Goal: Task Accomplishment & Management: Complete application form

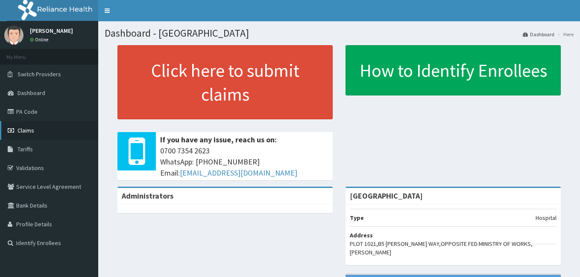
click at [26, 128] on span "Claims" at bounding box center [25, 131] width 17 height 8
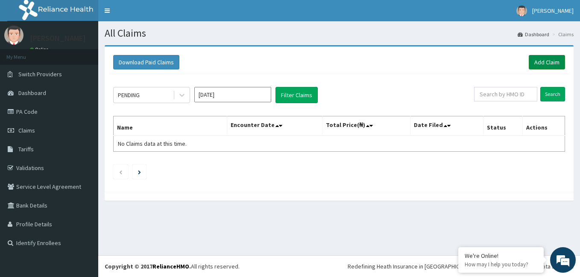
click at [545, 61] on link "Add Claim" at bounding box center [546, 62] width 36 height 15
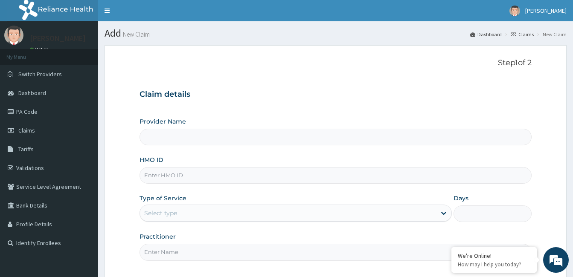
type input "[GEOGRAPHIC_DATA]"
click at [184, 180] on input "HMO ID" at bounding box center [336, 175] width 392 height 17
type input "h"
type input "nhy/10003/d"
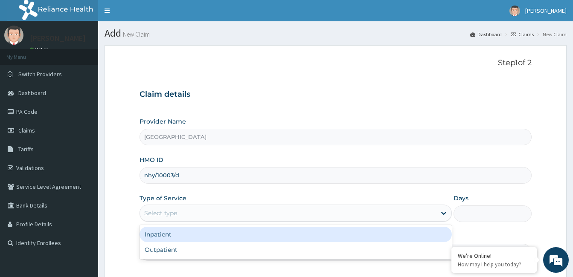
click at [181, 218] on div "Select type" at bounding box center [288, 214] width 296 height 14
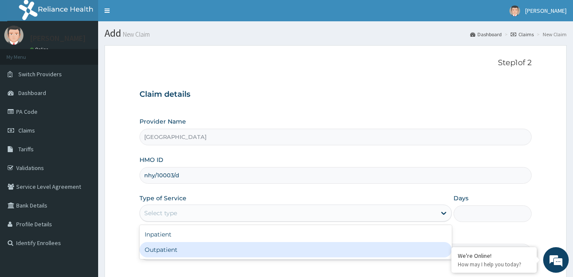
click at [166, 253] on div "Outpatient" at bounding box center [296, 249] width 312 height 15
type input "1"
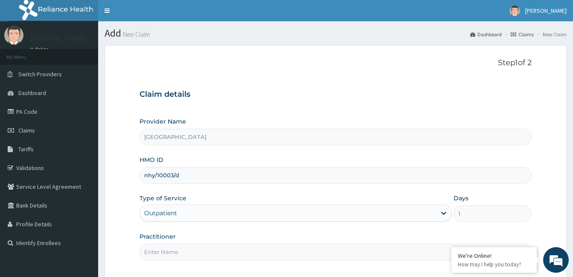
click at [183, 251] on input "Practitioner" at bounding box center [336, 252] width 392 height 17
paste input "Favour Adeshiyan"
click at [146, 251] on input "Favour Adeshiyan" at bounding box center [336, 252] width 392 height 17
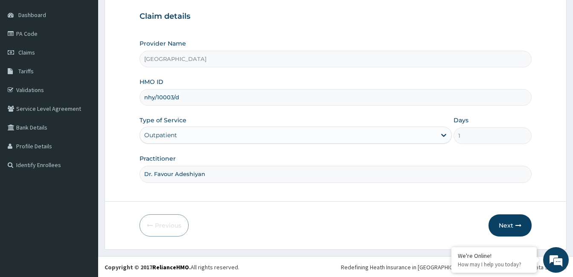
scroll to position [79, 0]
type input "Dr. Favour Adeshiyan"
click at [518, 222] on icon "button" at bounding box center [519, 225] width 6 height 6
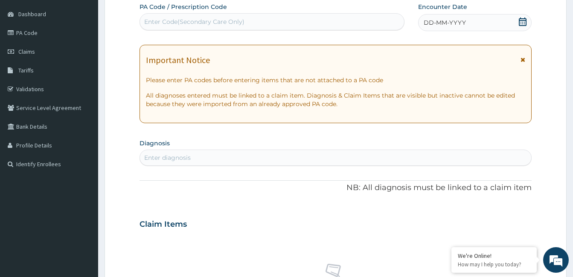
click at [523, 21] on icon at bounding box center [522, 21] width 9 height 9
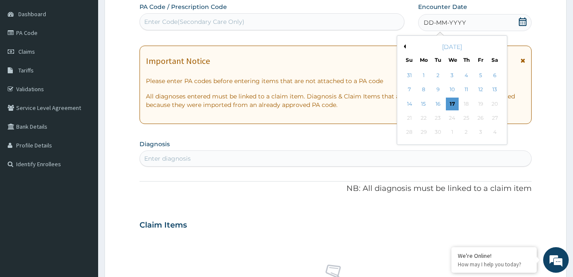
click at [405, 47] on button "Previous Month" at bounding box center [404, 46] width 4 height 4
click at [438, 132] on div "29" at bounding box center [437, 132] width 13 height 13
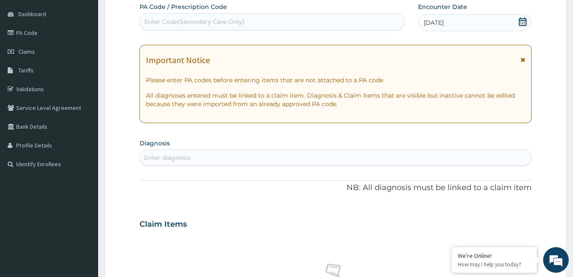
click at [259, 163] on div "Enter diagnosis" at bounding box center [335, 158] width 391 height 14
type input "sepsis"
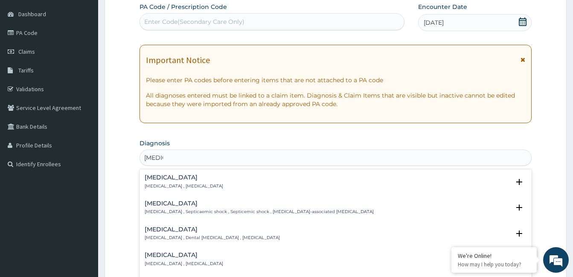
click at [158, 183] on p "Systemic infection , Sepsis" at bounding box center [184, 186] width 79 height 6
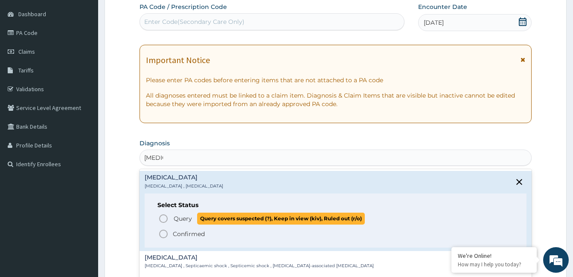
click at [163, 218] on icon "status option query" at bounding box center [163, 219] width 10 height 10
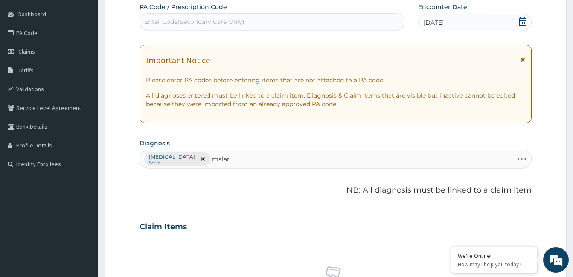
type input "malaria"
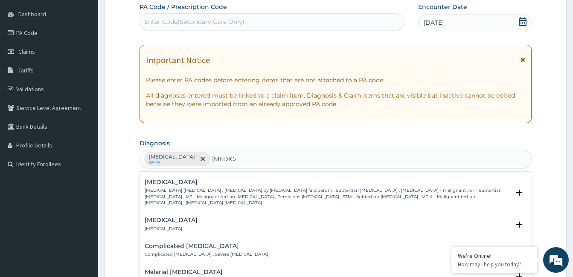
scroll to position [341, 0]
click at [187, 187] on p "Falciparum malaria , Malignant tertian malaria , Malaria by Plasmodium falcipar…" at bounding box center [327, 196] width 365 height 18
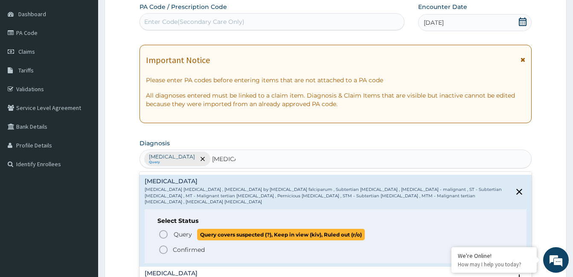
click at [163, 230] on icon "status option query" at bounding box center [163, 235] width 10 height 10
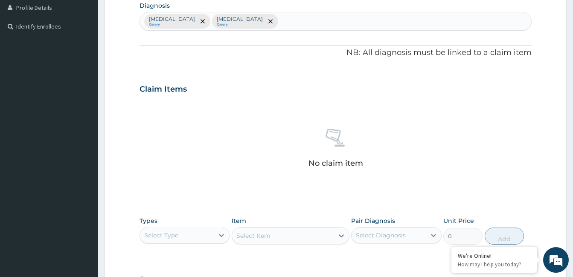
scroll to position [250, 0]
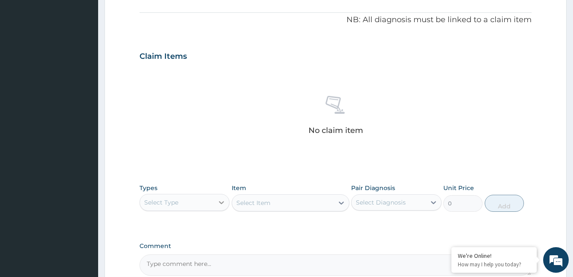
click at [222, 203] on icon at bounding box center [221, 202] width 9 height 9
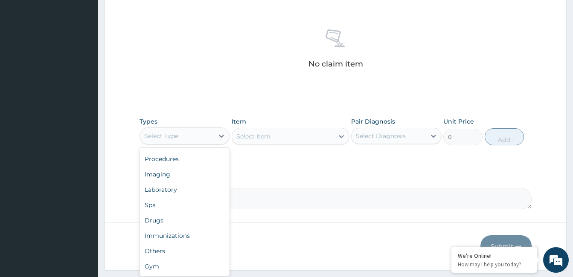
scroll to position [335, 0]
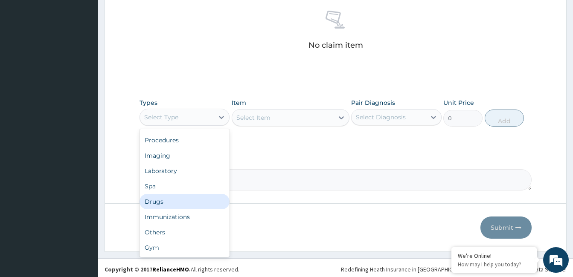
click at [167, 204] on div "Drugs" at bounding box center [185, 201] width 90 height 15
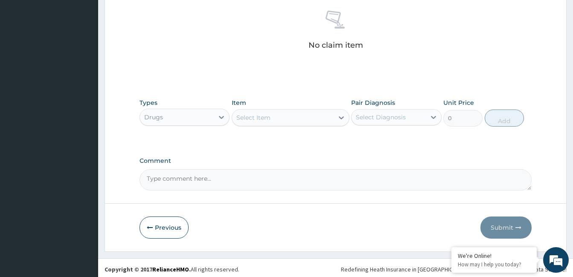
click at [320, 116] on div "Select Item" at bounding box center [283, 118] width 102 height 14
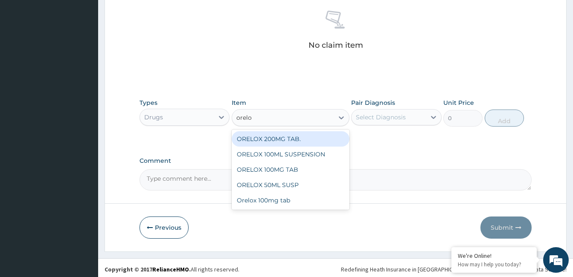
type input "orelox"
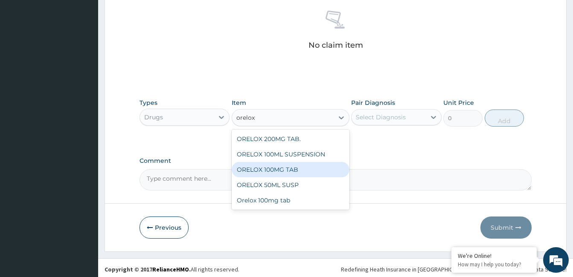
click at [304, 169] on div "ORELOX 100MG TAB" at bounding box center [291, 169] width 118 height 15
type input "2700"
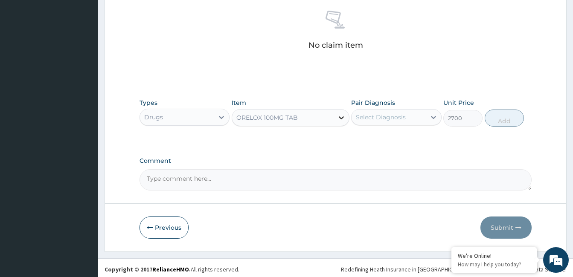
click at [341, 118] on icon at bounding box center [341, 117] width 5 height 3
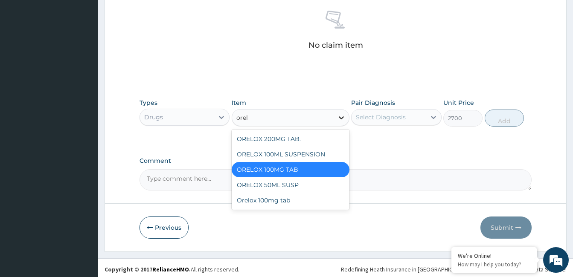
scroll to position [0, 0]
type input "orelox"
click at [279, 198] on div "Orelox 100mg tab" at bounding box center [291, 200] width 118 height 15
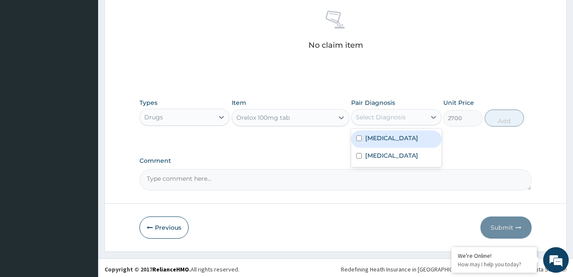
click at [397, 119] on div "Select Diagnosis" at bounding box center [381, 117] width 50 height 9
click at [388, 137] on div "Sepsis" at bounding box center [396, 139] width 90 height 17
checkbox input "true"
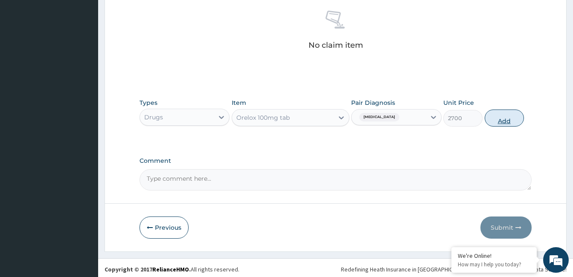
click at [497, 120] on button "Add" at bounding box center [504, 118] width 39 height 17
type input "0"
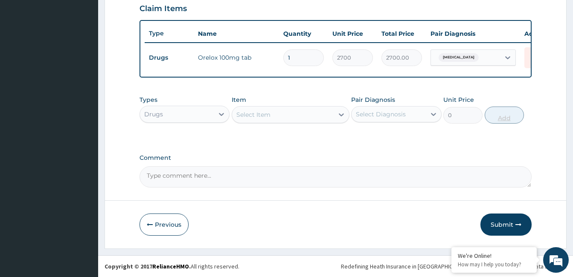
scroll to position [304, 0]
type input "0.00"
type input "3"
type input "8100.00"
type input "30"
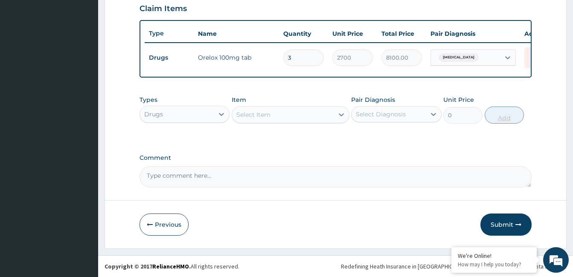
type input "81000.00"
type input "30"
click at [277, 114] on div "Select Item" at bounding box center [283, 115] width 102 height 14
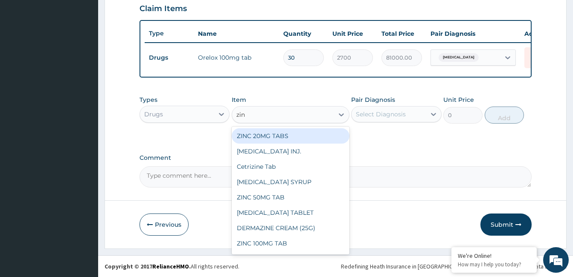
type input "zinc"
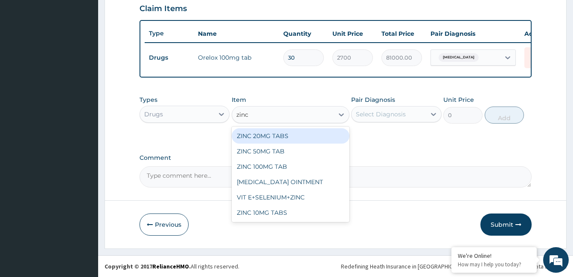
click at [284, 134] on div "ZINC 20MG TABS" at bounding box center [291, 135] width 118 height 15
type input "100"
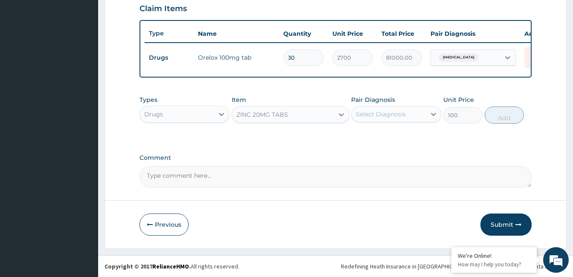
click at [402, 115] on div "Select Diagnosis" at bounding box center [381, 114] width 50 height 9
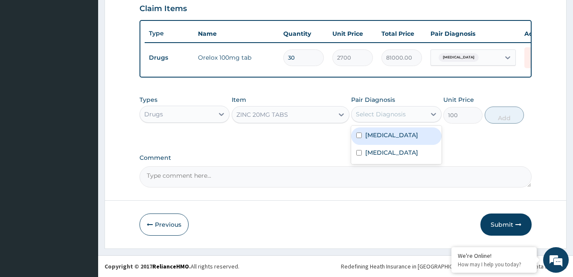
click at [399, 134] on div "Sepsis" at bounding box center [396, 136] width 90 height 17
checkbox input "true"
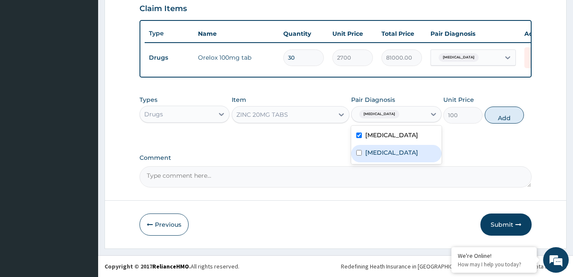
click at [399, 151] on label "Falciparum malaria" at bounding box center [391, 153] width 53 height 9
checkbox input "true"
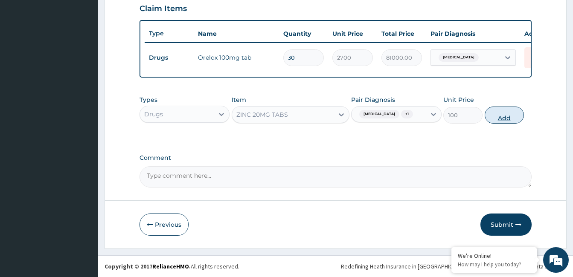
click at [506, 118] on button "Add" at bounding box center [504, 115] width 39 height 17
type input "0"
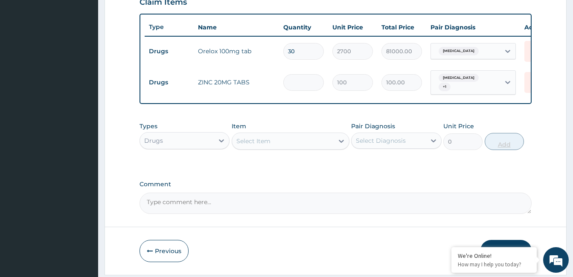
type input "0.00"
type input "7"
type input "700.00"
type input "7"
click at [280, 143] on div "Select Item" at bounding box center [283, 141] width 102 height 14
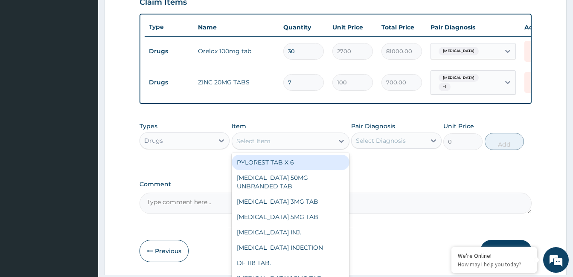
type input "p"
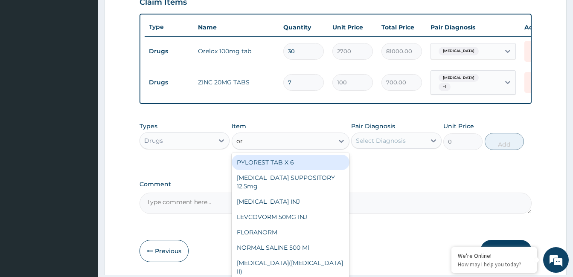
type input "ors"
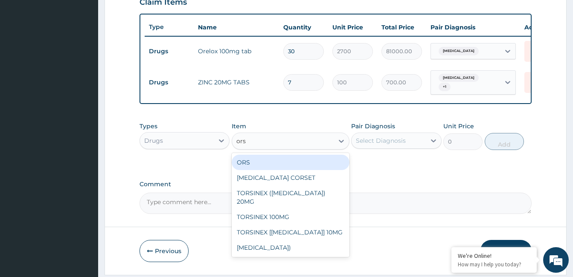
click at [275, 169] on div "ORS" at bounding box center [291, 162] width 118 height 15
type input "350"
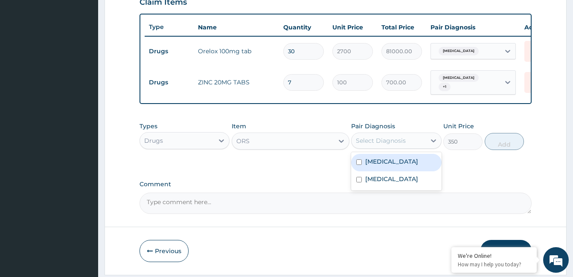
click at [379, 143] on div "Select Diagnosis" at bounding box center [381, 141] width 50 height 9
click at [376, 166] on label "Sepsis" at bounding box center [391, 161] width 53 height 9
checkbox input "true"
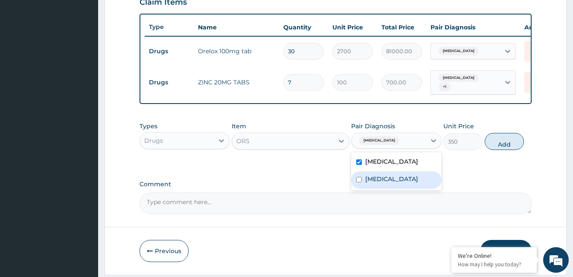
click at [376, 181] on label "Falciparum malaria" at bounding box center [391, 179] width 53 height 9
checkbox input "true"
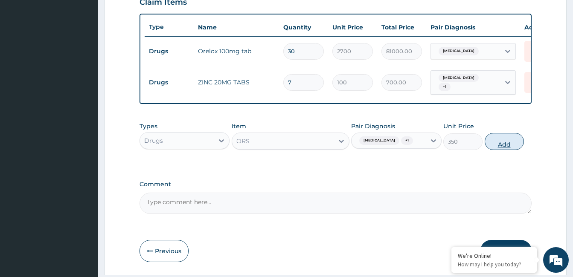
click at [501, 146] on button "Add" at bounding box center [504, 141] width 39 height 17
type input "0"
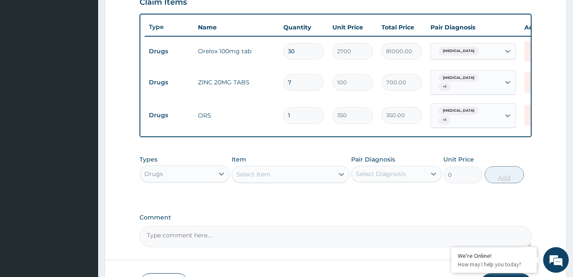
type input "0.00"
type input "2"
type input "700.00"
type input "2"
click at [278, 175] on div "Select Item" at bounding box center [283, 175] width 102 height 14
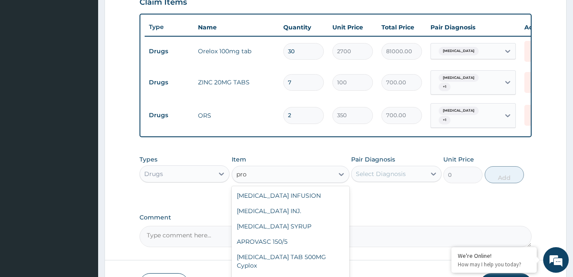
type input "prob"
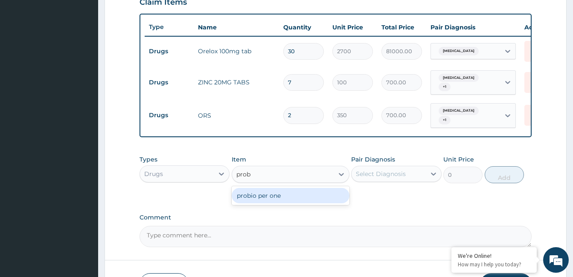
click at [273, 195] on div "probio per one" at bounding box center [291, 195] width 118 height 15
type input "1400"
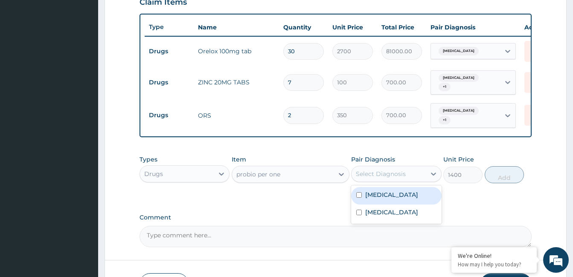
click at [400, 180] on div "Select Diagnosis" at bounding box center [389, 174] width 74 height 14
click at [395, 193] on div "Sepsis" at bounding box center [396, 195] width 90 height 17
checkbox input "true"
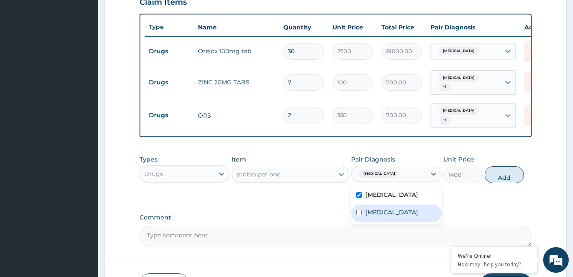
click at [395, 210] on label "Falciparum malaria" at bounding box center [391, 212] width 53 height 9
checkbox input "true"
click at [503, 178] on button "Add" at bounding box center [504, 174] width 39 height 17
type input "0"
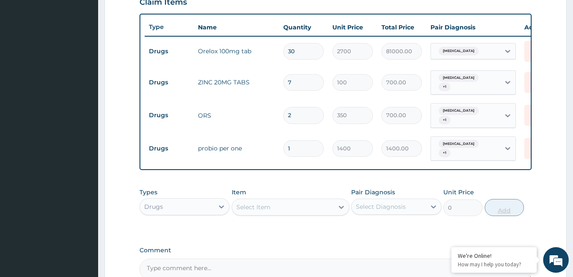
type input "0.00"
type input "6"
type input "8400.00"
type input "6"
click at [223, 203] on icon at bounding box center [221, 207] width 9 height 9
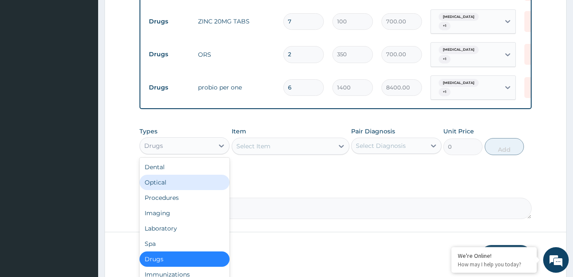
scroll to position [389, 0]
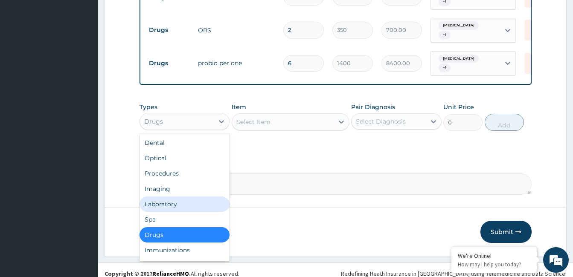
click at [189, 202] on div "Laboratory" at bounding box center [185, 204] width 90 height 15
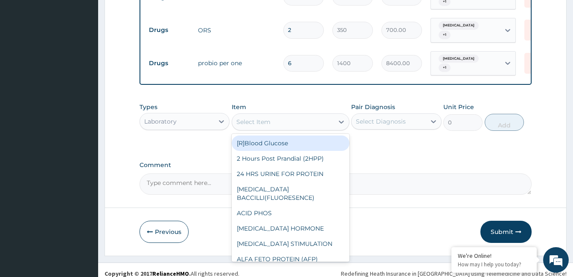
click at [273, 122] on div "Select Item" at bounding box center [283, 122] width 102 height 14
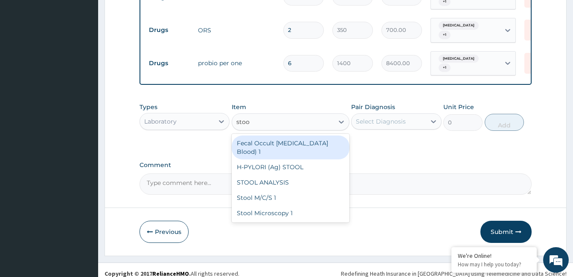
type input "stool"
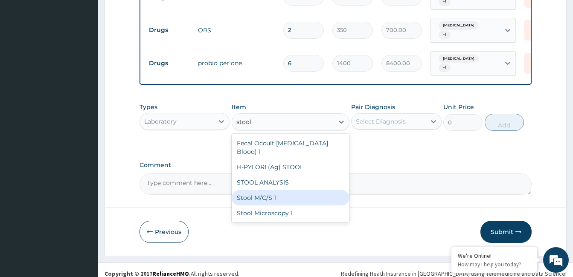
click at [271, 190] on div "Stool M/C/S 1" at bounding box center [291, 197] width 118 height 15
type input "10000"
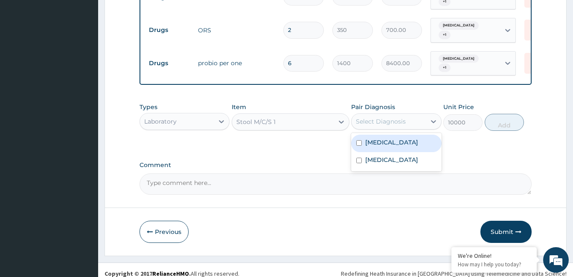
click at [394, 122] on div "Select Diagnosis" at bounding box center [389, 122] width 74 height 14
click at [394, 136] on div "Sepsis" at bounding box center [396, 143] width 90 height 17
checkbox input "true"
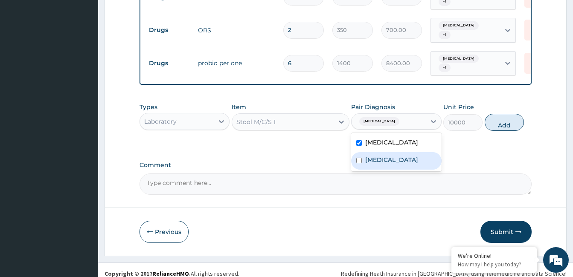
click at [396, 156] on label "Falciparum malaria" at bounding box center [391, 160] width 53 height 9
checkbox input "true"
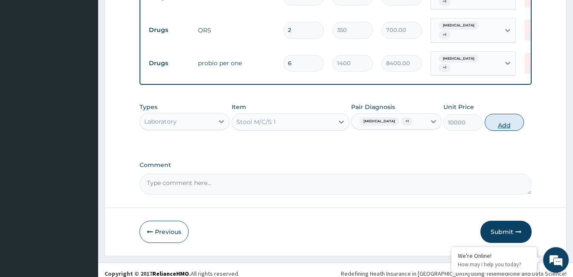
click at [502, 125] on button "Add" at bounding box center [504, 122] width 39 height 17
type input "0"
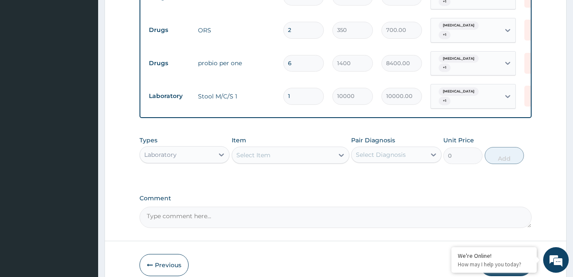
click at [271, 149] on div "Select Item" at bounding box center [283, 156] width 102 height 14
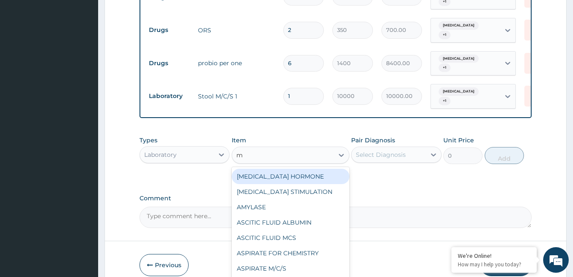
type input "mp"
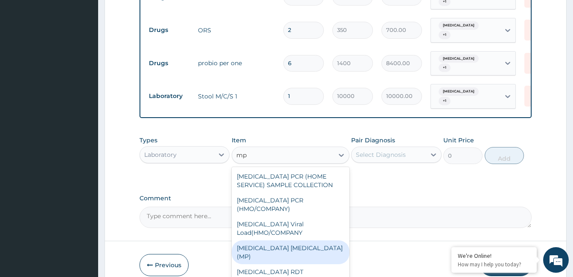
click at [281, 241] on div "MALARIA PARASITE (MP)" at bounding box center [291, 253] width 118 height 24
type input "3000"
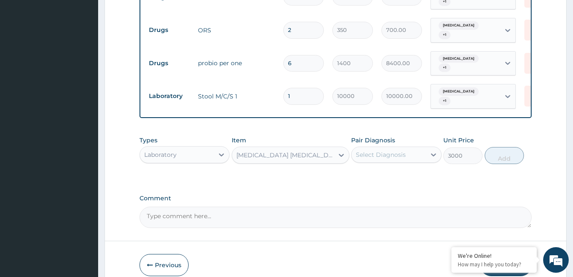
click at [387, 151] on div "Select Diagnosis" at bounding box center [381, 155] width 50 height 9
click at [389, 189] on label "Falciparum malaria" at bounding box center [391, 193] width 53 height 9
checkbox input "true"
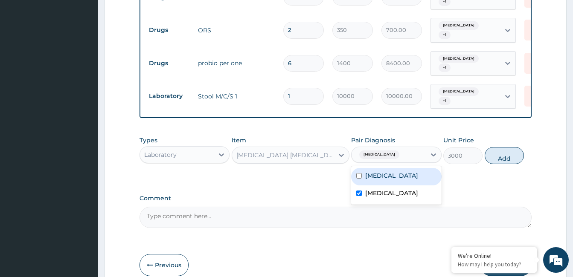
click at [387, 171] on div "Sepsis" at bounding box center [396, 176] width 90 height 17
checkbox input "true"
click at [501, 147] on button "Add" at bounding box center [504, 155] width 39 height 17
type input "0"
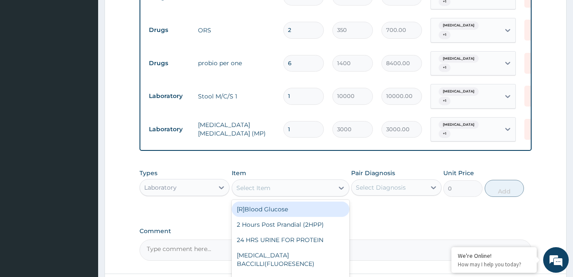
click at [287, 181] on div "Select Item" at bounding box center [283, 188] width 102 height 14
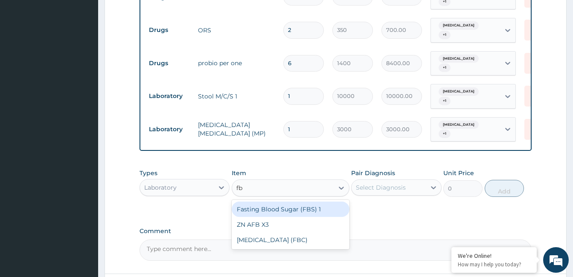
type input "fbc"
click at [268, 202] on div "Full Blood Count (FBC)" at bounding box center [291, 209] width 118 height 15
type input "12000"
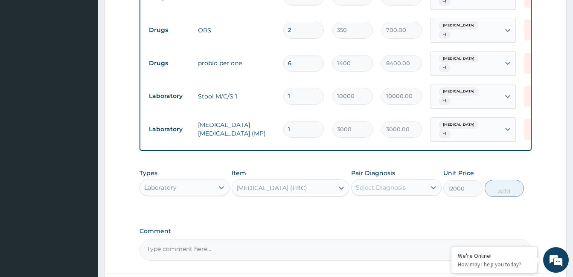
click at [405, 183] on div "Select Diagnosis" at bounding box center [381, 187] width 50 height 9
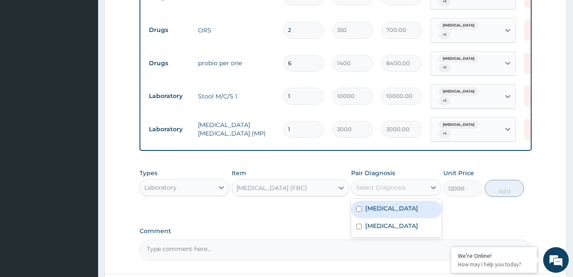
click at [394, 201] on div "Sepsis" at bounding box center [396, 209] width 90 height 17
checkbox input "true"
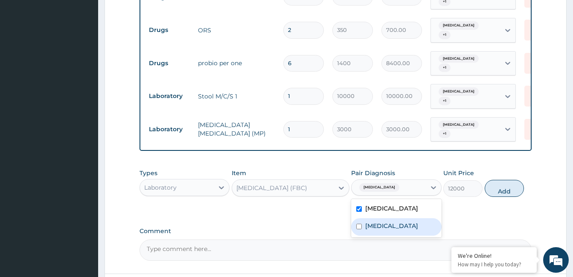
click at [396, 222] on label "Falciparum malaria" at bounding box center [391, 226] width 53 height 9
checkbox input "true"
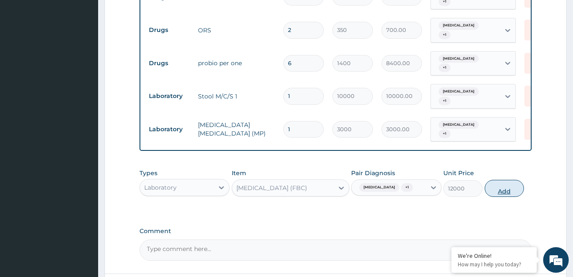
click at [501, 180] on button "Add" at bounding box center [504, 188] width 39 height 17
type input "0"
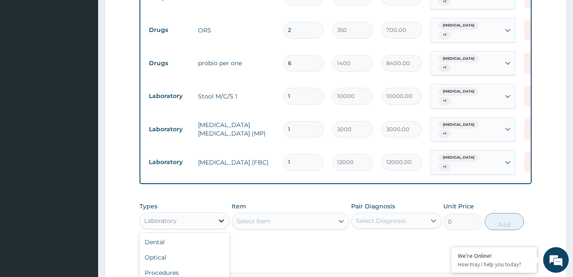
click at [221, 217] on icon at bounding box center [221, 221] width 9 height 9
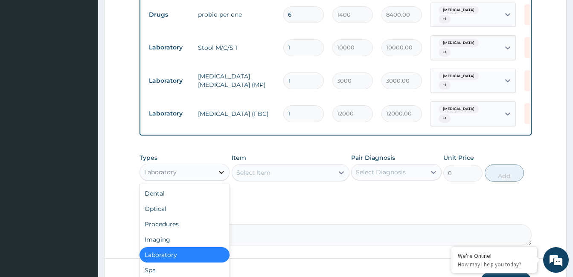
scroll to position [475, 0]
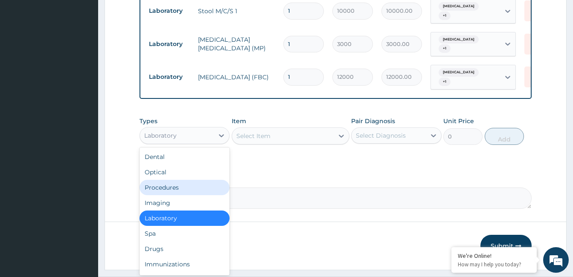
click at [174, 180] on div "Procedures" at bounding box center [185, 187] width 90 height 15
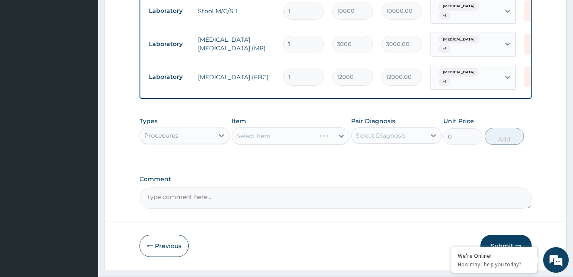
click at [191, 189] on textarea "Comment" at bounding box center [336, 198] width 392 height 21
type textarea "ok but update Orelox"
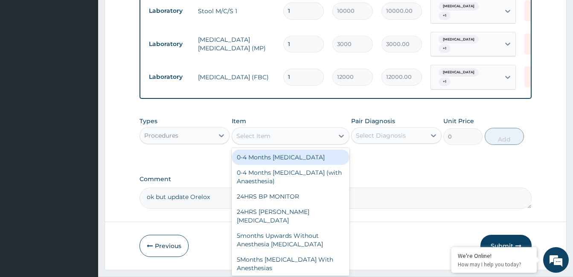
click at [309, 129] on div "Select Item" at bounding box center [283, 136] width 102 height 14
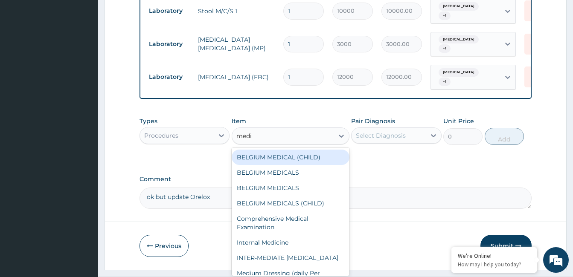
type input "medic"
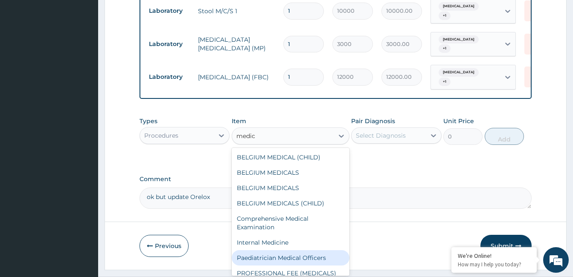
click at [274, 250] on div "Paediatrician Medical Officers" at bounding box center [291, 257] width 118 height 15
type input "10000"
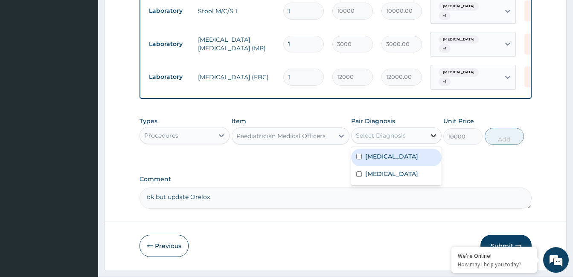
click at [433, 134] on icon at bounding box center [433, 135] width 5 height 3
click at [420, 149] on div "Sepsis" at bounding box center [396, 157] width 90 height 17
checkbox input "true"
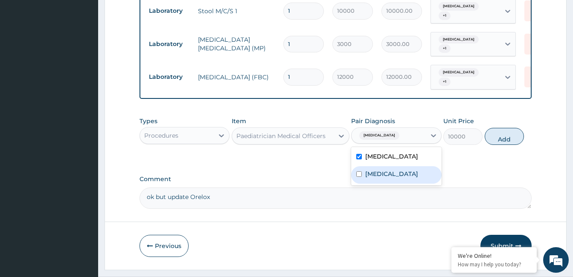
click at [416, 170] on label "Falciparum malaria" at bounding box center [391, 174] width 53 height 9
checkbox input "true"
click at [504, 128] on button "Add" at bounding box center [504, 136] width 39 height 17
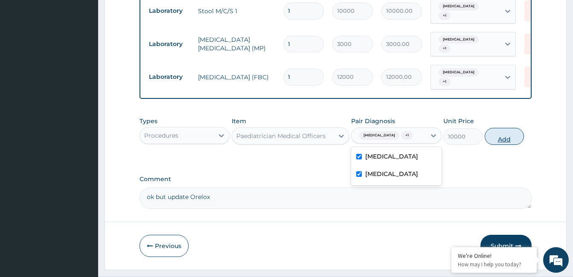
type input "0"
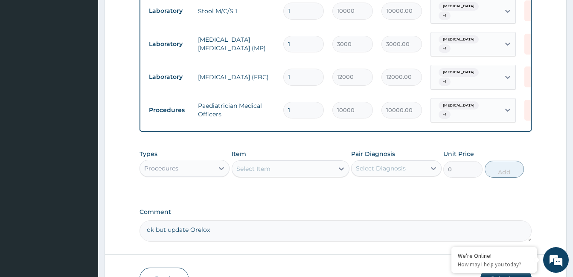
click at [250, 221] on textarea "ok but update Orelox" at bounding box center [336, 231] width 392 height 21
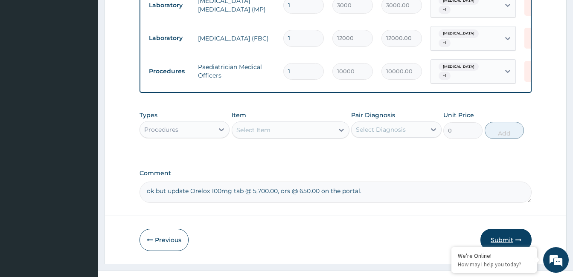
type textarea "ok but update Orelox 100mg tab @ 5,700.00, ors @ 650.00 on the portal."
click at [509, 229] on button "Submit" at bounding box center [506, 240] width 51 height 22
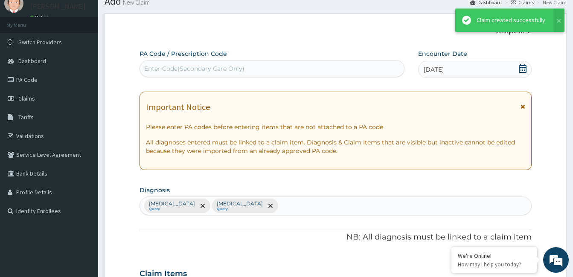
scroll to position [513, 0]
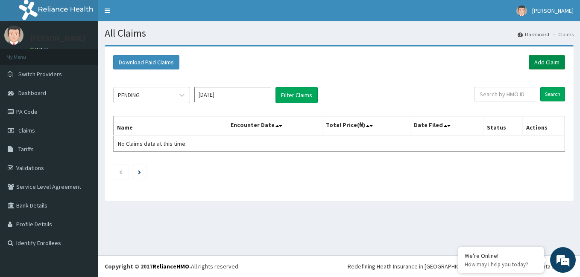
click at [550, 61] on link "Add Claim" at bounding box center [546, 62] width 36 height 15
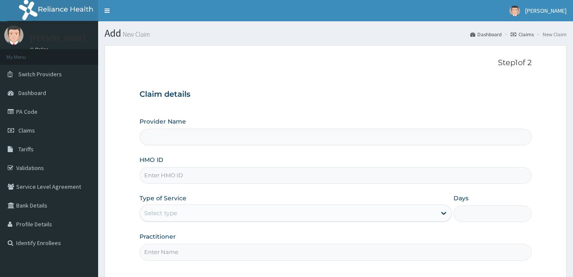
type input "[GEOGRAPHIC_DATA]"
click at [193, 178] on input "HMO ID" at bounding box center [336, 175] width 392 height 17
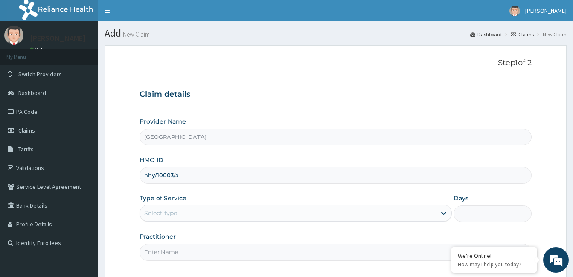
type input "nhy/10003/a"
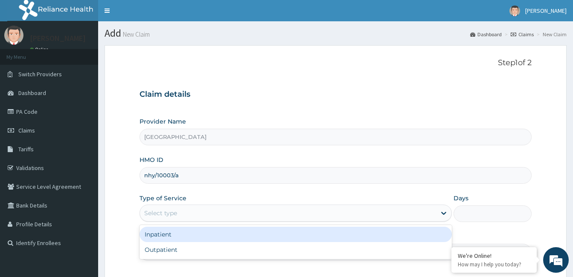
click at [239, 217] on div "Select type" at bounding box center [288, 214] width 296 height 14
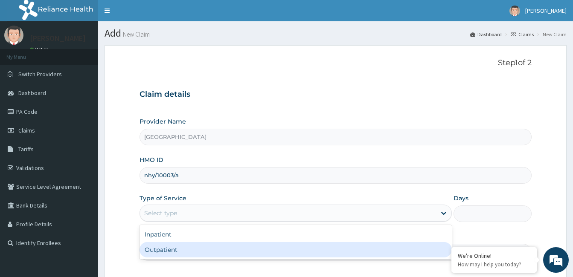
click at [232, 252] on div "Outpatient" at bounding box center [296, 249] width 312 height 15
type input "1"
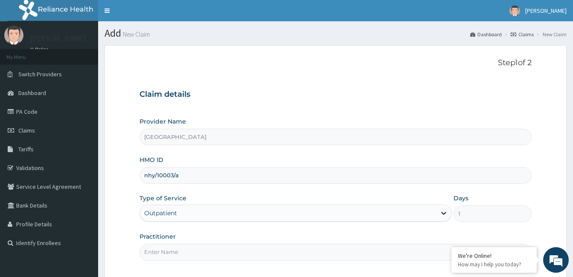
click at [188, 257] on input "Practitioner" at bounding box center [336, 252] width 392 height 17
paste input "CONRAD OKONKWO"
click at [144, 254] on input "CONRAD OKONKWO" at bounding box center [336, 252] width 392 height 17
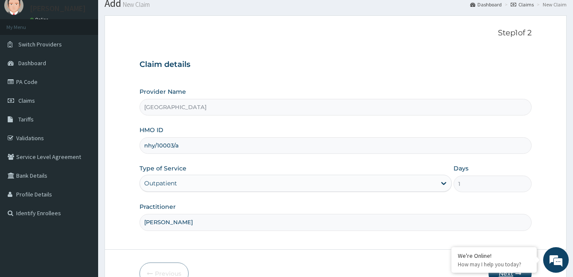
scroll to position [79, 0]
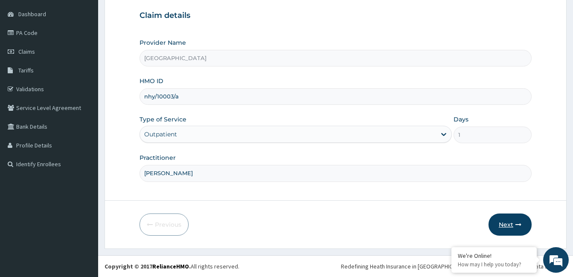
type input "Dr. CONRAD OKONKWO"
click at [510, 227] on button "Next" at bounding box center [510, 225] width 43 height 22
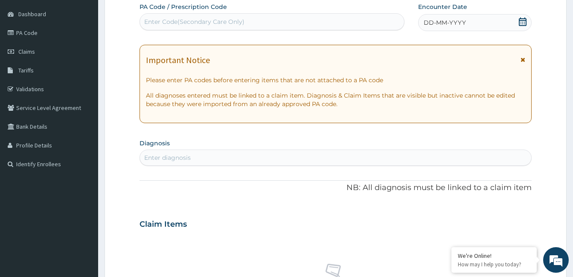
click at [523, 22] on icon at bounding box center [523, 21] width 8 height 9
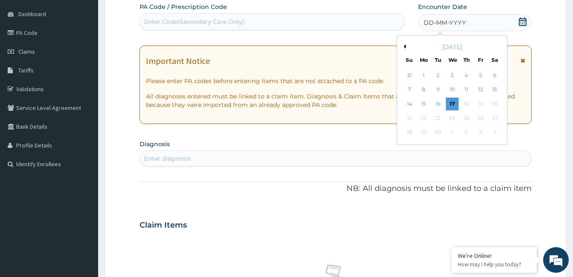
click at [405, 46] on button "Previous Month" at bounding box center [404, 46] width 4 height 4
click at [500, 45] on button "Next Month" at bounding box center [500, 46] width 4 height 4
click at [469, 89] on div "10" at bounding box center [466, 90] width 13 height 13
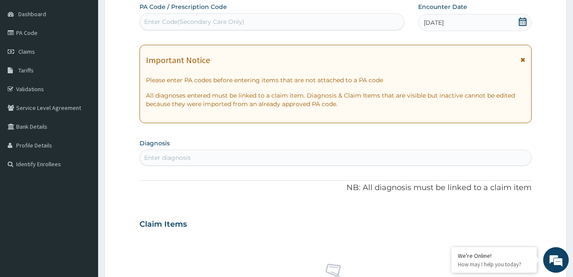
click at [181, 158] on div "Enter diagnosis" at bounding box center [167, 158] width 47 height 9
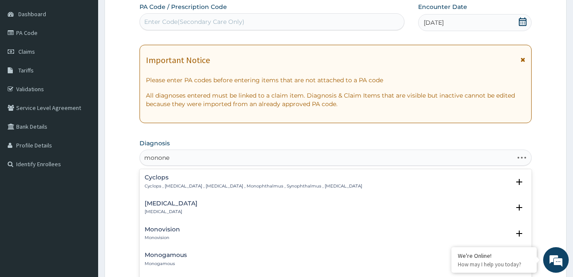
type input "mononeu"
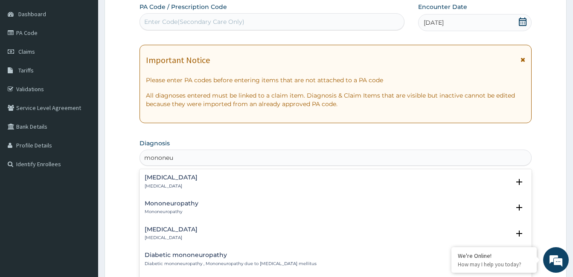
click at [171, 201] on h4 "Mononeuropathy" at bounding box center [172, 204] width 54 height 6
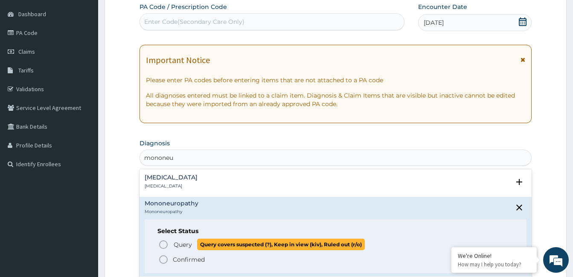
click at [163, 245] on icon "status option query" at bounding box center [163, 245] width 10 height 10
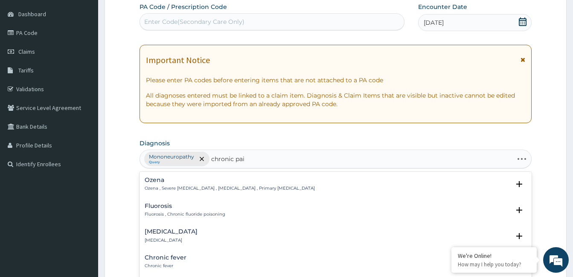
type input "chronic pain"
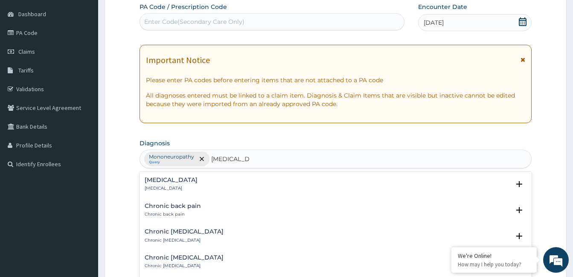
click at [158, 233] on h4 "Chronic neck pain" at bounding box center [184, 232] width 79 height 6
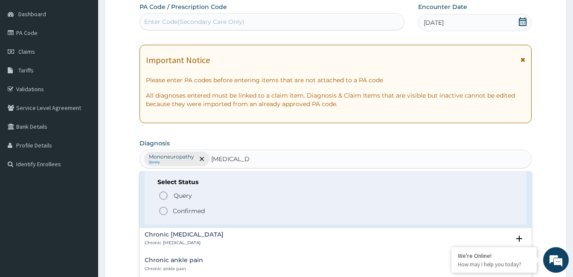
scroll to position [85, 0]
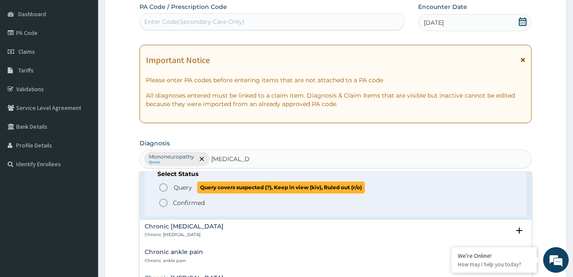
click at [165, 186] on icon "status option query" at bounding box center [163, 188] width 10 height 10
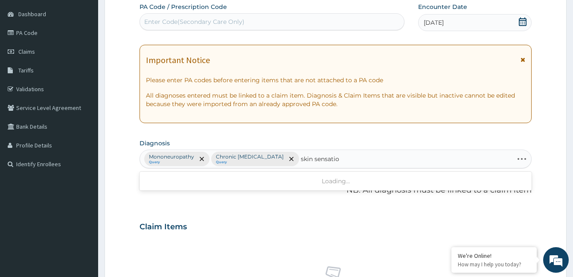
type input "skin sensation"
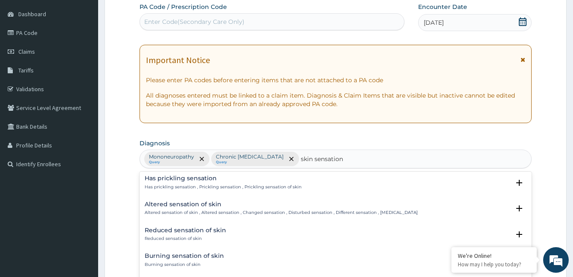
scroll to position [128, 0]
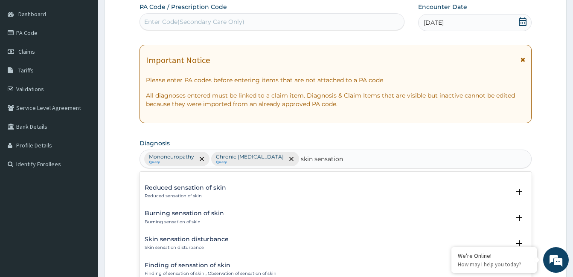
click at [185, 221] on p "Burning sensation of skin" at bounding box center [184, 222] width 79 height 6
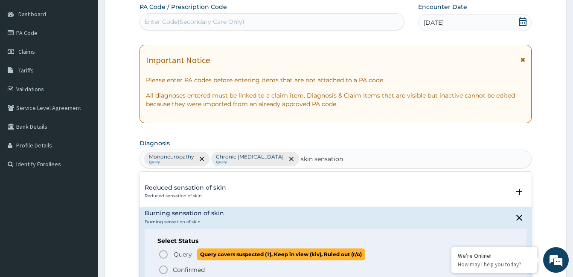
click at [168, 255] on icon "status option query" at bounding box center [163, 255] width 10 height 10
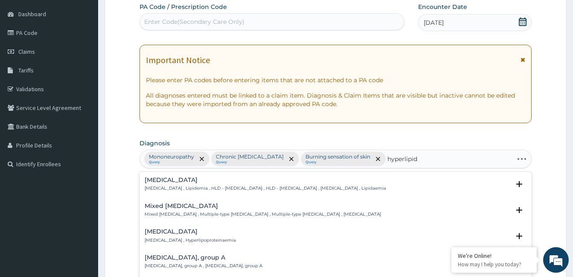
type input "hyperlipide"
click at [174, 188] on p "Hyperlipidemia , Lipidemia , HLD - Hyperlipidemia , HLD - Hyperlipidaemia , Hyp…" at bounding box center [266, 189] width 242 height 6
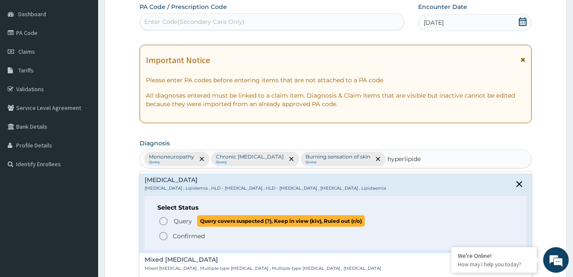
click at [166, 220] on icon "status option query" at bounding box center [163, 221] width 10 height 10
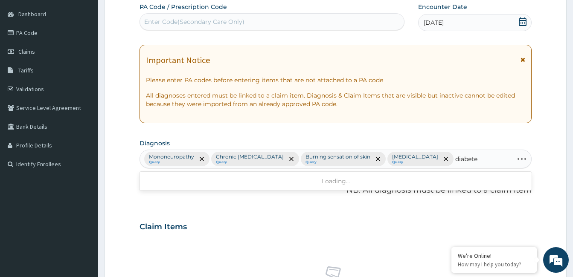
type input "diabetes"
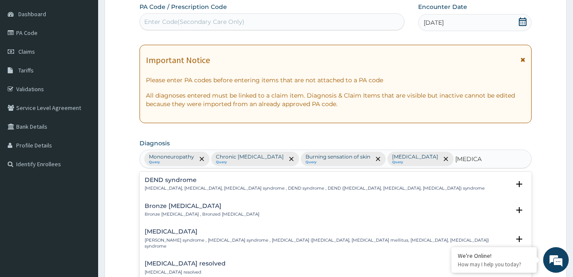
scroll to position [43, 0]
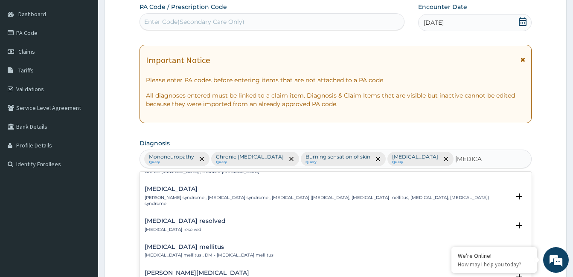
click at [183, 244] on h4 "Diabetes mellitus" at bounding box center [209, 247] width 129 height 6
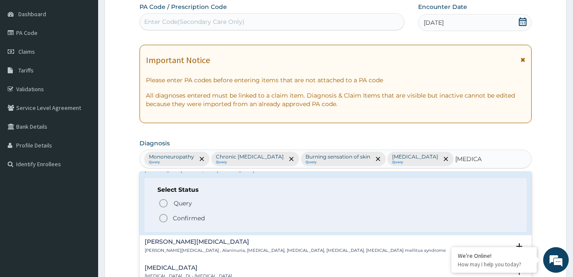
scroll to position [128, 0]
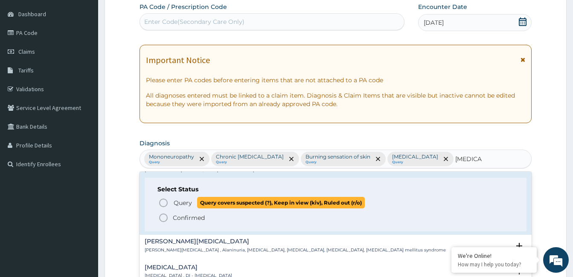
click at [164, 200] on icon "status option query" at bounding box center [163, 203] width 10 height 10
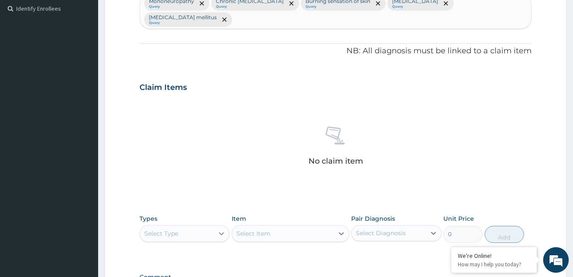
scroll to position [250, 0]
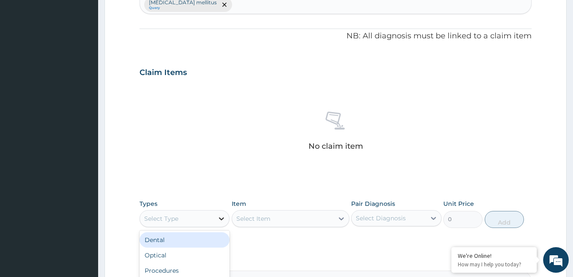
click at [221, 218] on icon at bounding box center [221, 219] width 5 height 3
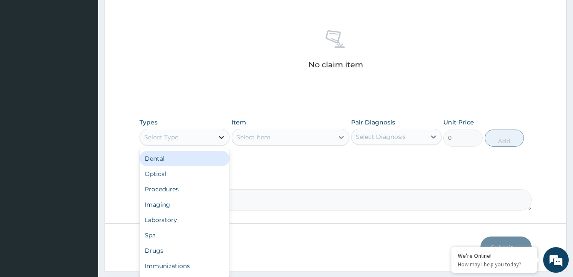
scroll to position [335, 0]
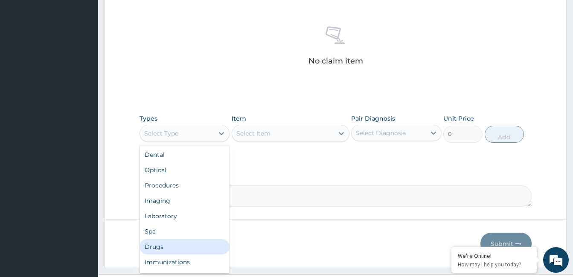
click at [185, 239] on div "Drugs" at bounding box center [185, 246] width 90 height 15
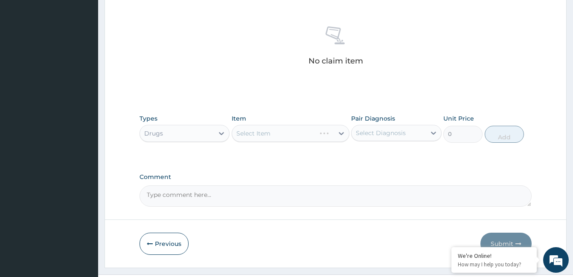
click at [298, 125] on div "Select Item" at bounding box center [291, 133] width 118 height 17
click at [297, 127] on div "Select Item" at bounding box center [283, 134] width 102 height 14
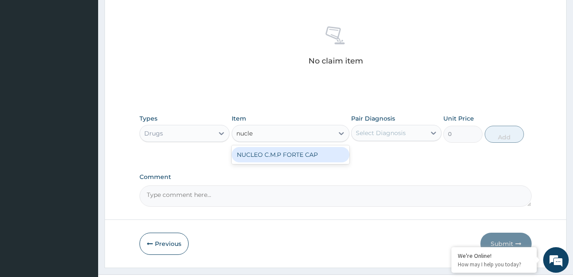
type input "nucleo"
click at [300, 147] on div "NUCLEO C.M.P FORTE CAP" at bounding box center [291, 154] width 118 height 15
type input "850"
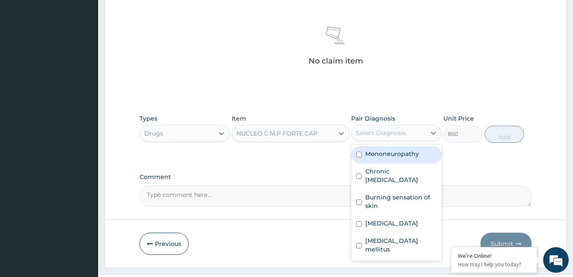
click at [386, 129] on div "Select Diagnosis" at bounding box center [381, 133] width 50 height 9
click at [391, 150] on label "Mononeuropathy" at bounding box center [392, 154] width 54 height 9
checkbox input "true"
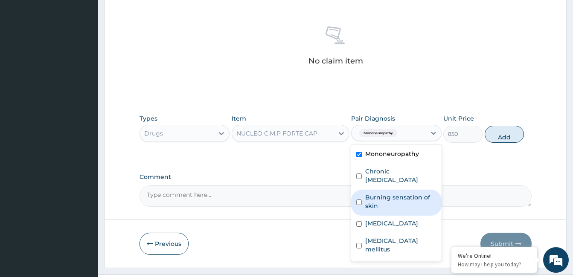
click at [394, 193] on label "Burning sensation of skin" at bounding box center [400, 201] width 71 height 17
checkbox input "true"
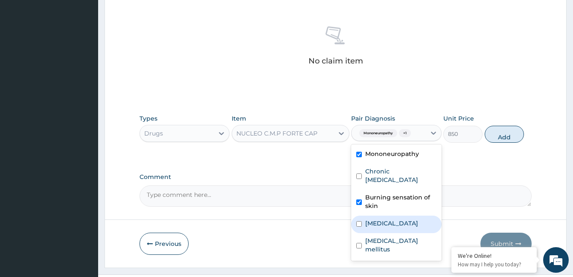
click at [391, 219] on label "[MEDICAL_DATA]" at bounding box center [391, 223] width 53 height 9
checkbox input "true"
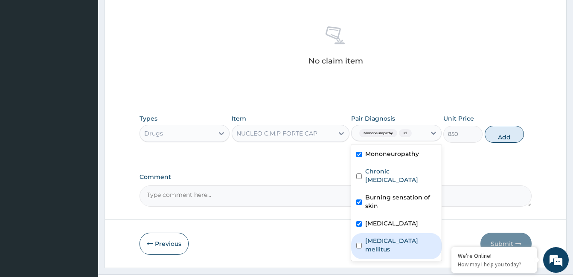
click at [392, 237] on label "Diabetes mellitus" at bounding box center [400, 245] width 71 height 17
checkbox input "true"
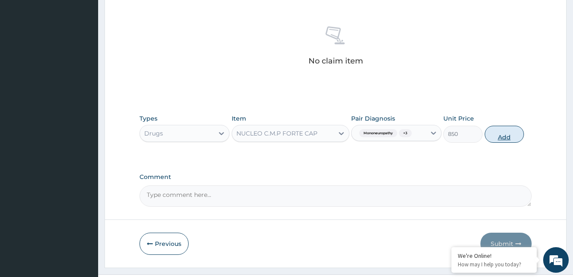
click at [504, 126] on button "Add" at bounding box center [504, 134] width 39 height 17
type input "0"
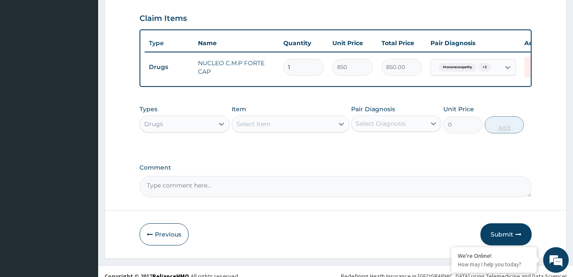
type input "0.00"
type input "6"
type input "5100.00"
type input "60"
type input "51000.00"
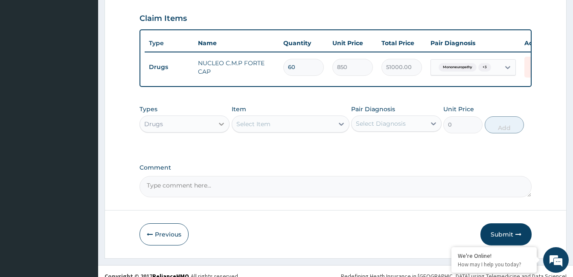
type input "60"
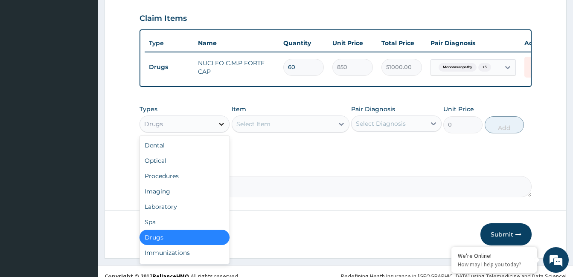
click at [221, 120] on icon at bounding box center [221, 124] width 9 height 9
click at [198, 199] on div "Laboratory" at bounding box center [185, 206] width 90 height 15
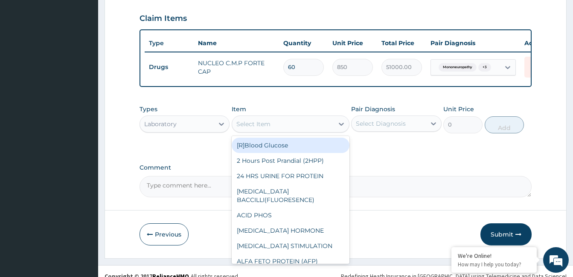
click at [290, 117] on div "Select Item" at bounding box center [283, 124] width 102 height 14
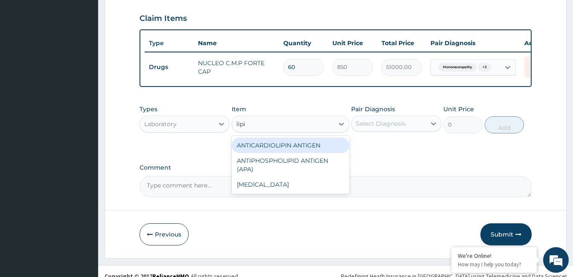
type input "lipid"
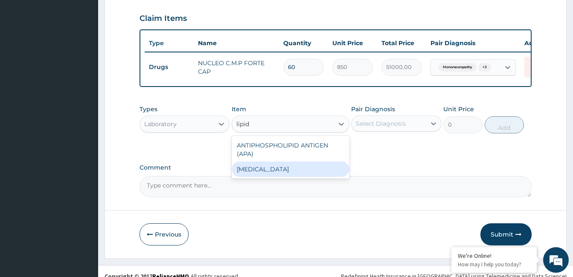
click at [275, 163] on div "LIPID PROFILE" at bounding box center [291, 169] width 118 height 15
type input "20000"
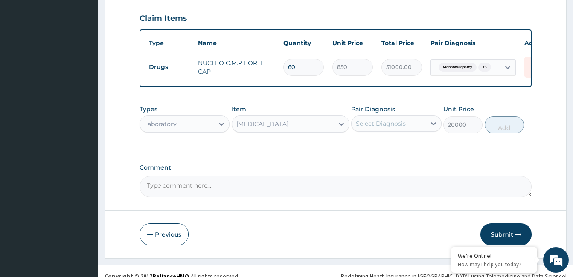
click at [370, 119] on div "Select Diagnosis" at bounding box center [381, 123] width 50 height 9
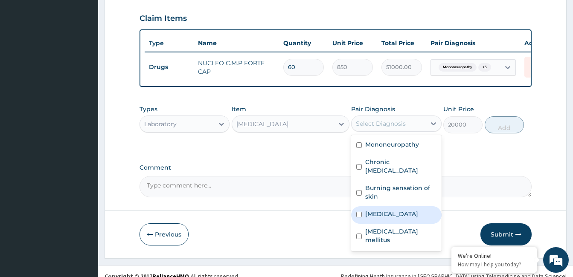
click at [385, 210] on label "Hyperlipidemia" at bounding box center [391, 214] width 53 height 9
checkbox input "true"
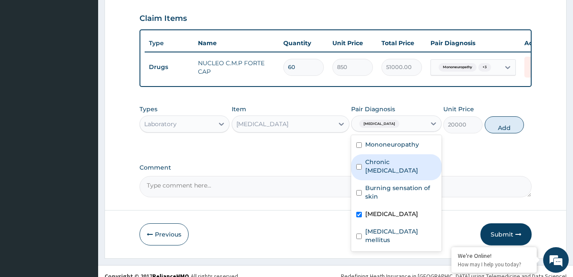
click at [391, 157] on div "Chronic neck pain" at bounding box center [396, 167] width 90 height 26
checkbox input "true"
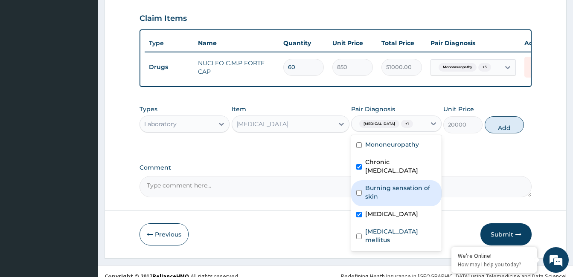
click at [391, 184] on label "Burning sensation of skin" at bounding box center [400, 192] width 71 height 17
checkbox input "true"
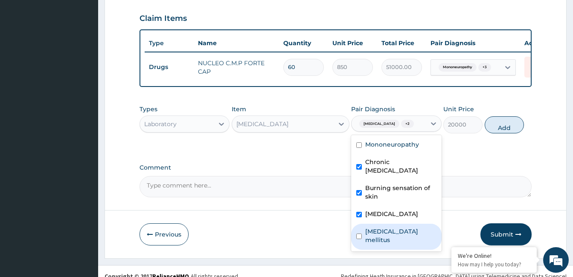
click at [386, 227] on label "Diabetes mellitus" at bounding box center [400, 235] width 71 height 17
checkbox input "true"
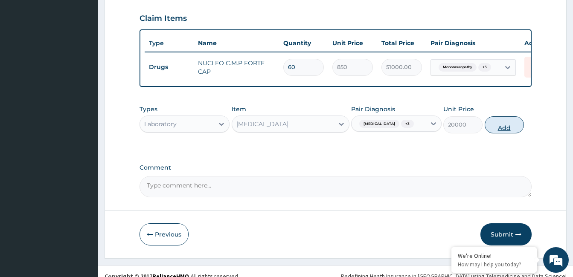
click at [498, 116] on button "Add" at bounding box center [504, 124] width 39 height 17
type input "0"
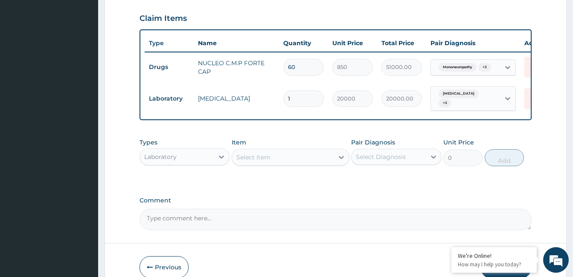
click at [267, 153] on div "Select Item" at bounding box center [253, 157] width 34 height 9
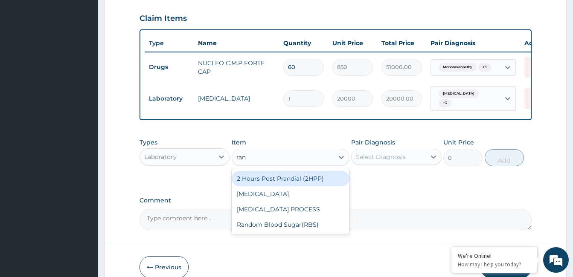
type input "rand"
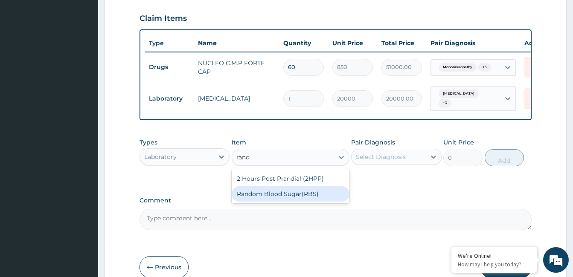
click at [267, 186] on div "Random Blood Sugar(RBS)" at bounding box center [291, 193] width 118 height 15
type input "5000"
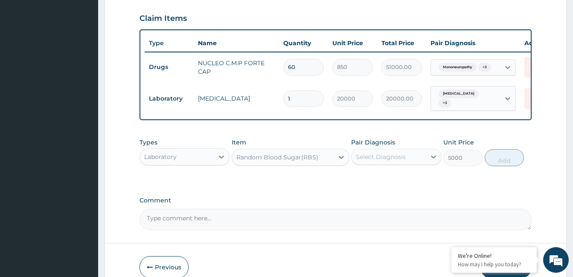
click at [377, 153] on div "Select Diagnosis" at bounding box center [381, 157] width 50 height 9
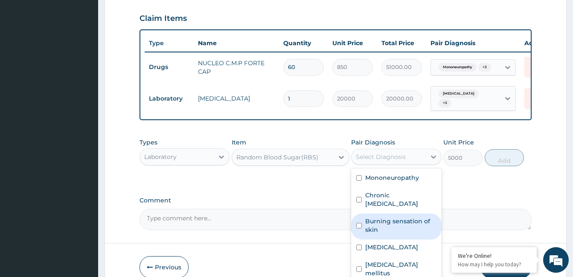
click at [388, 217] on label "Burning sensation of skin" at bounding box center [400, 225] width 71 height 17
checkbox input "true"
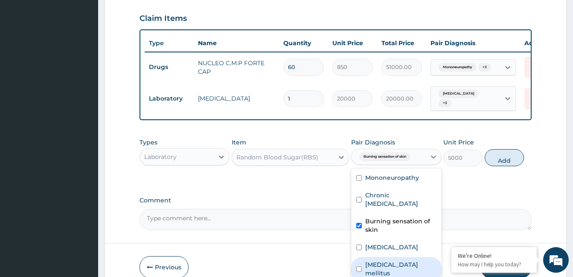
click at [390, 257] on div "Diabetes mellitus" at bounding box center [396, 270] width 90 height 26
checkbox input "true"
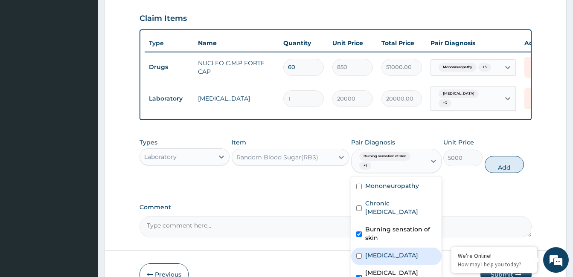
click at [393, 251] on label "Hyperlipidemia" at bounding box center [391, 255] width 53 height 9
checkbox input "true"
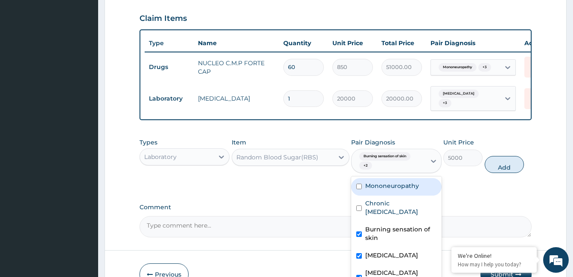
click at [399, 182] on label "Mononeuropathy" at bounding box center [392, 186] width 54 height 9
checkbox input "true"
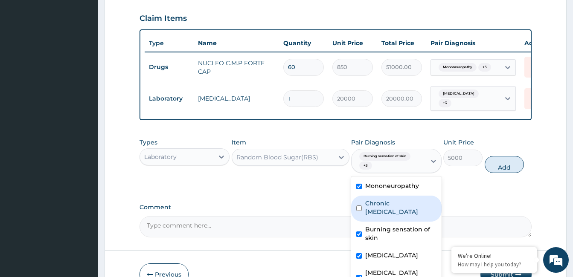
click at [400, 199] on label "Chronic neck pain" at bounding box center [400, 207] width 71 height 17
checkbox input "true"
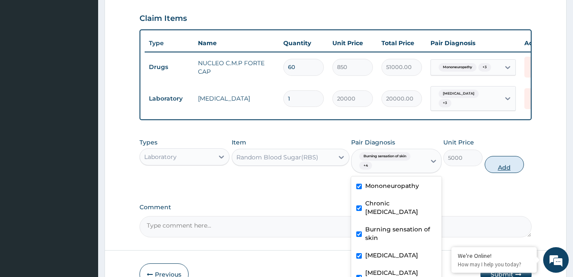
click at [493, 156] on button "Add" at bounding box center [504, 164] width 39 height 17
type input "0"
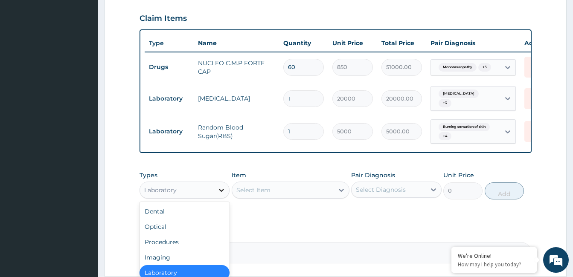
click at [222, 186] on icon at bounding box center [221, 190] width 9 height 9
click at [195, 235] on div "Procedures" at bounding box center [185, 242] width 90 height 15
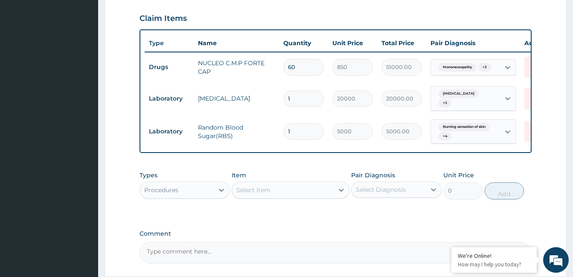
click at [306, 183] on div "Select Item" at bounding box center [283, 190] width 102 height 14
type input "consul"
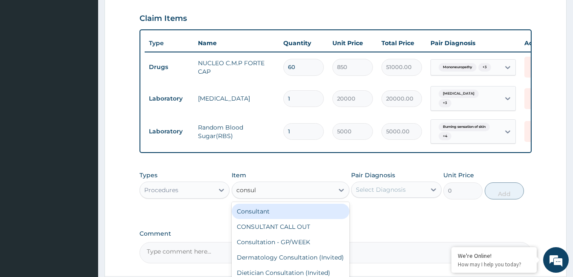
click at [298, 204] on div "Consultant" at bounding box center [291, 211] width 118 height 15
type input "20000"
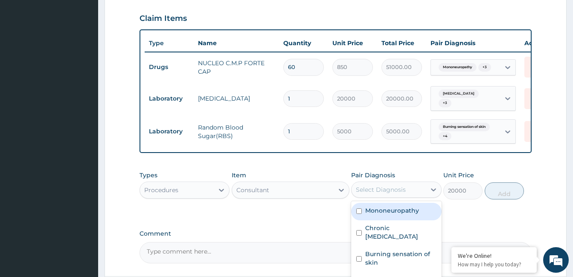
click at [369, 186] on div "Select Diagnosis" at bounding box center [381, 190] width 50 height 9
click at [374, 207] on label "Mononeuropathy" at bounding box center [392, 211] width 54 height 9
checkbox input "true"
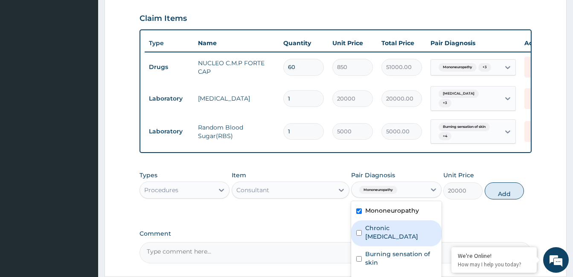
click at [376, 221] on div "Chronic neck pain" at bounding box center [396, 234] width 90 height 26
checkbox input "true"
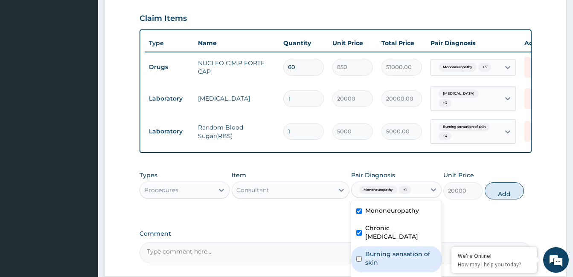
click at [380, 250] on label "Burning sensation of skin" at bounding box center [400, 258] width 71 height 17
checkbox input "true"
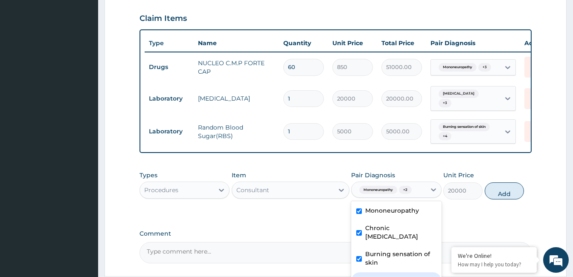
click at [384, 276] on label "Hyperlipidemia" at bounding box center [391, 280] width 53 height 9
checkbox input "true"
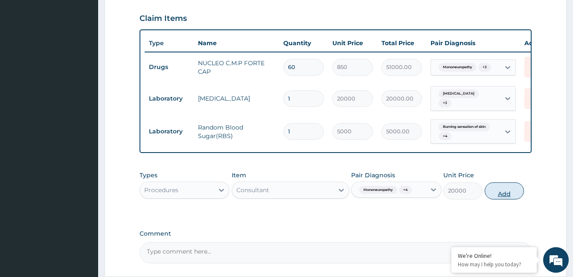
click at [495, 183] on button "Add" at bounding box center [504, 191] width 39 height 17
type input "0"
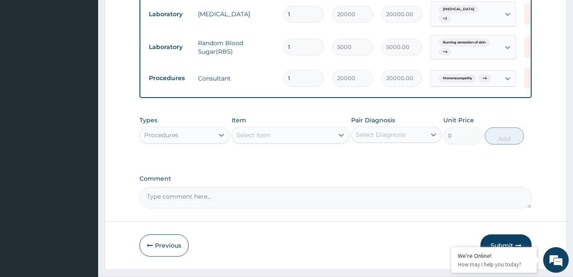
scroll to position [389, 0]
click at [236, 186] on textarea "Comment" at bounding box center [336, 196] width 392 height 21
type textarea "ok"
click at [508, 235] on button "Submit" at bounding box center [506, 245] width 51 height 22
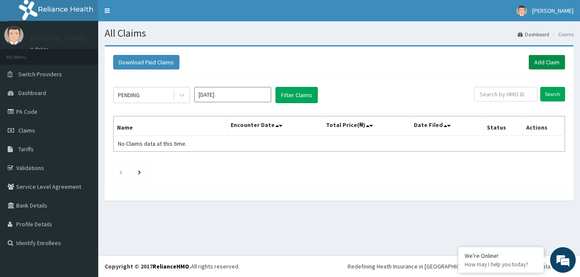
click at [543, 58] on link "Add Claim" at bounding box center [546, 62] width 36 height 15
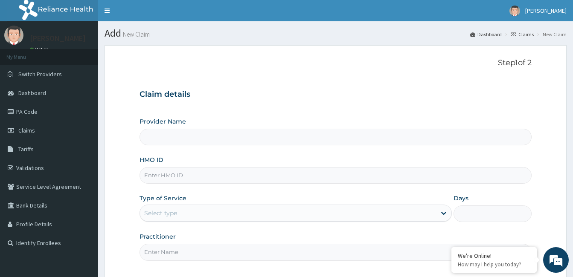
type input "[GEOGRAPHIC_DATA]"
click at [201, 175] on input "HMO ID" at bounding box center [336, 175] width 392 height 17
type input "ENP/10551/C"
click at [195, 218] on div "Select type" at bounding box center [288, 214] width 296 height 14
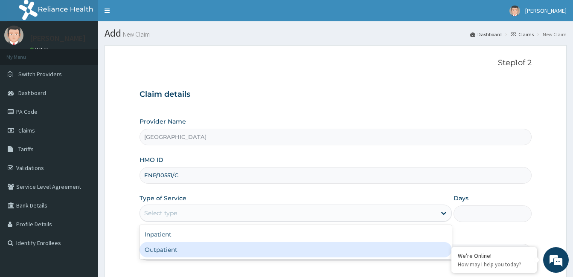
click at [178, 251] on div "Outpatient" at bounding box center [296, 249] width 312 height 15
type input "1"
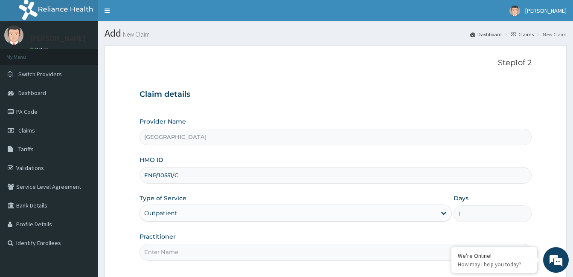
click at [176, 253] on input "Practitioner" at bounding box center [336, 252] width 392 height 17
paste input "Olaitan Fafure"
click at [143, 253] on input "Olaitan Fafure" at bounding box center [336, 252] width 392 height 17
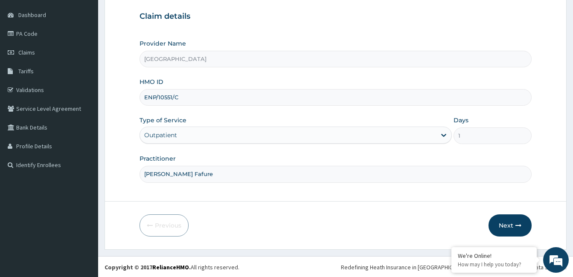
scroll to position [79, 0]
type input "Dr. Olaitan Fafure"
click at [507, 225] on button "Next" at bounding box center [510, 225] width 43 height 22
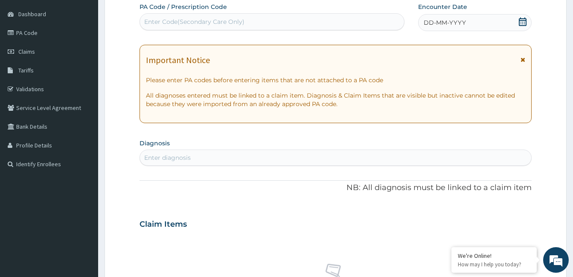
click at [456, 20] on span "DD-MM-YYYY" at bounding box center [445, 22] width 42 height 9
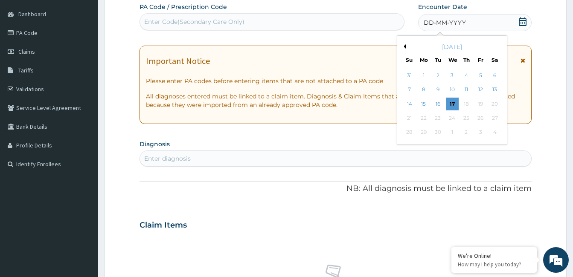
click at [406, 45] on div "September 2025" at bounding box center [452, 47] width 103 height 9
click at [405, 45] on button "Previous Month" at bounding box center [404, 46] width 4 height 4
click at [466, 91] on div "10" at bounding box center [466, 90] width 13 height 13
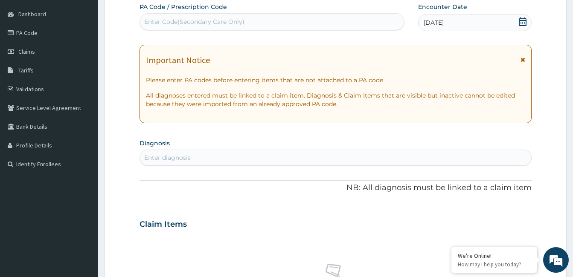
click at [198, 161] on div "Enter diagnosis" at bounding box center [335, 158] width 391 height 14
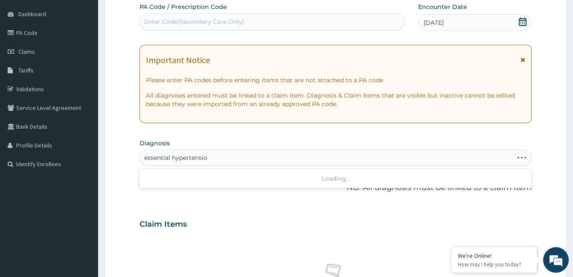
type input "essential hypertension"
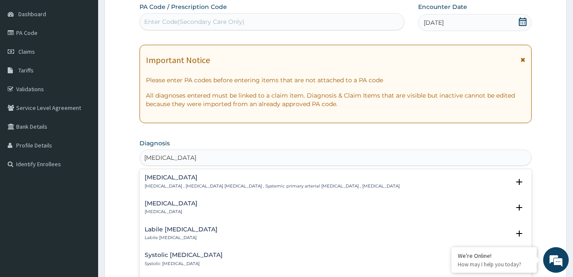
click at [192, 183] on p "Essential hypertension , Idiopathic hypertension , Systemic primary arterial hy…" at bounding box center [272, 186] width 255 height 6
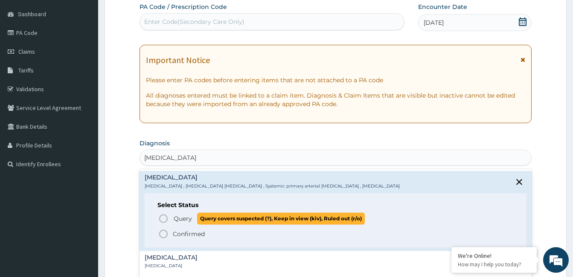
click at [163, 216] on icon "status option query" at bounding box center [163, 219] width 10 height 10
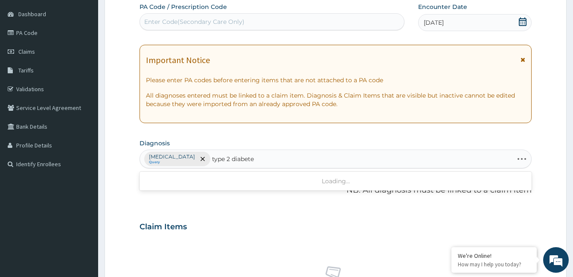
type input "type 2 diabetes"
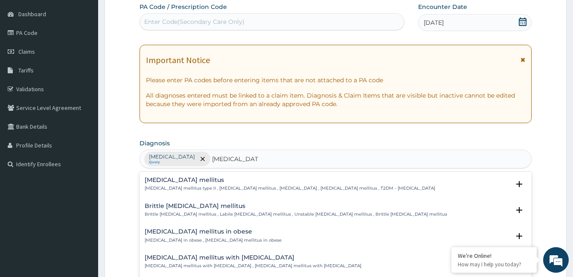
click at [180, 182] on h4 "Type 2 diabetes mellitus" at bounding box center [290, 180] width 291 height 6
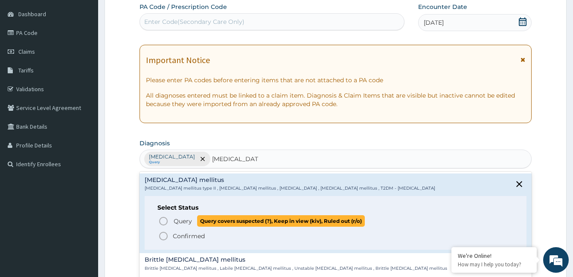
click at [165, 221] on icon "status option query" at bounding box center [163, 221] width 10 height 10
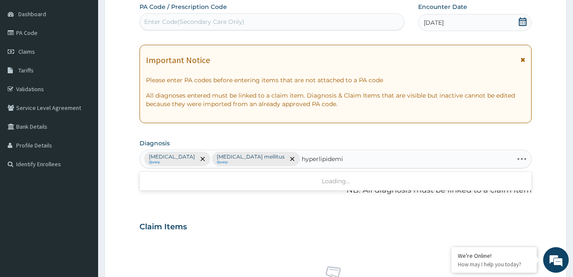
type input "hyperlipidemia"
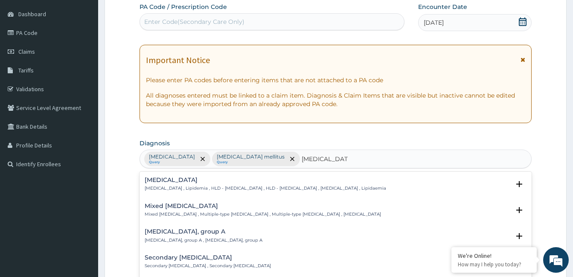
click at [183, 182] on h4 "[MEDICAL_DATA]" at bounding box center [266, 180] width 242 height 6
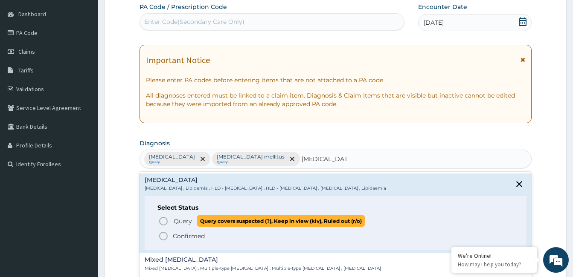
click at [166, 222] on icon "status option query" at bounding box center [163, 221] width 10 height 10
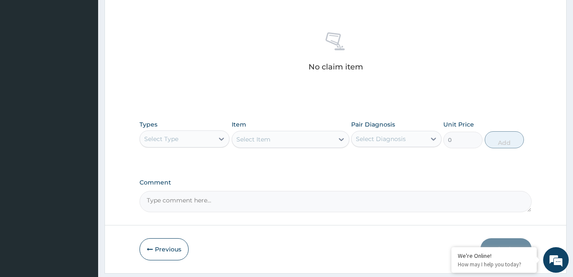
scroll to position [335, 0]
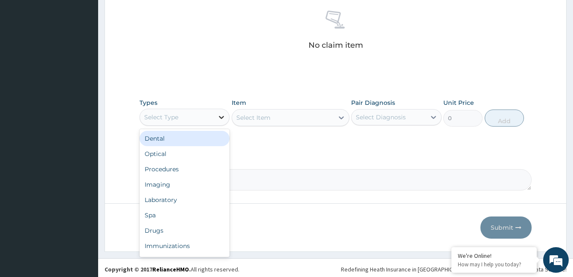
click at [221, 117] on icon at bounding box center [221, 117] width 9 height 9
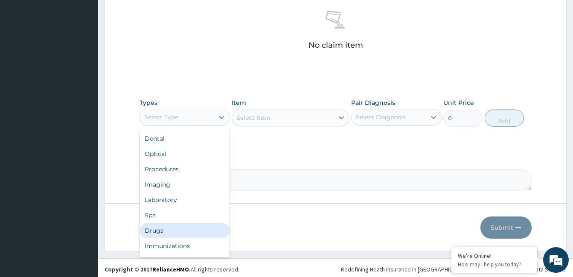
click at [185, 225] on div "Drugs" at bounding box center [185, 230] width 90 height 15
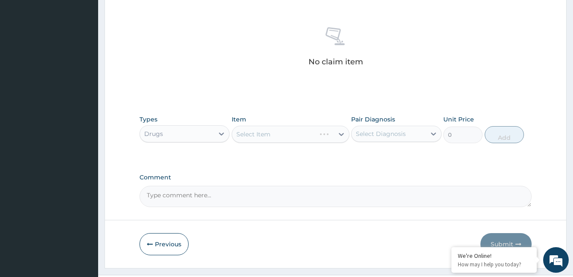
scroll to position [338, 0]
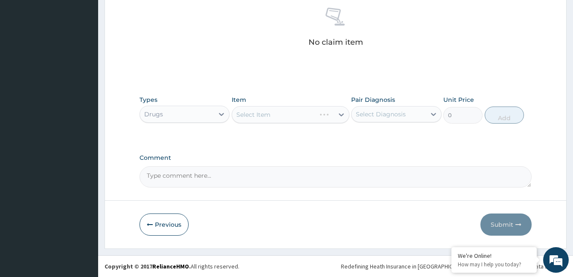
click at [251, 119] on div "Select Item" at bounding box center [291, 114] width 118 height 17
drag, startPoint x: 251, startPoint y: 119, endPoint x: 284, endPoint y: 118, distance: 32.9
click at [284, 118] on div "Select Item" at bounding box center [291, 114] width 118 height 17
click at [261, 109] on div "Select Item" at bounding box center [291, 114] width 118 height 17
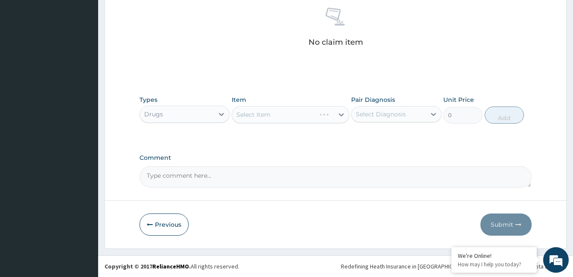
click at [259, 116] on div "Select Item" at bounding box center [291, 114] width 118 height 17
click at [262, 114] on div "Select Item" at bounding box center [291, 114] width 118 height 17
drag, startPoint x: 262, startPoint y: 114, endPoint x: 244, endPoint y: 41, distance: 75.0
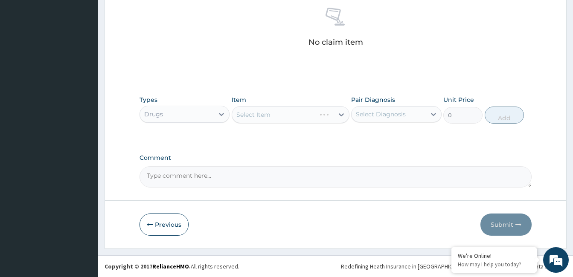
click at [244, 41] on div "No claim item" at bounding box center [336, 29] width 392 height 98
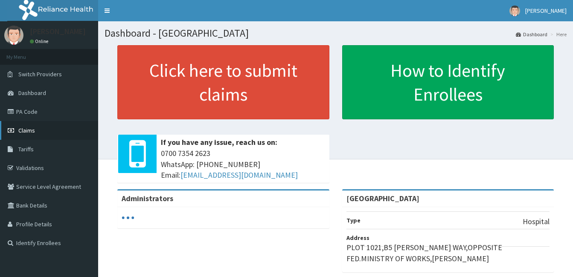
click at [25, 127] on span "Claims" at bounding box center [26, 131] width 17 height 8
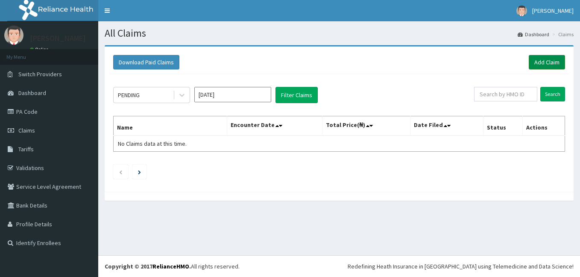
click at [552, 64] on link "Add Claim" at bounding box center [546, 62] width 36 height 15
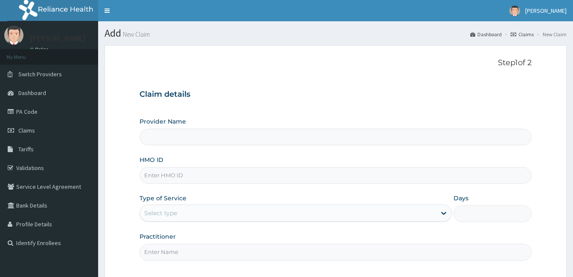
type input "[GEOGRAPHIC_DATA]"
click at [183, 175] on input "HMO ID" at bounding box center [336, 175] width 392 height 17
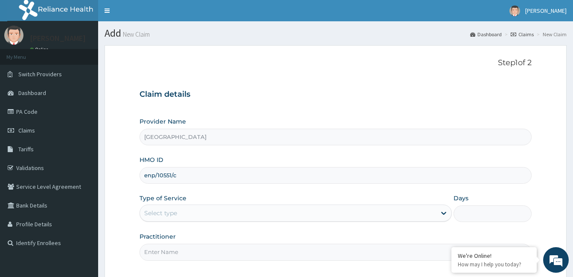
type input "ENP/10551/C"
click at [209, 215] on div "Select type" at bounding box center [288, 214] width 296 height 14
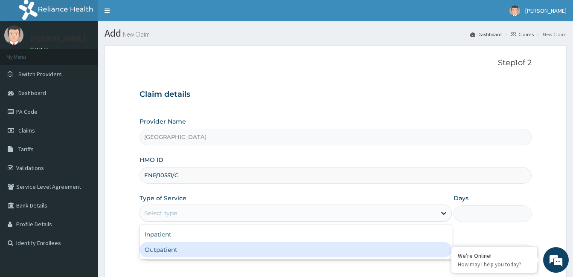
click at [184, 251] on div "Outpatient" at bounding box center [296, 249] width 312 height 15
type input "1"
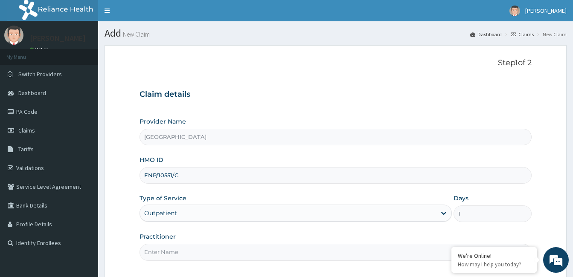
click at [175, 256] on input "Practitioner" at bounding box center [336, 252] width 392 height 17
paste input "[PERSON_NAME]"
click at [143, 252] on input "[PERSON_NAME]" at bounding box center [336, 252] width 392 height 17
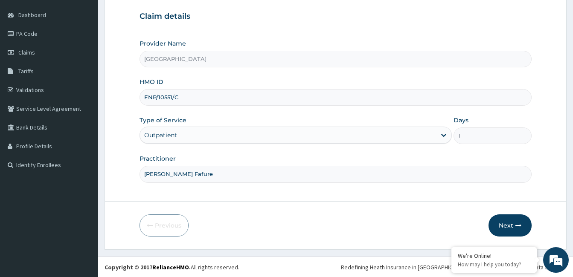
scroll to position [79, 0]
type input "[PERSON_NAME] Fafure"
click at [513, 230] on button "Next" at bounding box center [510, 225] width 43 height 22
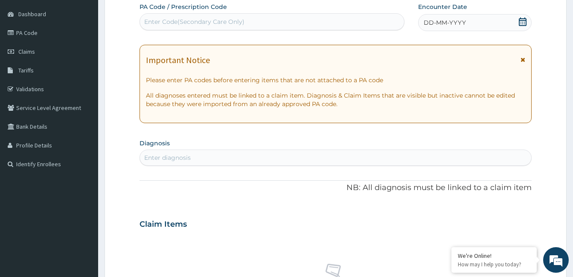
click at [484, 26] on div "DD-MM-YYYY" at bounding box center [475, 22] width 114 height 17
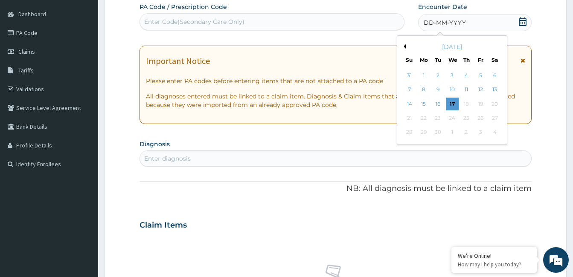
click at [406, 46] on div "[DATE]" at bounding box center [452, 47] width 103 height 9
click at [405, 46] on button "Previous Month" at bounding box center [404, 46] width 4 height 4
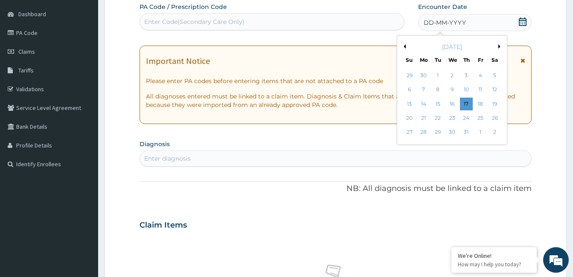
drag, startPoint x: 405, startPoint y: 46, endPoint x: 469, endPoint y: 90, distance: 78.1
click at [469, 90] on div "10" at bounding box center [466, 90] width 13 height 13
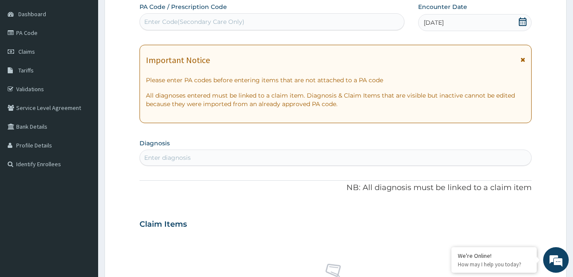
click at [205, 159] on div "Enter diagnosis" at bounding box center [335, 158] width 391 height 14
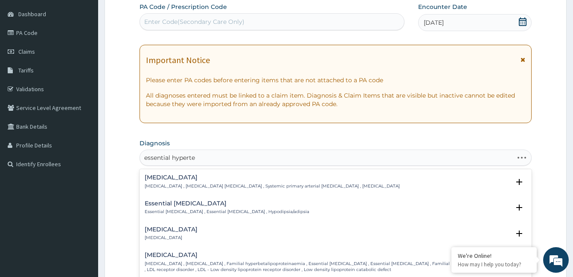
type input "essential hyperten"
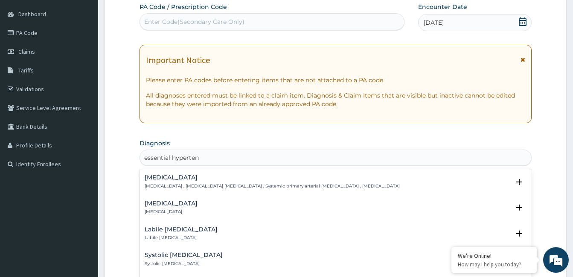
click at [194, 178] on h4 "[MEDICAL_DATA]" at bounding box center [272, 178] width 255 height 6
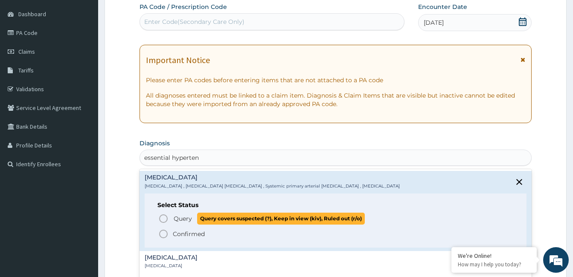
click at [163, 218] on icon "status option query" at bounding box center [163, 219] width 10 height 10
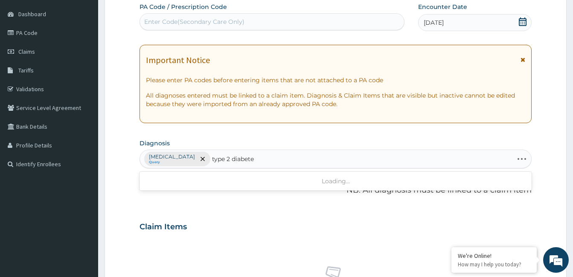
type input "[MEDICAL_DATA]"
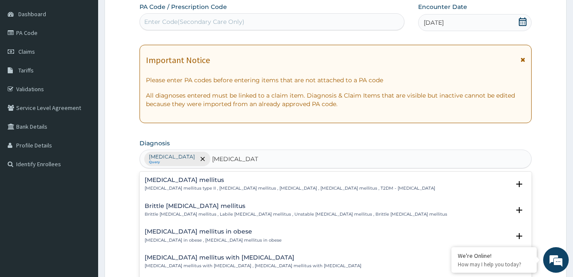
click at [168, 182] on h4 "[MEDICAL_DATA] mellitus" at bounding box center [290, 180] width 291 height 6
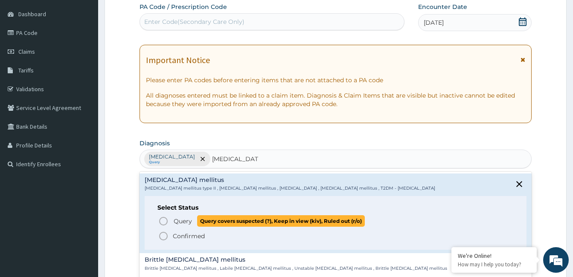
click at [164, 222] on icon "status option query" at bounding box center [163, 221] width 10 height 10
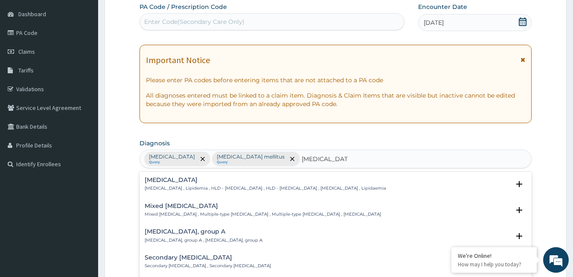
click at [172, 184] on div "Hyperlipidemia Hyperlipidemia , Lipidemia , HLD - Hyperlipidemia , HLD - Hyperl…" at bounding box center [266, 184] width 242 height 15
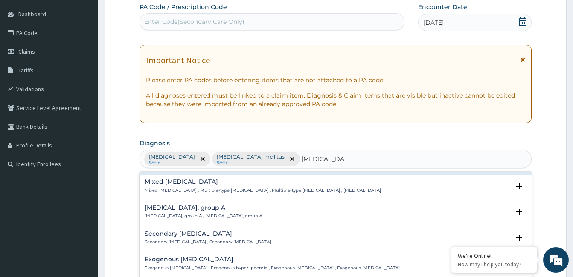
scroll to position [85, 0]
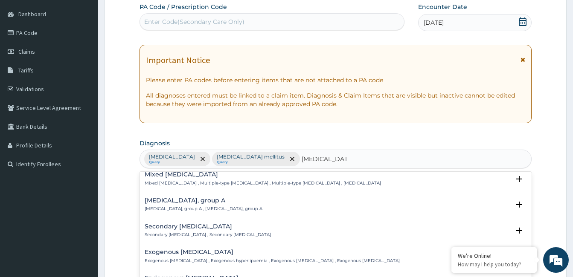
type input "hyperlipidemia"
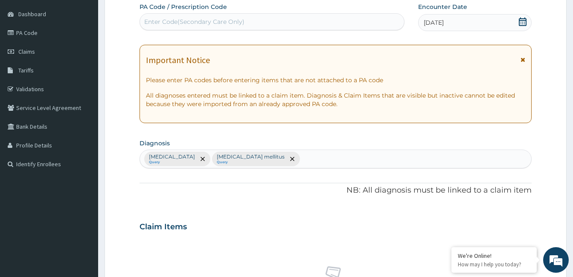
click at [548, 119] on form "Step 2 of 2 PA Code / Prescription Code Enter Code(Secondary Care Only) Encount…" at bounding box center [336, 237] width 462 height 542
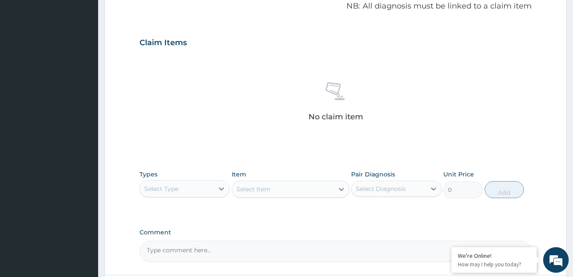
scroll to position [292, 0]
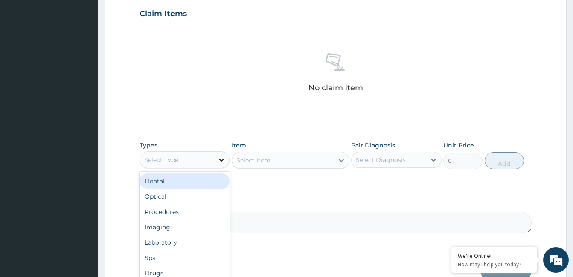
click at [222, 158] on icon at bounding box center [221, 160] width 9 height 9
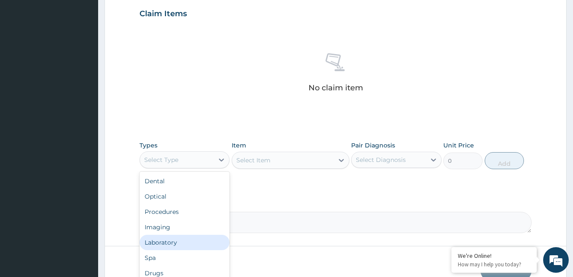
scroll to position [29, 0]
click at [197, 250] on div "Drugs" at bounding box center [185, 244] width 90 height 15
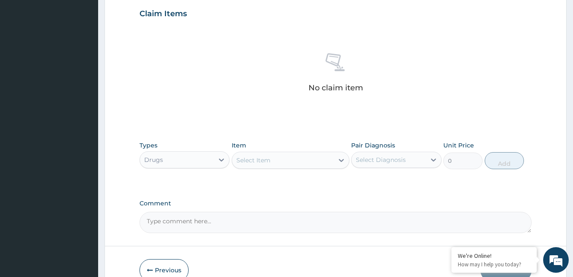
click at [277, 158] on div "Select Item" at bounding box center [283, 161] width 102 height 14
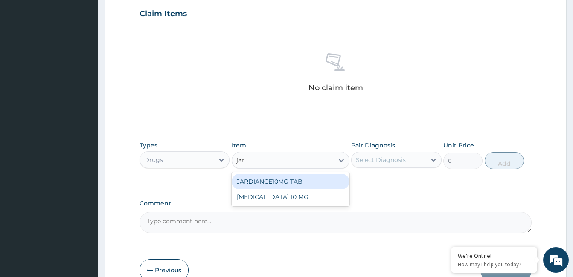
type input "jard"
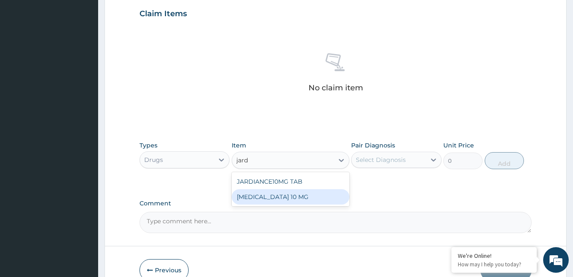
click at [283, 198] on div "JARDIANCE 10 MG" at bounding box center [291, 196] width 118 height 15
type input "3000"
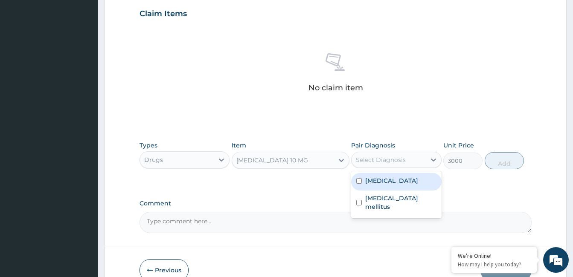
click at [408, 158] on div "Select Diagnosis" at bounding box center [389, 160] width 74 height 14
click at [404, 179] on label "[MEDICAL_DATA]" at bounding box center [391, 181] width 53 height 9
checkbox input "true"
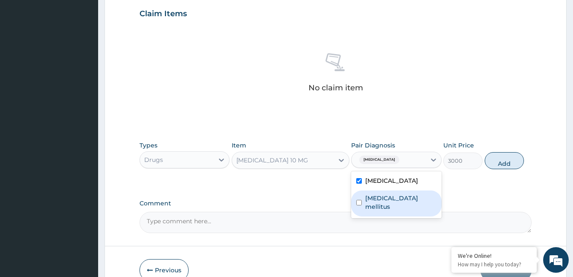
click at [399, 196] on label "Type 2 diabetes mellitus" at bounding box center [400, 202] width 71 height 17
checkbox input "true"
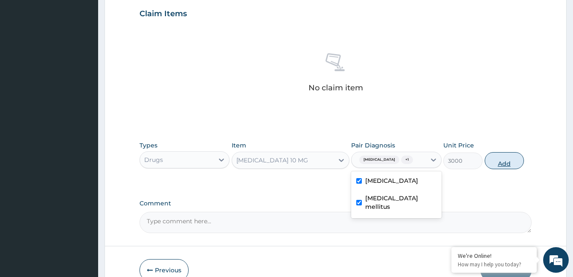
click at [501, 169] on button "Add" at bounding box center [504, 160] width 39 height 17
type input "0"
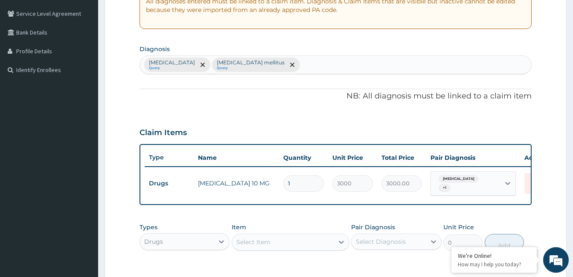
scroll to position [164, 0]
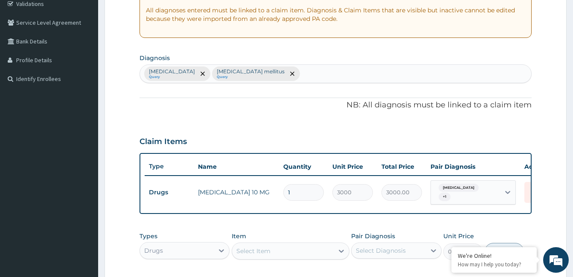
click at [338, 72] on div "Essential hypertension Query Type 2 diabetes mellitus Query" at bounding box center [335, 74] width 391 height 18
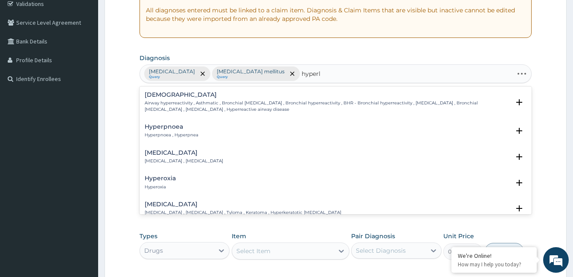
type input "hyperli"
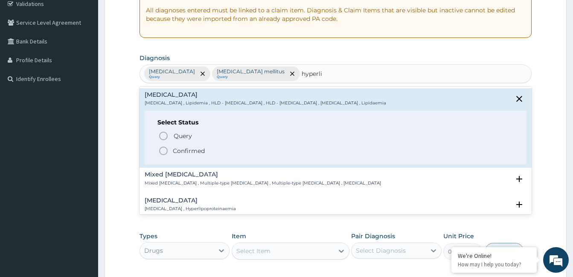
click at [201, 178] on h4 "Mixed hyperlipidaemia" at bounding box center [263, 175] width 236 height 6
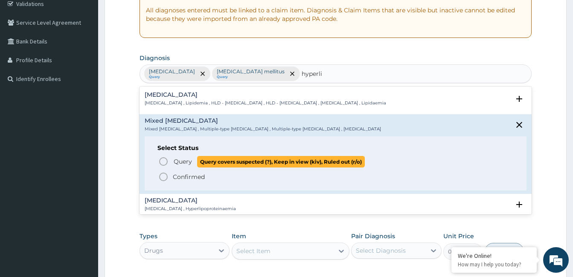
click at [166, 163] on icon "status option query" at bounding box center [163, 162] width 10 height 10
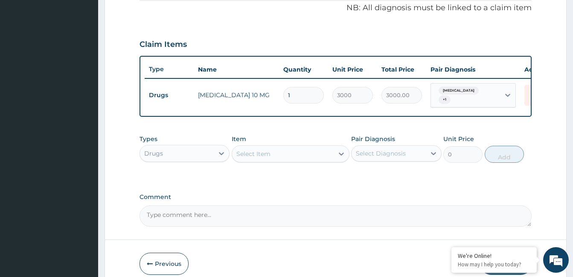
scroll to position [292, 0]
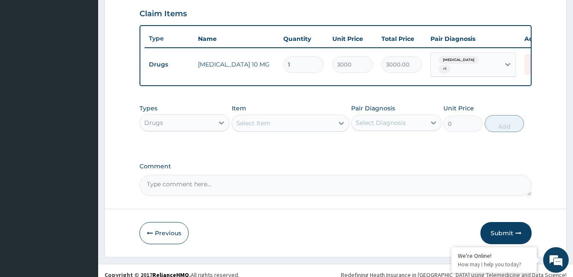
click at [293, 66] on input "1" at bounding box center [303, 64] width 41 height 17
type input "0.00"
type input "3"
type input "9000.00"
type input "30"
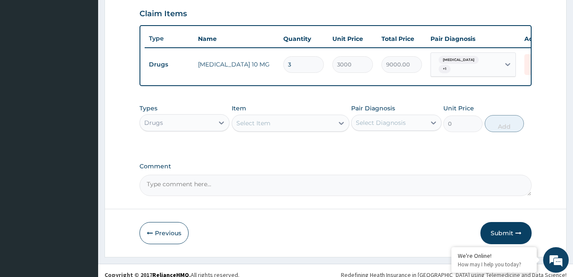
type input "90000.00"
type input "30"
click at [250, 128] on div "Select Item" at bounding box center [253, 123] width 34 height 9
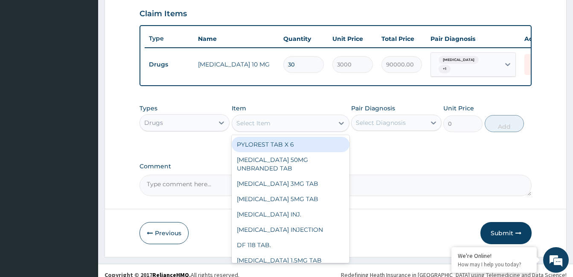
type input "o"
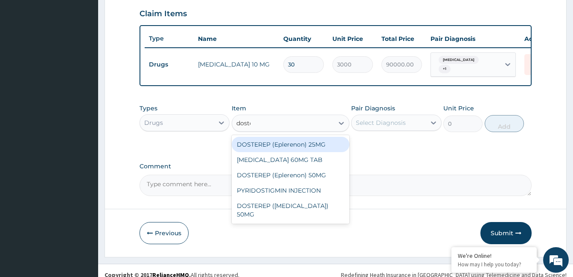
type input "doster"
click at [312, 152] on div "DOSTEREP (Eplerenon) 25MG" at bounding box center [291, 144] width 118 height 15
type input "700"
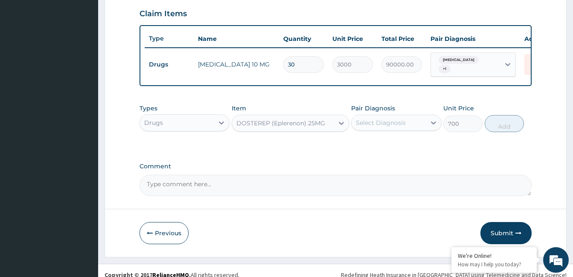
click at [329, 130] on div "DOSTEREP (Eplerenon) 25MG" at bounding box center [283, 123] width 102 height 14
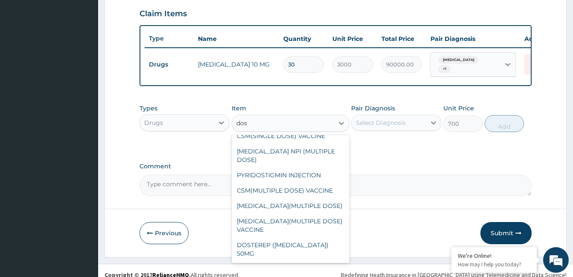
scroll to position [0, 0]
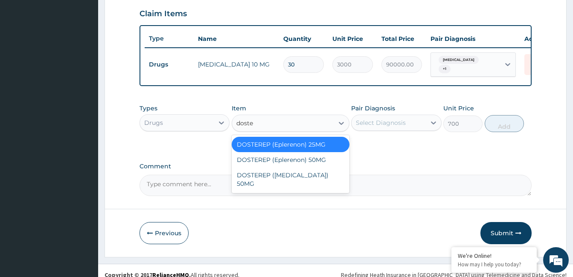
type input "doster"
click at [317, 163] on div "DOSTEREP (Eplerenon) 50MG" at bounding box center [291, 159] width 118 height 15
type input "1000"
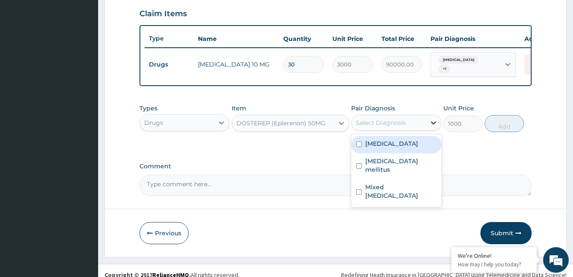
click at [435, 127] on icon at bounding box center [433, 123] width 9 height 9
click at [401, 148] on label "[MEDICAL_DATA]" at bounding box center [391, 144] width 53 height 9
checkbox input "true"
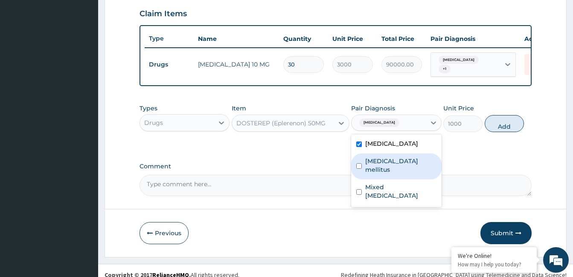
click at [396, 164] on label "Type 2 diabetes mellitus" at bounding box center [400, 165] width 71 height 17
checkbox input "true"
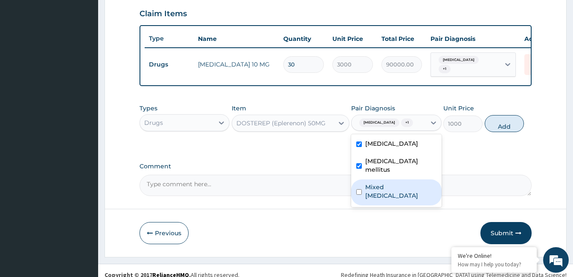
click at [399, 200] on label "Mixed hyperlipidaemia" at bounding box center [400, 191] width 71 height 17
checkbox input "true"
click at [505, 132] on button "Add" at bounding box center [504, 123] width 39 height 17
type input "0"
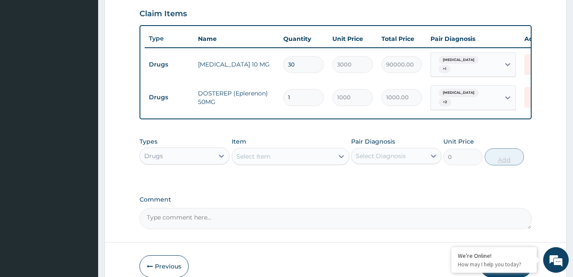
type input "0.00"
type input "6"
type input "6000.00"
type input "60"
type input "60000.00"
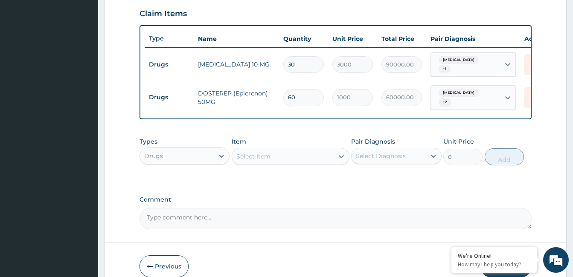
type input "6"
type input "6000.00"
type input "0.00"
type input "3"
type input "3000.00"
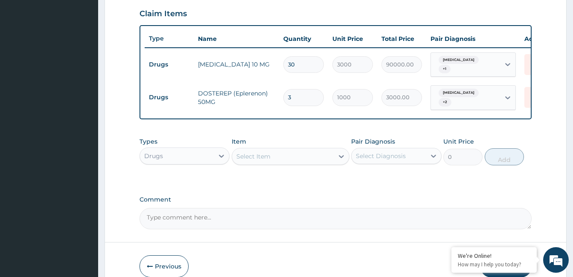
type input "30"
type input "30000.00"
type input "3"
type input "3000.00"
type input "0.00"
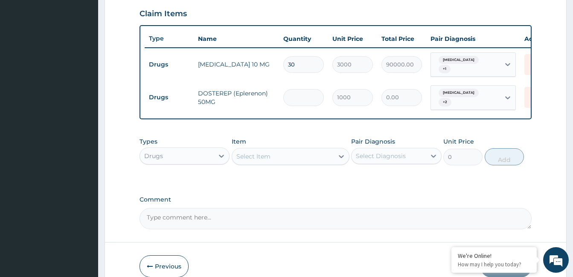
type input "6"
type input "6000.00"
type input "60"
type input "60000.00"
type input "60"
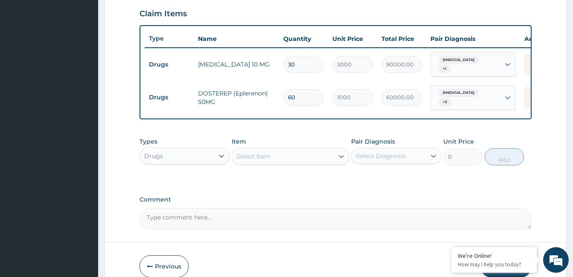
click at [256, 160] on div "Select Item" at bounding box center [253, 156] width 34 height 9
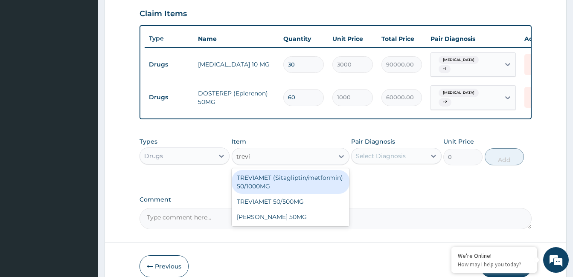
type input "trevia"
click at [271, 188] on div "TREVIAMET (Sitagliptin/metformin) 50/1000MG" at bounding box center [291, 182] width 118 height 24
type input "620"
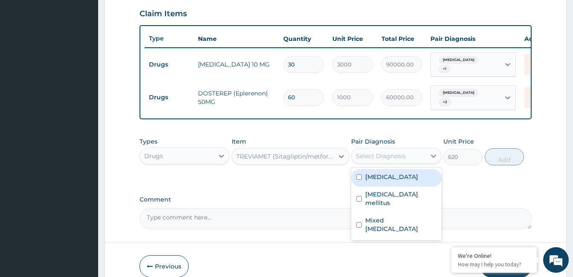
click at [381, 163] on div "Select Diagnosis" at bounding box center [389, 156] width 74 height 14
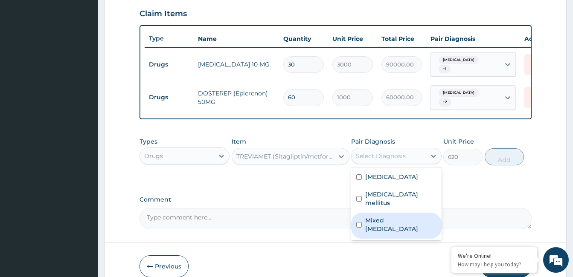
click at [388, 226] on label "Mixed hyperlipidaemia" at bounding box center [400, 224] width 71 height 17
checkbox input "true"
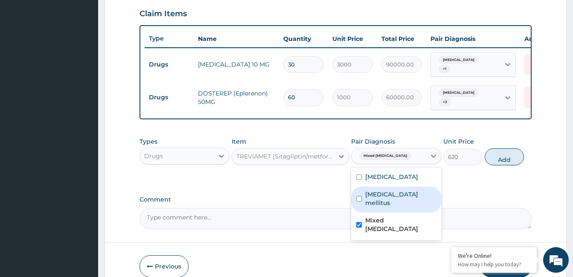
click at [387, 199] on label "Type 2 diabetes mellitus" at bounding box center [400, 198] width 71 height 17
checkbox input "true"
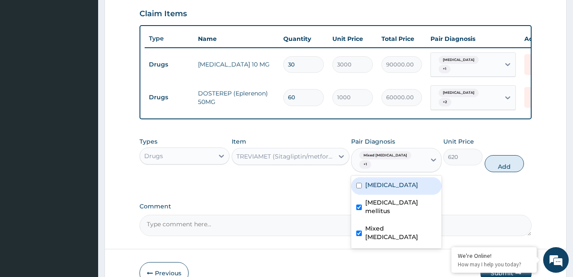
click at [390, 177] on div "Types Drugs Item TREVIAMET (Sitagliptin/metformin) 50/1000MG Pair Diagnosis opt…" at bounding box center [336, 155] width 392 height 44
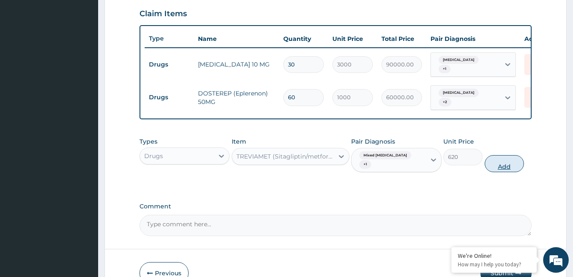
click at [498, 172] on button "Add" at bounding box center [504, 163] width 39 height 17
type input "0"
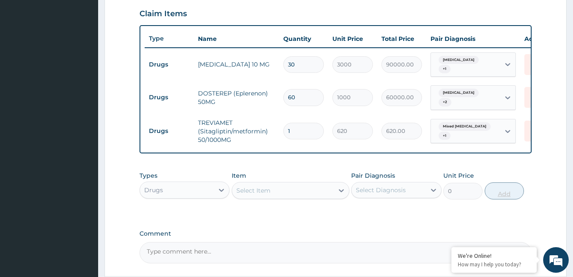
type input "0.00"
type input "6"
type input "3720.00"
type input "60"
type input "37200.00"
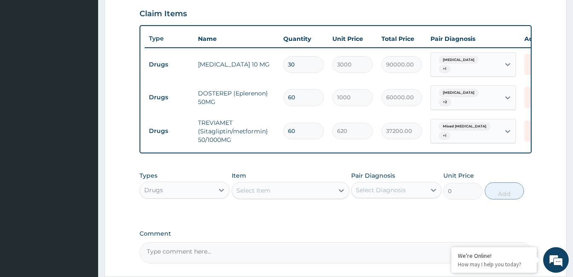
type input "60"
click at [305, 195] on div "Select Item" at bounding box center [283, 191] width 102 height 14
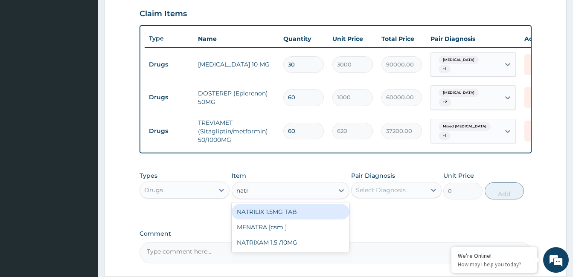
type input "natri"
click at [310, 220] on div "NATRILIX 1.5MG TAB" at bounding box center [291, 211] width 118 height 15
type input "650"
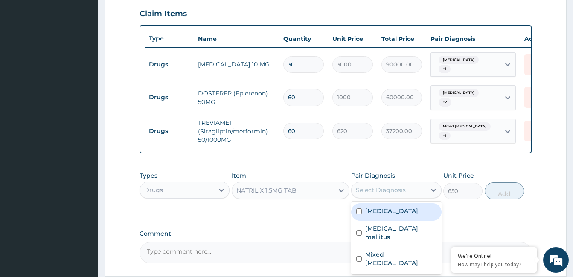
click at [395, 195] on div "Select Diagnosis" at bounding box center [381, 190] width 50 height 9
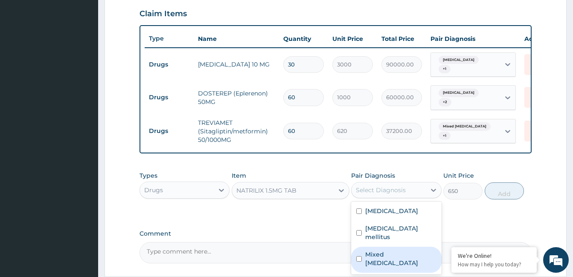
click at [391, 261] on label "Mixed hyperlipidaemia" at bounding box center [400, 258] width 71 height 17
checkbox input "true"
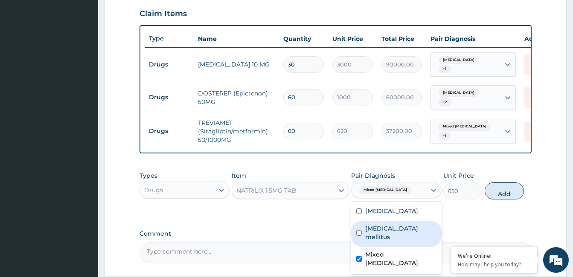
click at [379, 239] on label "Type 2 diabetes mellitus" at bounding box center [400, 232] width 71 height 17
checkbox input "true"
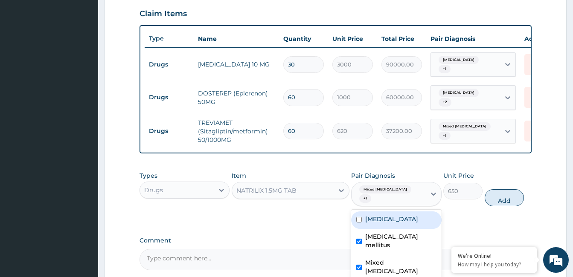
click at [384, 220] on div "Essential hypertension" at bounding box center [396, 220] width 90 height 17
checkbox input "true"
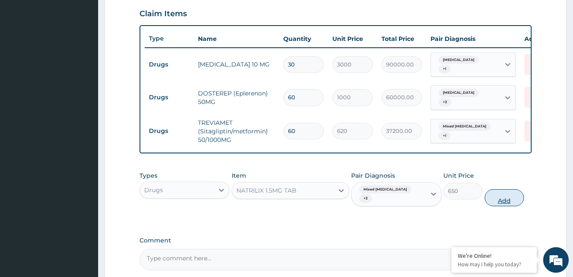
click at [507, 204] on button "Add" at bounding box center [504, 197] width 39 height 17
type input "0"
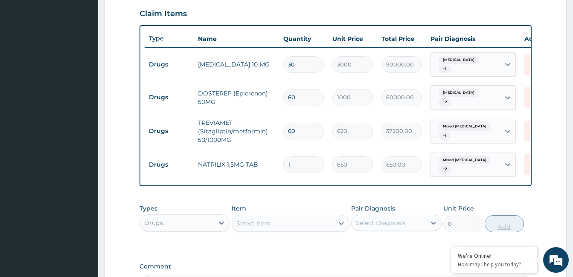
type input "0.00"
type input "3"
type input "1950.00"
type input "30"
type input "19500.00"
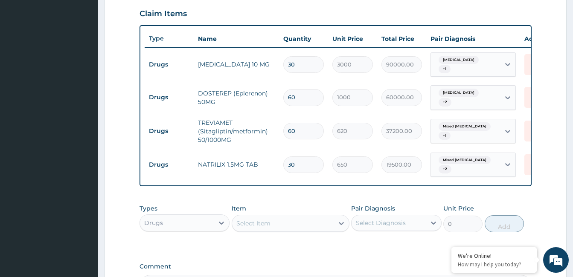
type input "30"
click at [285, 230] on div "Select Item" at bounding box center [283, 224] width 102 height 14
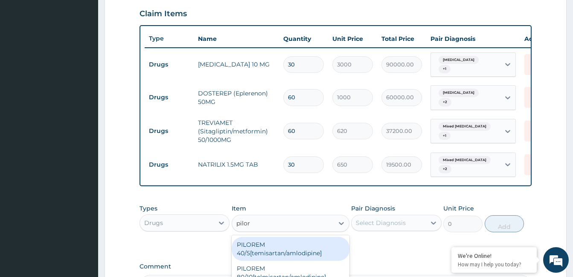
type input "pilore"
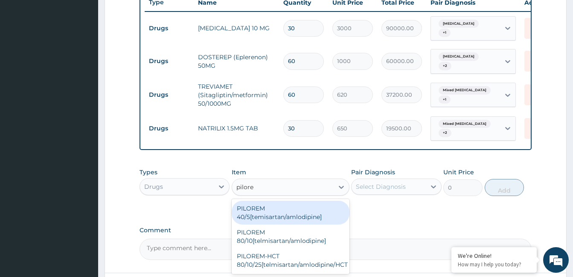
scroll to position [378, 0]
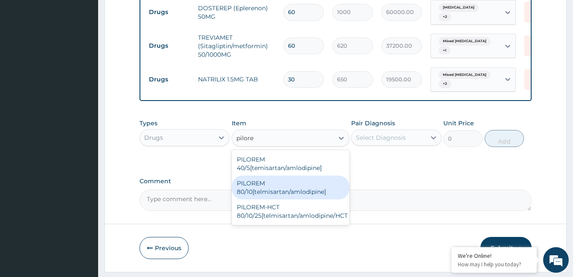
click at [274, 193] on div "PILOREM 80/10[telmisartan/amlodipine]" at bounding box center [291, 188] width 118 height 24
type input "250"
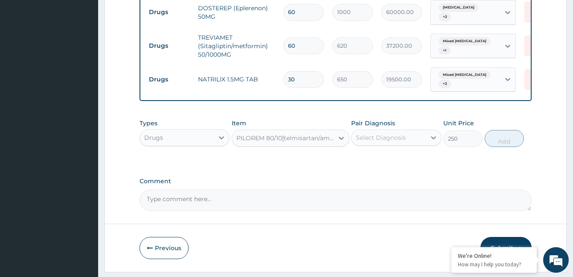
click at [295, 142] on div "PILOREM 80/10[telmisartan/amlodipine]" at bounding box center [285, 138] width 98 height 9
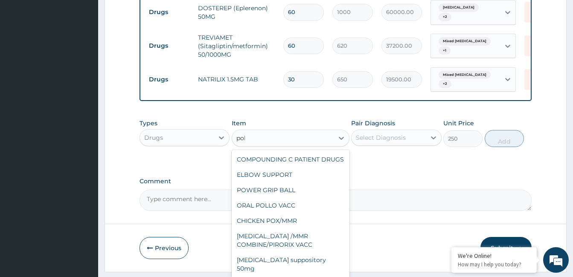
scroll to position [0, 0]
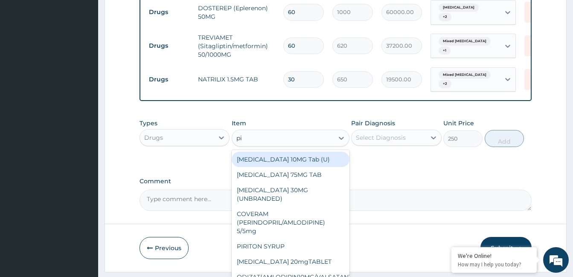
type input "pil"
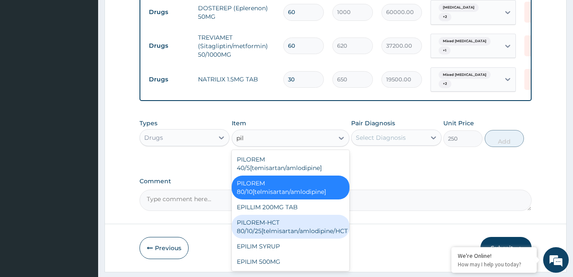
click at [280, 234] on div "PILOREM-HCT 80/10/25[telmisartan/amlodipine/HCT" at bounding box center [291, 227] width 118 height 24
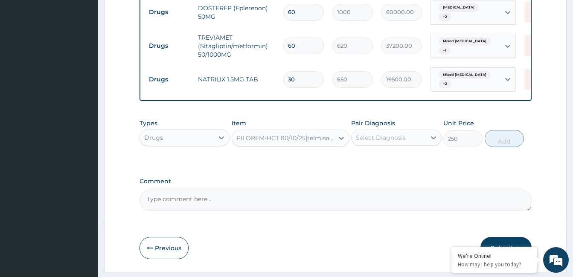
click at [323, 143] on div "PILOREM-HCT 80/10/25[telmisartan/amlodipine/HCT" at bounding box center [285, 138] width 98 height 9
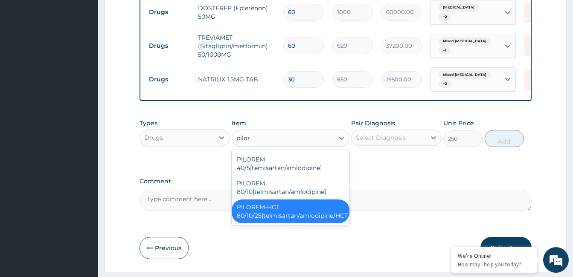
type input "pilore"
click at [331, 216] on div "PILOREM-HCT 80/10/25[telmisartan/amlodipine/HCT" at bounding box center [291, 212] width 118 height 24
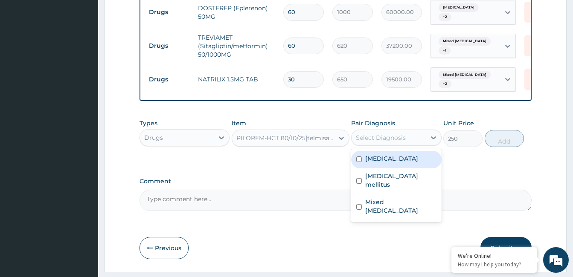
click at [402, 142] on div "Select Diagnosis" at bounding box center [381, 138] width 50 height 9
click at [396, 163] on label "Essential hypertension" at bounding box center [391, 158] width 53 height 9
checkbox input "true"
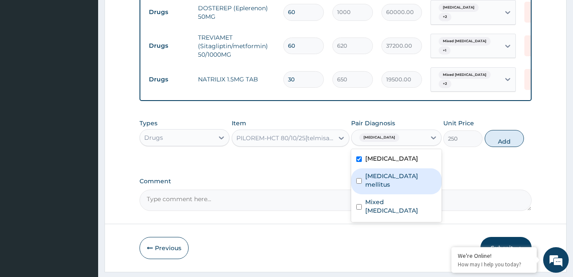
click at [396, 179] on label "Type 2 diabetes mellitus" at bounding box center [400, 180] width 71 height 17
checkbox input "true"
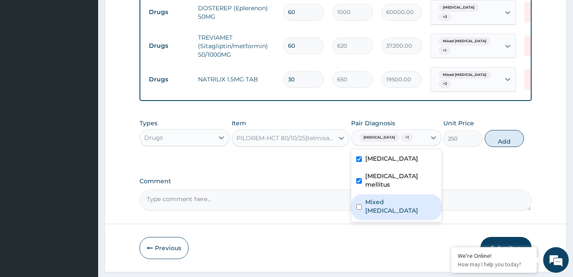
click at [392, 215] on label "Mixed hyperlipidaemia" at bounding box center [400, 206] width 71 height 17
checkbox input "true"
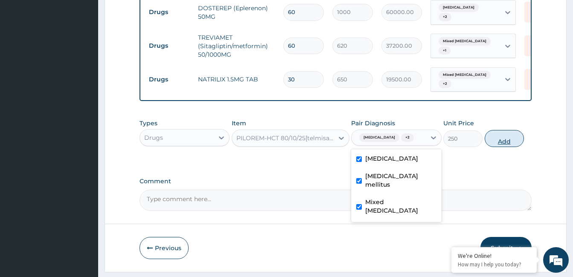
click at [520, 147] on button "Add" at bounding box center [504, 138] width 39 height 17
type input "0"
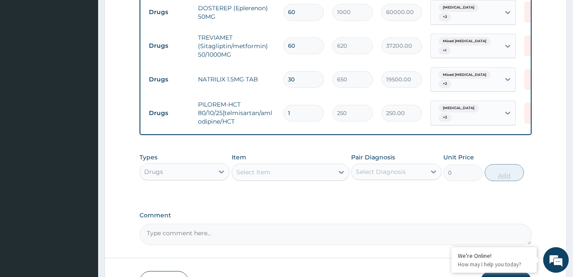
type input "0.00"
type input "6"
type input "1500.00"
type input "60"
type input "15000.00"
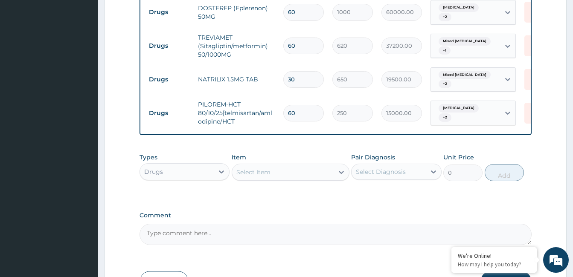
type input "60"
click at [268, 176] on div "Select Item" at bounding box center [253, 172] width 34 height 9
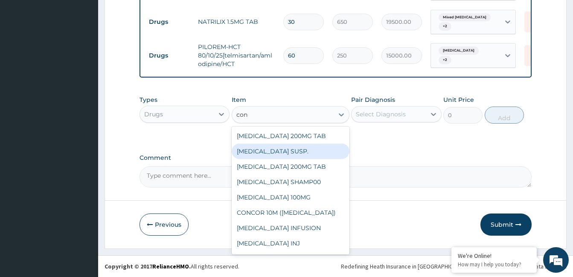
scroll to position [442, 0]
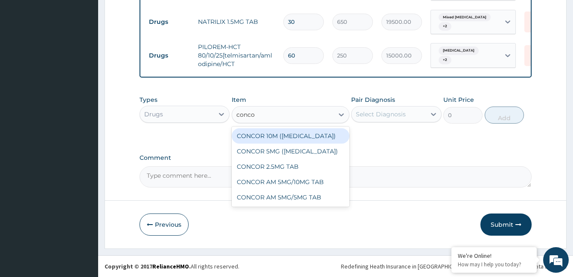
type input "concor"
click at [292, 134] on div "CONCOR 10M (Bisoprolol)" at bounding box center [291, 135] width 118 height 15
type input "315"
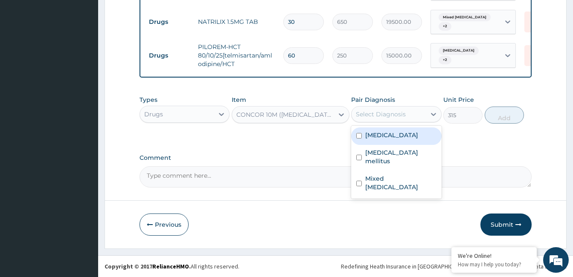
click at [384, 119] on div "Select Diagnosis" at bounding box center [389, 115] width 74 height 14
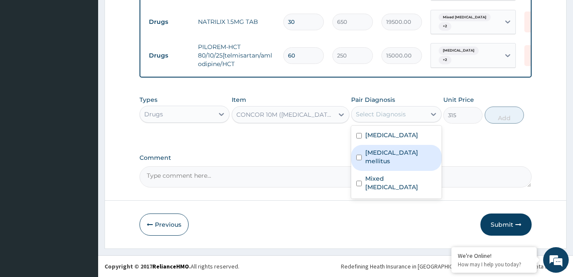
click at [385, 156] on label "Type 2 diabetes mellitus" at bounding box center [400, 157] width 71 height 17
checkbox input "true"
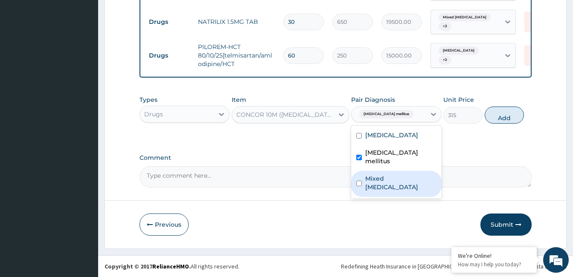
click at [390, 176] on label "Mixed hyperlipidaemia" at bounding box center [400, 183] width 71 height 17
checkbox input "true"
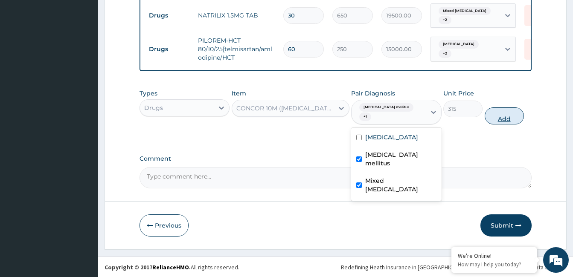
click at [517, 121] on button "Add" at bounding box center [504, 116] width 39 height 17
type input "0"
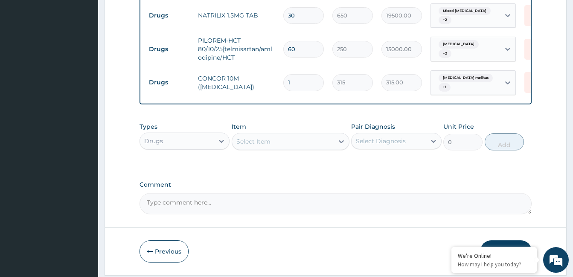
type input "0.00"
type input "3"
type input "945.00"
type input "30"
type input "9450.00"
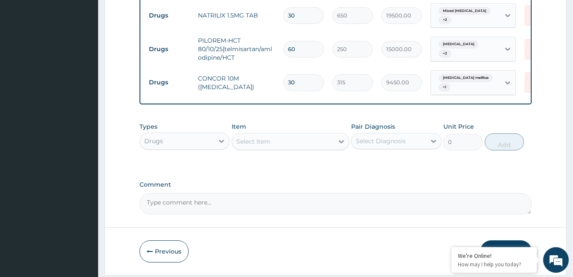
type input "30"
click at [314, 149] on div "Select Item" at bounding box center [283, 142] width 102 height 14
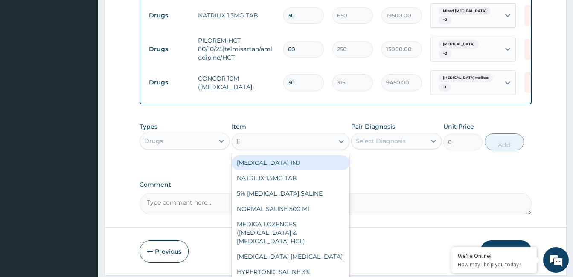
type input "lip"
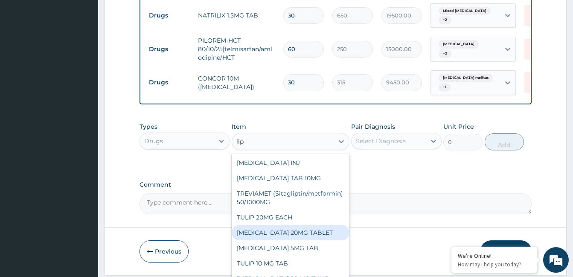
click at [294, 241] on div "LIPITOR 20MG TABLET" at bounding box center [291, 232] width 118 height 15
type input "1200"
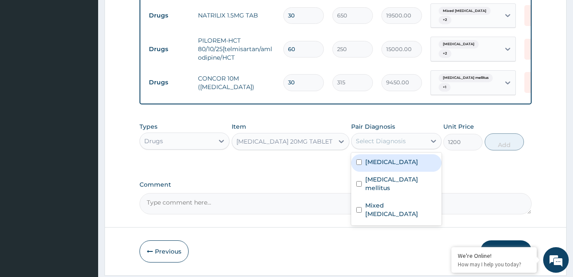
click at [390, 146] on div "Select Diagnosis" at bounding box center [381, 141] width 50 height 9
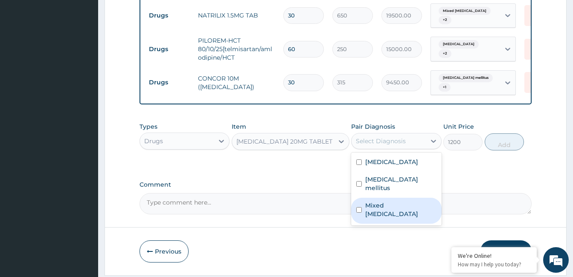
click at [390, 210] on label "Mixed hyperlipidaemia" at bounding box center [400, 209] width 71 height 17
checkbox input "true"
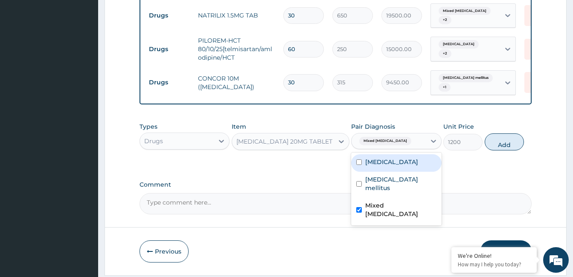
click at [387, 166] on label "Essential hypertension" at bounding box center [391, 162] width 53 height 9
checkbox input "true"
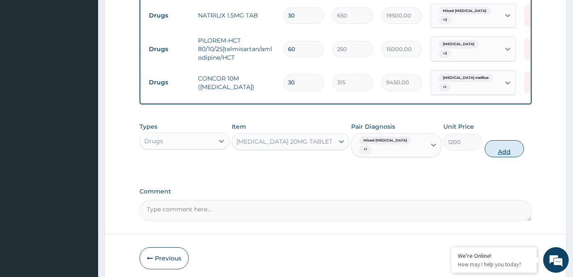
click at [507, 153] on button "Add" at bounding box center [504, 148] width 39 height 17
type input "0"
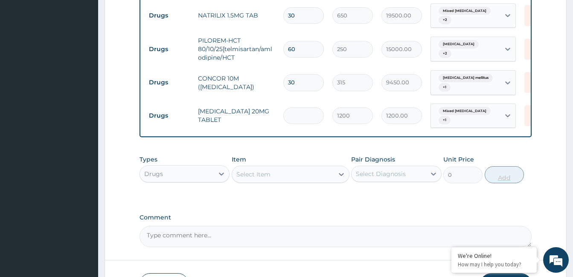
type input "0.00"
type input "3"
type input "3600.00"
type input "30"
type input "36000.00"
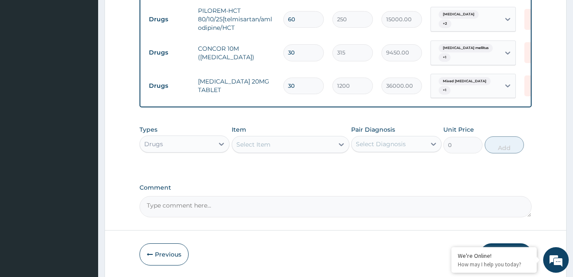
scroll to position [484, 0]
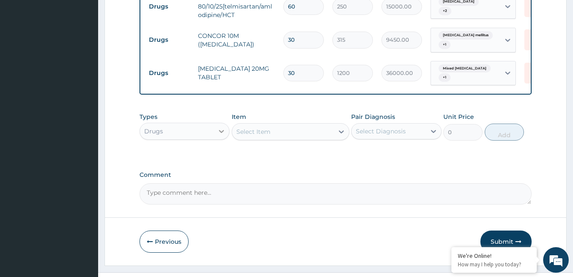
type input "30"
click at [221, 133] on icon at bounding box center [221, 131] width 5 height 3
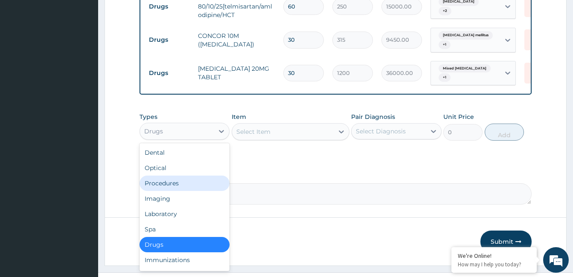
click at [201, 191] on div "Procedures" at bounding box center [185, 183] width 90 height 15
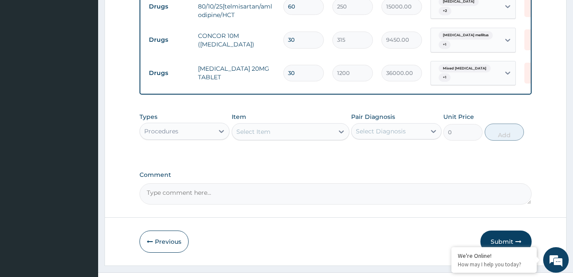
click at [274, 138] on div "Select Item" at bounding box center [283, 132] width 102 height 14
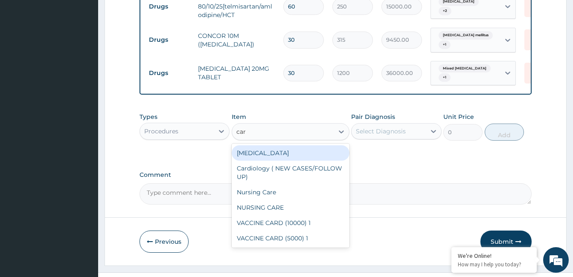
type input "card"
click at [269, 160] on div "Cardiologist" at bounding box center [291, 153] width 118 height 15
type input "35000"
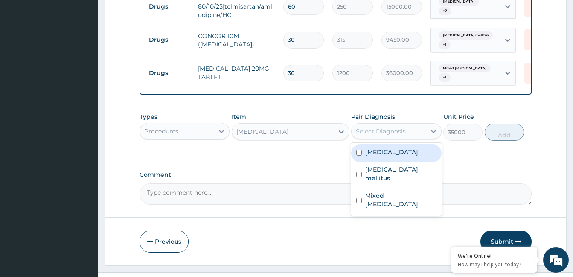
click at [390, 138] on div "Select Diagnosis" at bounding box center [389, 132] width 74 height 14
click at [388, 157] on label "Essential hypertension" at bounding box center [391, 152] width 53 height 9
checkbox input "true"
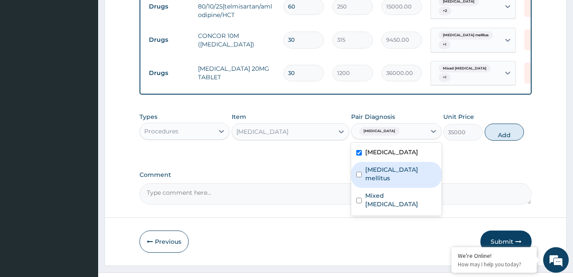
click at [389, 174] on label "Type 2 diabetes mellitus" at bounding box center [400, 174] width 71 height 17
checkbox input "true"
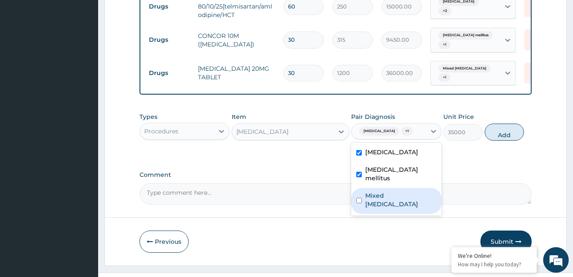
click at [393, 209] on label "Mixed hyperlipidaemia" at bounding box center [400, 200] width 71 height 17
checkbox input "true"
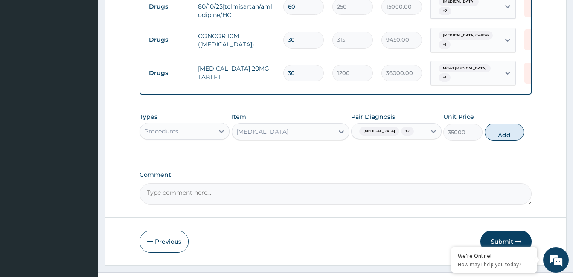
click at [498, 141] on button "Add" at bounding box center [504, 132] width 39 height 17
type input "0"
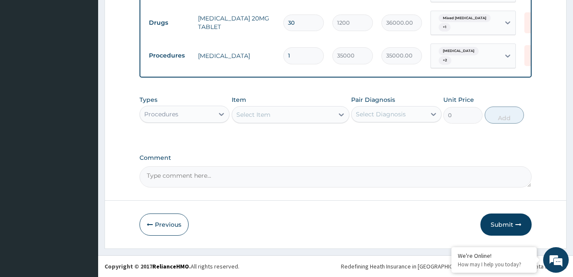
scroll to position [541, 0]
click at [236, 178] on textarea "Comment" at bounding box center [336, 176] width 392 height 21
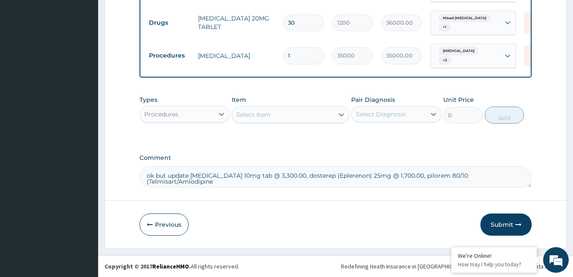
click at [517, 177] on textarea "ok but update jardiance 10mg tab @ 3,300.00, dosterep (Eplerenon) 25mg @ 1,700.…" at bounding box center [336, 176] width 392 height 21
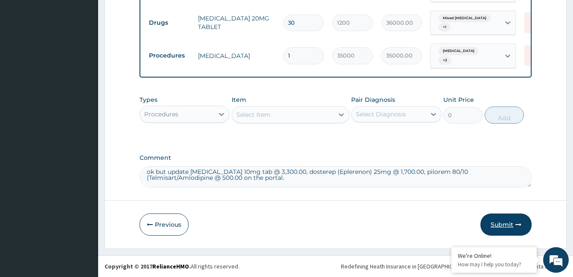
type textarea "ok but update jardiance 10mg tab @ 3,300.00, dosterep (Eplerenon) 25mg @ 1,700.…"
click at [504, 221] on button "Submit" at bounding box center [506, 225] width 51 height 22
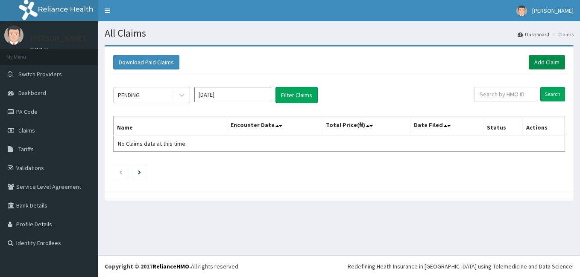
click at [541, 61] on link "Add Claim" at bounding box center [546, 62] width 36 height 15
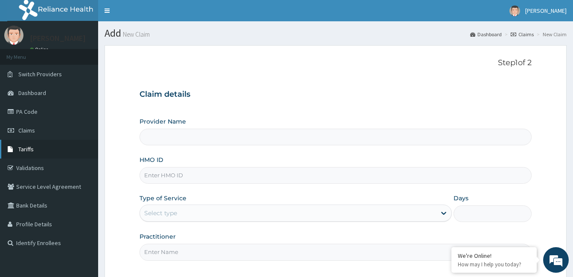
type input "[GEOGRAPHIC_DATA]"
click at [172, 178] on input "HMO ID" at bounding box center [336, 175] width 392 height 17
type input "ENP/10551/A"
click at [207, 216] on div "Select type" at bounding box center [288, 214] width 296 height 14
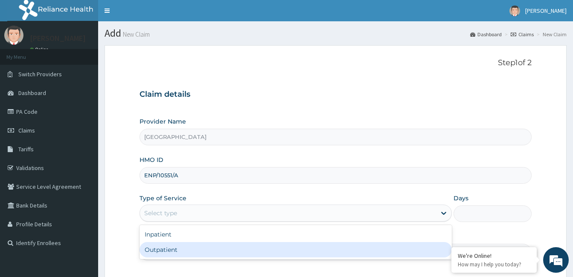
click at [186, 251] on div "Outpatient" at bounding box center [296, 249] width 312 height 15
type input "1"
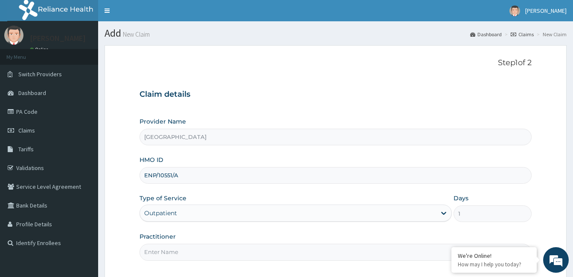
click at [214, 248] on input "Practitioner" at bounding box center [336, 252] width 392 height 17
paste input "[PERSON_NAME]-boma"
click at [141, 251] on input "[PERSON_NAME]-boma" at bounding box center [336, 252] width 392 height 17
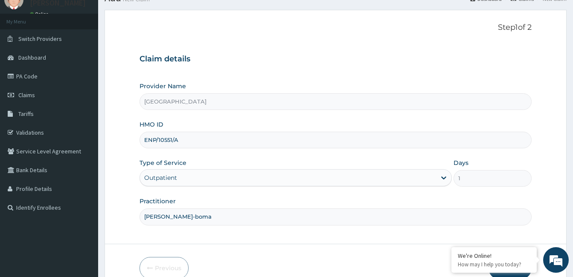
scroll to position [79, 0]
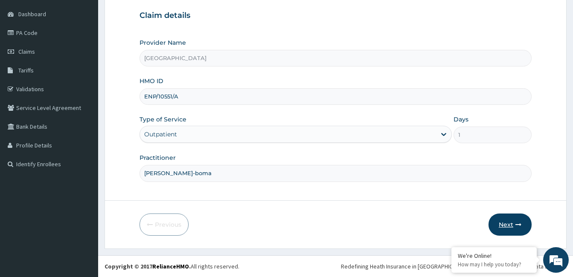
type input "[PERSON_NAME]-boma"
click at [508, 220] on button "Next" at bounding box center [510, 225] width 43 height 22
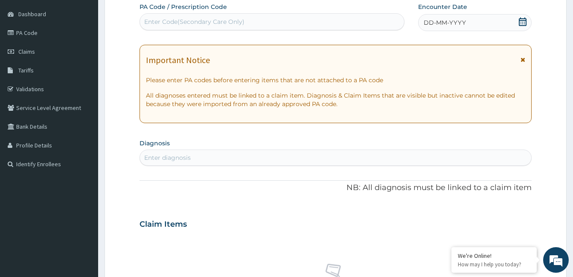
scroll to position [0, 0]
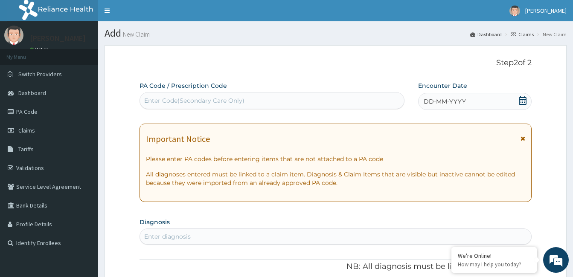
click at [524, 102] on icon at bounding box center [523, 100] width 8 height 9
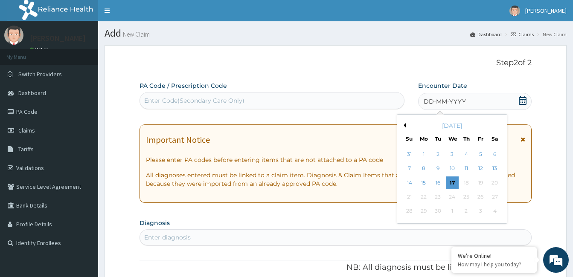
click at [405, 124] on button "Previous Month" at bounding box center [404, 125] width 4 height 4
click at [442, 195] on div "22" at bounding box center [437, 197] width 13 height 13
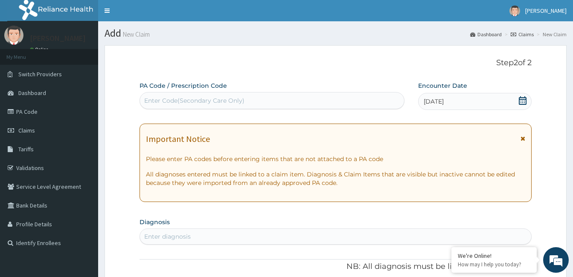
click at [260, 234] on div "Enter diagnosis" at bounding box center [335, 237] width 391 height 14
type input "m"
type input "[MEDICAL_DATA]"
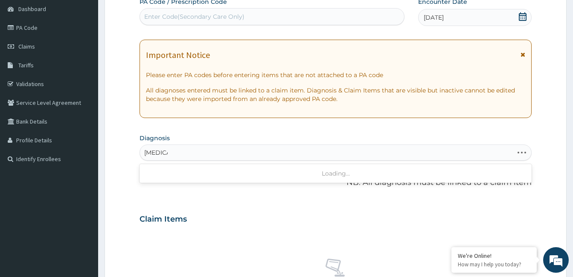
scroll to position [85, 0]
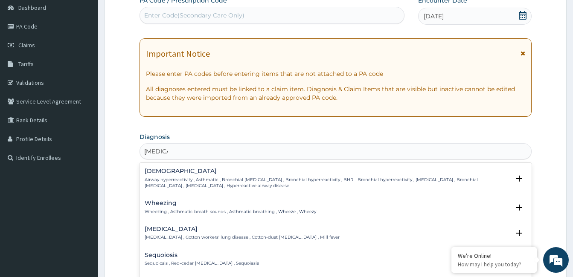
click at [233, 182] on p "Airway hyperreactivity , Asthmatic , Bronchial [MEDICAL_DATA] , Bronchial hyper…" at bounding box center [327, 183] width 365 height 12
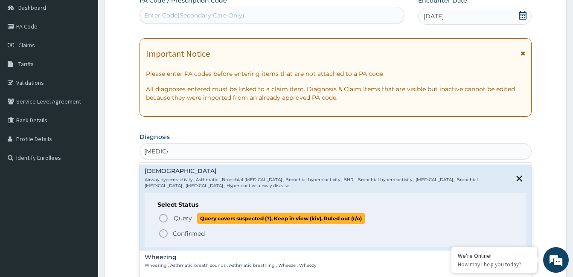
click at [164, 217] on icon "status option query" at bounding box center [163, 218] width 10 height 10
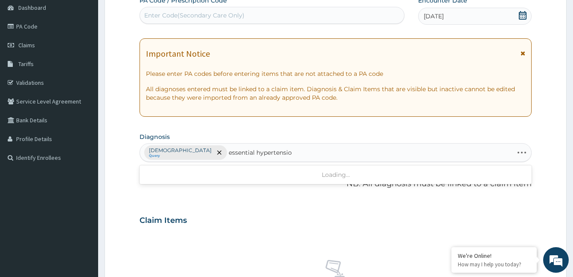
type input "[MEDICAL_DATA]"
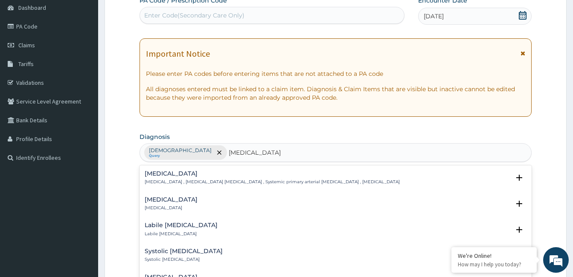
click at [159, 177] on h4 "[MEDICAL_DATA]" at bounding box center [272, 174] width 255 height 6
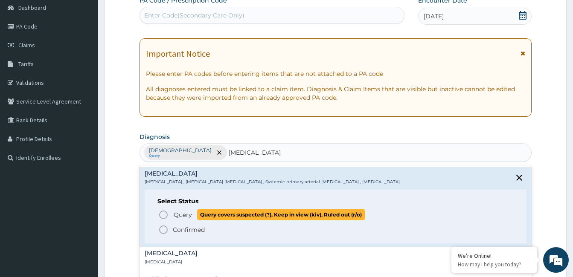
click at [165, 216] on icon "status option query" at bounding box center [163, 215] width 10 height 10
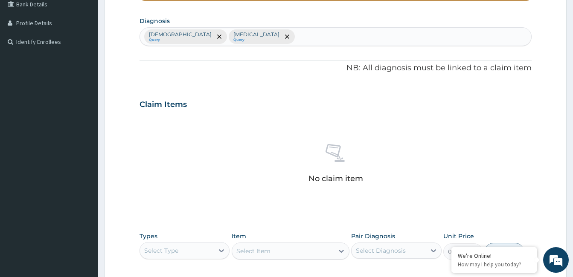
scroll to position [213, 0]
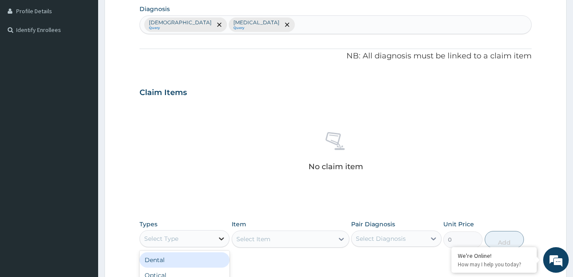
click at [223, 241] on icon at bounding box center [221, 239] width 9 height 9
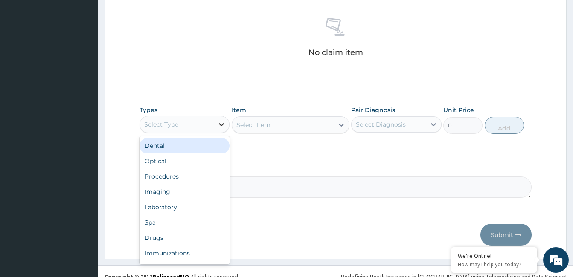
scroll to position [338, 0]
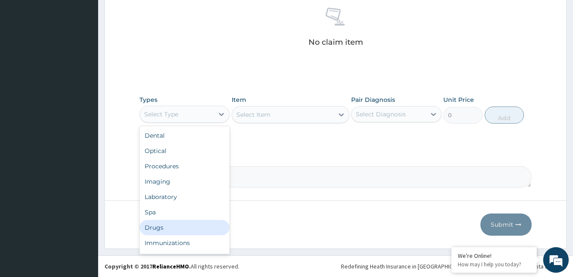
click at [164, 231] on div "Drugs" at bounding box center [185, 227] width 90 height 15
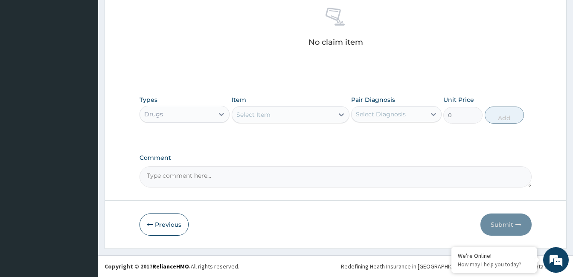
click at [289, 119] on div "Select Item" at bounding box center [283, 115] width 102 height 14
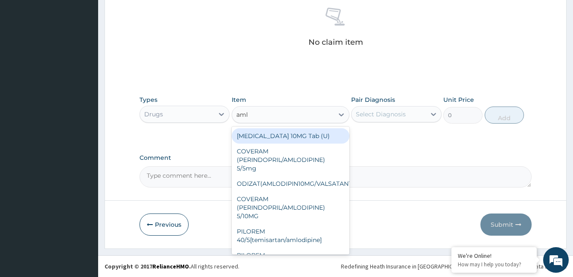
type input "amlo"
click at [288, 136] on div "[MEDICAL_DATA] 10MG Tab (U)" at bounding box center [291, 135] width 118 height 15
type input "250"
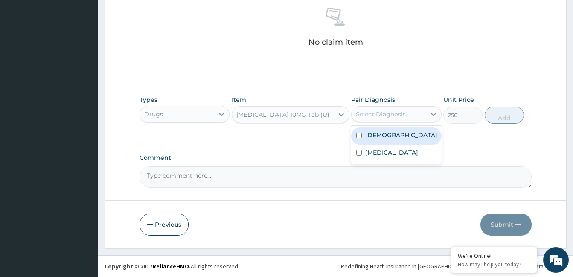
click at [382, 111] on div "Select Diagnosis" at bounding box center [381, 114] width 50 height 9
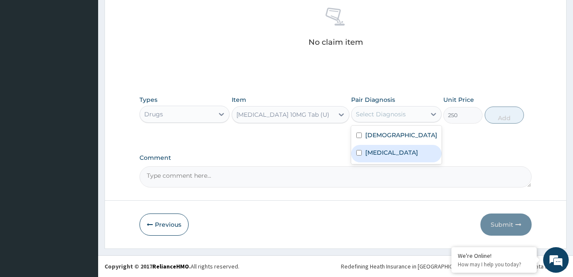
click at [382, 151] on label "[MEDICAL_DATA]" at bounding box center [391, 153] width 53 height 9
checkbox input "true"
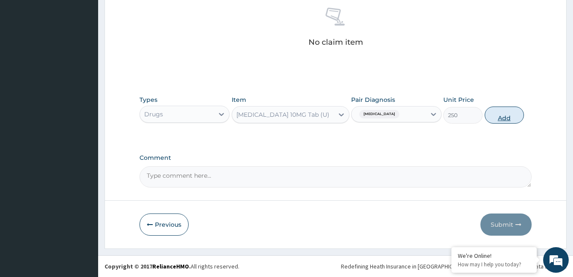
click at [509, 113] on button "Add" at bounding box center [504, 115] width 39 height 17
type input "0"
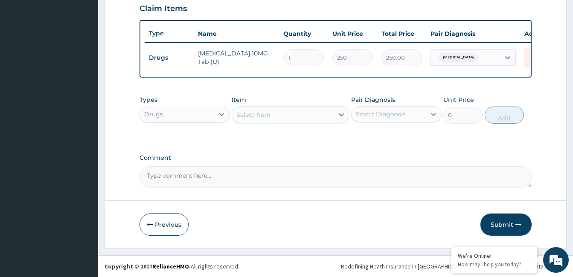
scroll to position [304, 0]
type input "0.00"
type input "3"
type input "750.00"
type input "30"
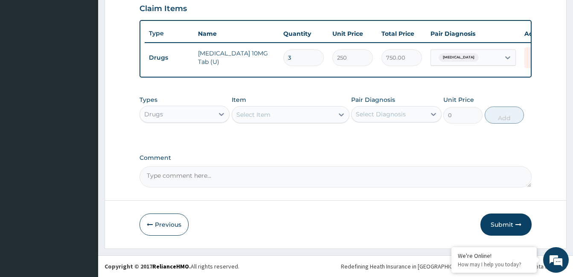
type input "7500.00"
type input "30"
click at [265, 115] on div "Select Item" at bounding box center [253, 115] width 34 height 9
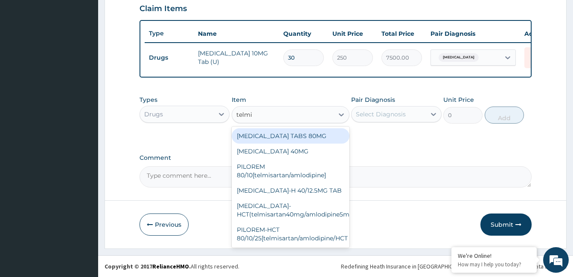
type input "telmis"
click at [308, 141] on div "TELMISARTAN TABS 80MG" at bounding box center [291, 135] width 118 height 15
type input "800"
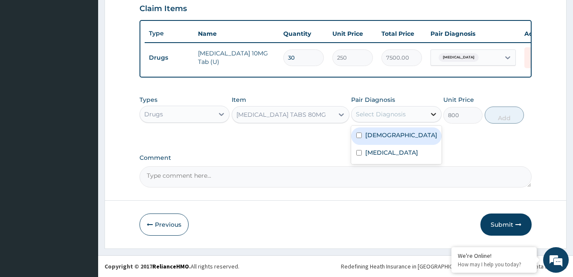
click at [433, 114] on icon at bounding box center [433, 114] width 5 height 3
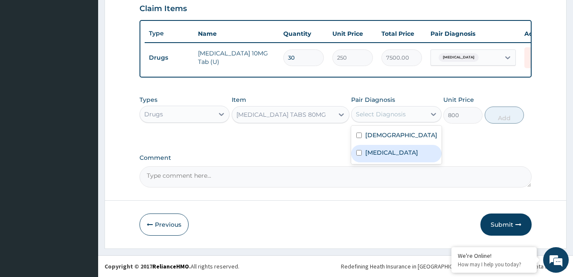
click at [418, 149] on label "Essential hypertension" at bounding box center [391, 153] width 53 height 9
checkbox input "true"
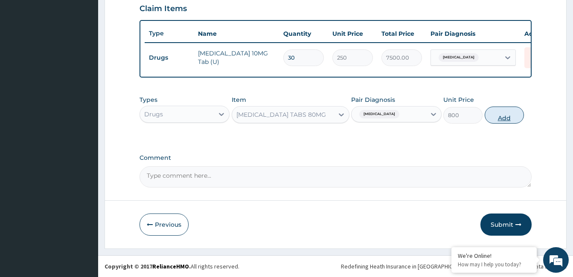
click at [501, 121] on button "Add" at bounding box center [504, 115] width 39 height 17
type input "0"
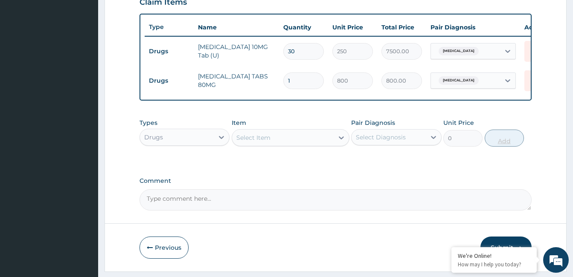
type input "0.00"
type input "3"
type input "2400.00"
type input "30"
type input "24000.00"
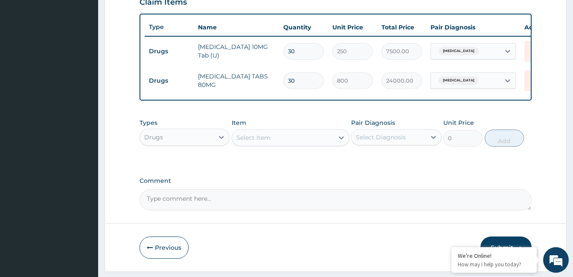
type input "30"
click at [266, 142] on div "Select Item" at bounding box center [253, 138] width 34 height 9
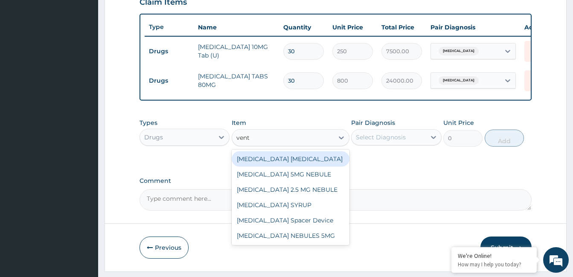
type input "vento"
click at [283, 166] on div "VENTOLIN INHALER" at bounding box center [291, 158] width 118 height 15
type input "6800"
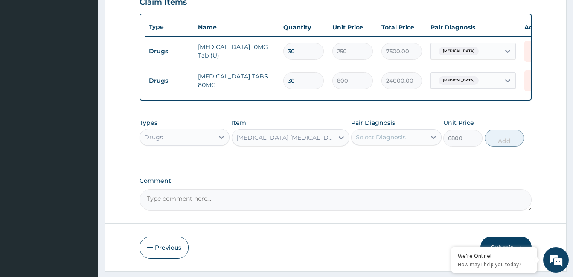
click at [390, 142] on div "Select Diagnosis" at bounding box center [381, 137] width 50 height 9
click at [391, 167] on div "Asthma" at bounding box center [396, 159] width 90 height 17
checkbox input "true"
click at [503, 146] on button "Add" at bounding box center [504, 138] width 39 height 17
type input "0"
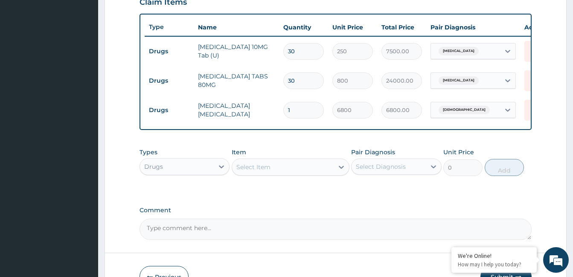
click at [256, 169] on div "Select Item" at bounding box center [253, 167] width 34 height 9
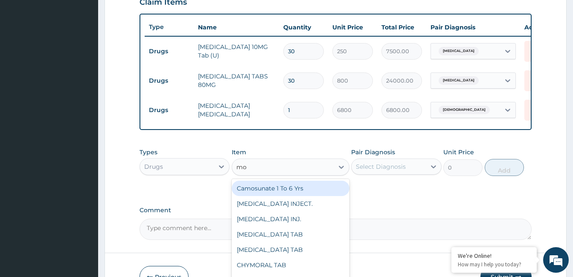
type input "mon"
click at [277, 196] on div "Montelucast 10mg Tabs" at bounding box center [291, 188] width 118 height 15
type input "300"
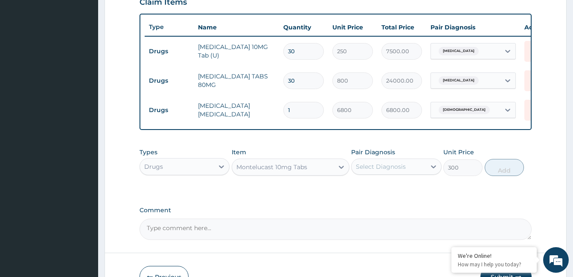
click at [314, 174] on div "Montelucast 10mg Tabs" at bounding box center [283, 167] width 102 height 14
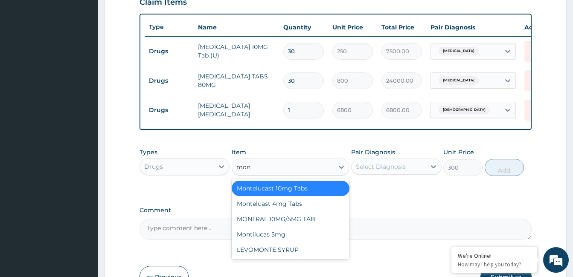
scroll to position [0, 0]
type input "mon"
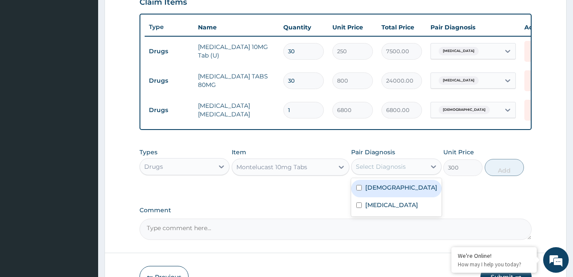
click at [396, 171] on div "Select Diagnosis" at bounding box center [381, 167] width 50 height 9
click at [387, 192] on label "Asthma" at bounding box center [401, 187] width 72 height 9
checkbox input "true"
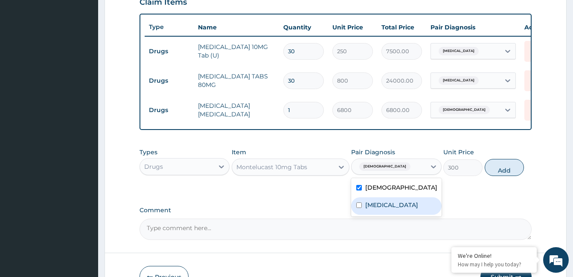
click at [392, 210] on label "Essential hypertension" at bounding box center [391, 205] width 53 height 9
checkbox input "true"
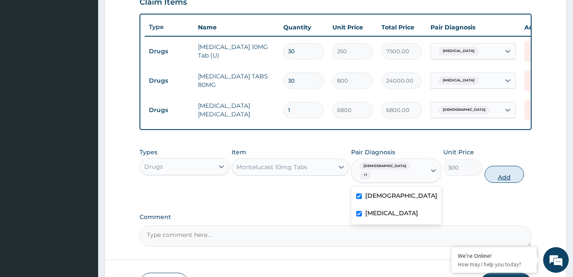
click at [501, 174] on button "Add" at bounding box center [504, 174] width 39 height 17
type input "0"
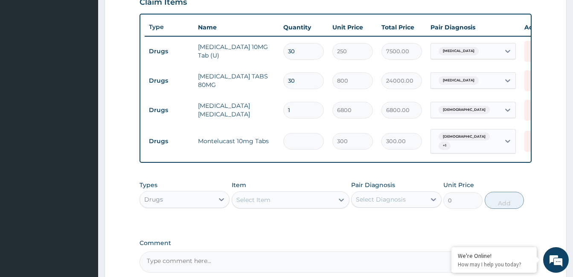
type input "0.00"
type input "2"
type input "600.00"
type input "21"
type input "6300.00"
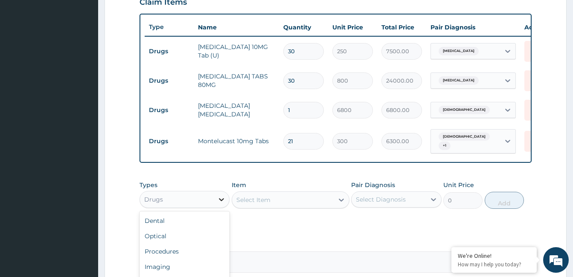
click at [223, 204] on icon at bounding box center [221, 199] width 9 height 9
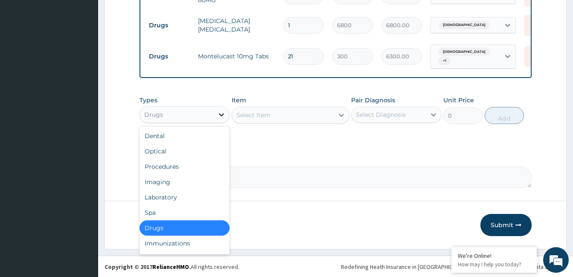
scroll to position [392, 0]
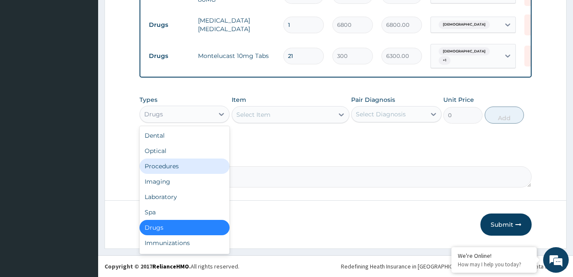
click at [189, 169] on div "Procedures" at bounding box center [185, 166] width 90 height 15
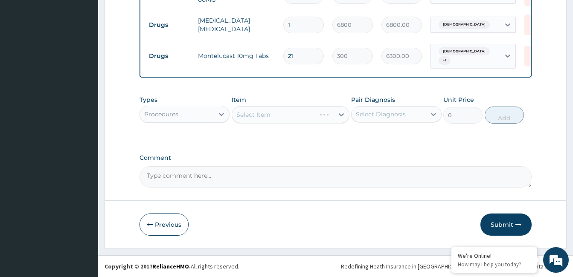
click at [310, 48] on input "21" at bounding box center [303, 56] width 41 height 17
type input "2"
type input "600.00"
type input "22"
type input "6600.00"
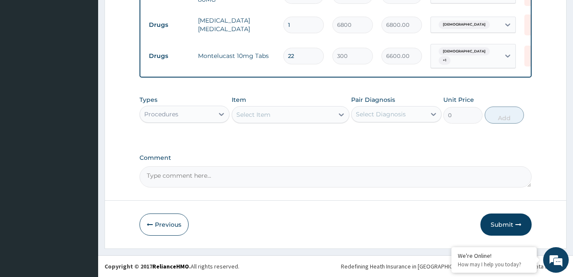
type input "22"
click at [279, 118] on div "Select Item" at bounding box center [283, 115] width 102 height 14
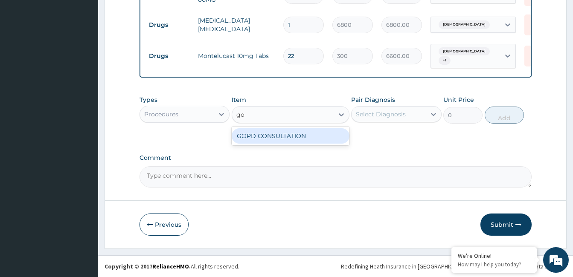
type input "gop"
click at [285, 134] on div "GOPD CONSULTATION" at bounding box center [291, 135] width 118 height 15
type input "10000"
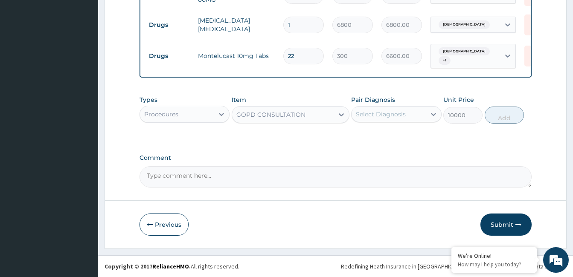
click at [398, 116] on div "Select Diagnosis" at bounding box center [381, 114] width 50 height 9
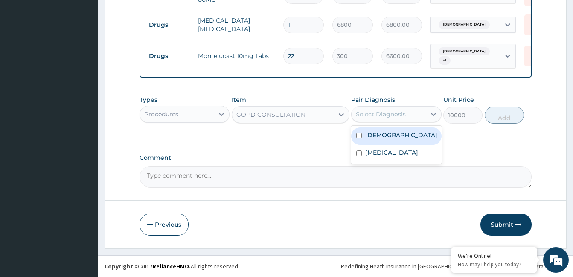
click at [394, 134] on div "Asthma" at bounding box center [396, 136] width 90 height 17
checkbox input "true"
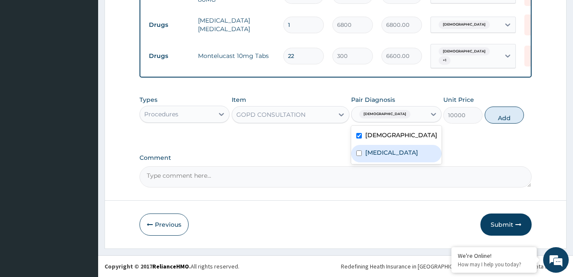
click at [399, 153] on label "Essential hypertension" at bounding box center [391, 153] width 53 height 9
checkbox input "true"
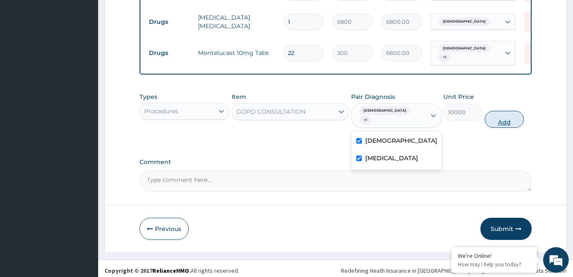
click at [501, 111] on button "Add" at bounding box center [504, 119] width 39 height 17
type input "0"
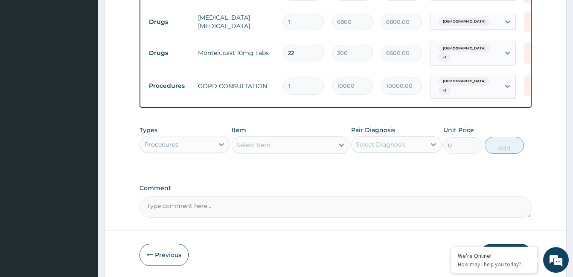
click at [274, 211] on textarea "Comment" at bounding box center [336, 207] width 392 height 21
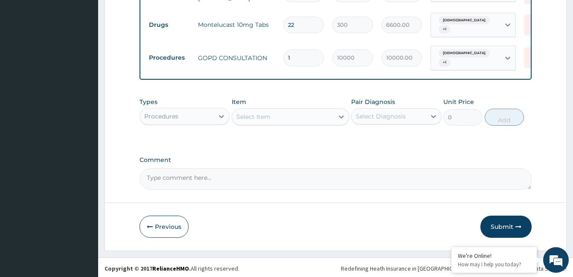
scroll to position [422, 0]
click at [171, 179] on textarea "Comment" at bounding box center [336, 177] width 392 height 21
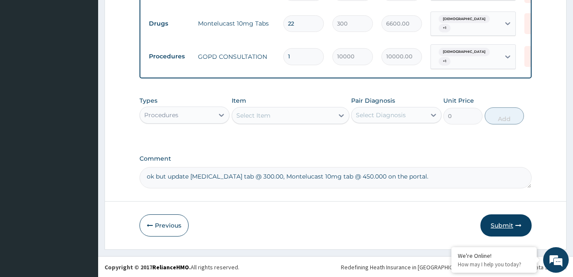
type textarea "ok but update telmisartan tab @ 300.00, Montelucast 10mg tab @ 450.000 on the p…"
click at [497, 222] on button "Submit" at bounding box center [506, 226] width 51 height 22
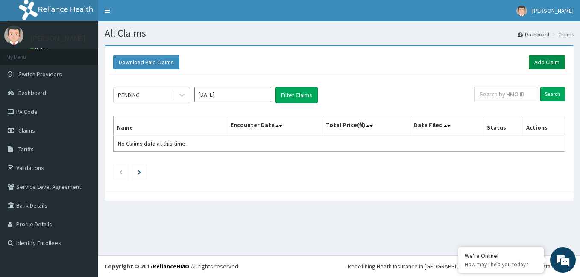
click at [546, 64] on link "Add Claim" at bounding box center [546, 62] width 36 height 15
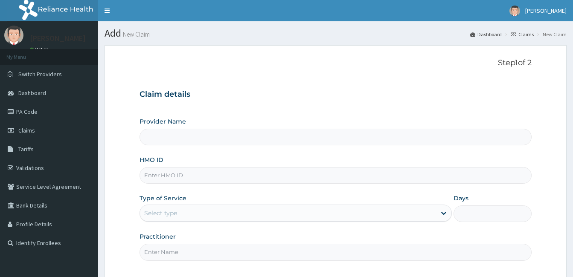
type input "[GEOGRAPHIC_DATA]"
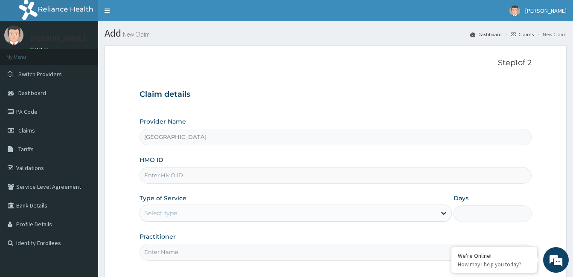
click at [206, 180] on input "HMO ID" at bounding box center [336, 175] width 392 height 17
type input "enp/11974/a"
click at [198, 211] on div "Select type" at bounding box center [288, 214] width 296 height 14
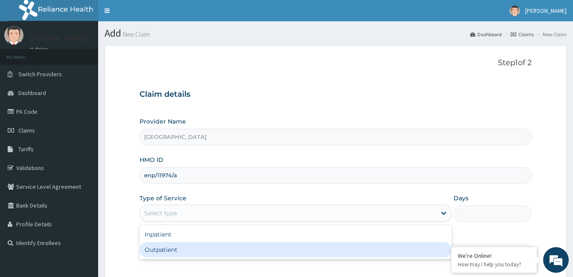
click at [215, 245] on div "Outpatient" at bounding box center [296, 249] width 312 height 15
type input "1"
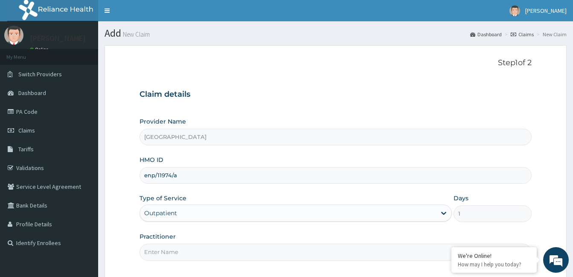
click at [180, 251] on input "Practitioner" at bounding box center [336, 252] width 392 height 17
paste input "[PERSON_NAME]"
click at [143, 251] on input "[PERSON_NAME]" at bounding box center [336, 252] width 392 height 17
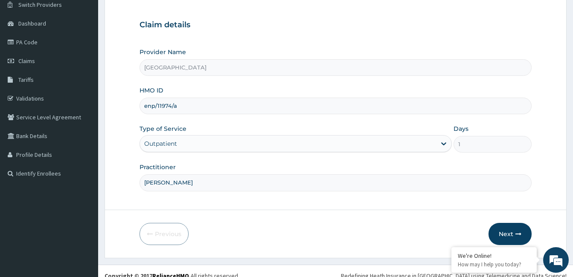
scroll to position [79, 0]
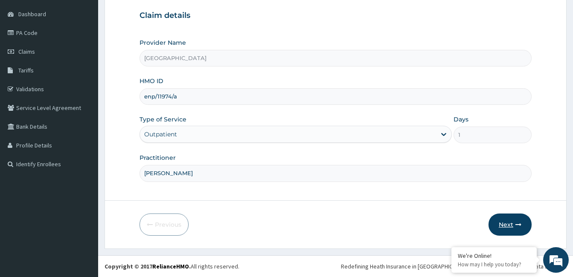
type input "[PERSON_NAME]"
click at [511, 224] on button "Next" at bounding box center [510, 225] width 43 height 22
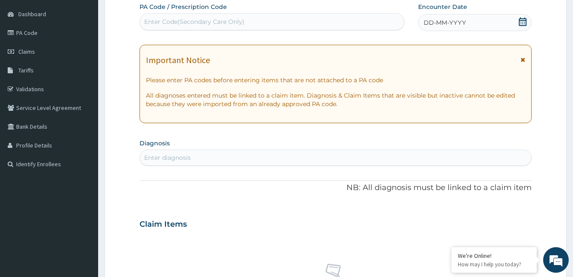
click at [523, 21] on icon at bounding box center [522, 21] width 9 height 9
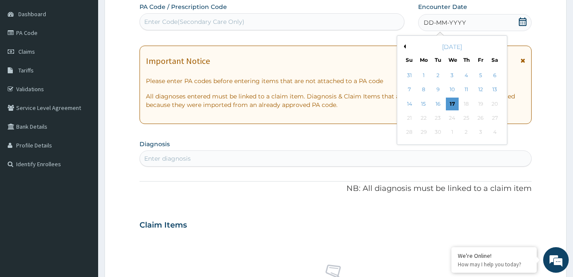
click at [405, 46] on button "Previous Month" at bounding box center [404, 46] width 4 height 4
click at [465, 87] on div "10" at bounding box center [466, 90] width 13 height 13
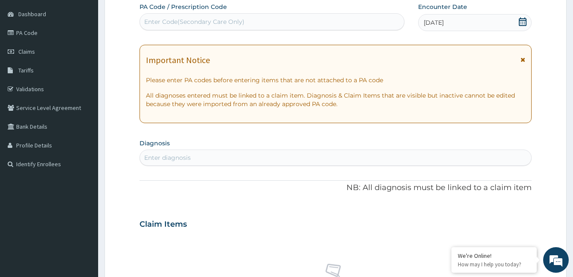
click at [180, 160] on div "Enter diagnosis" at bounding box center [167, 158] width 47 height 9
type input "[MEDICAL_DATA]"
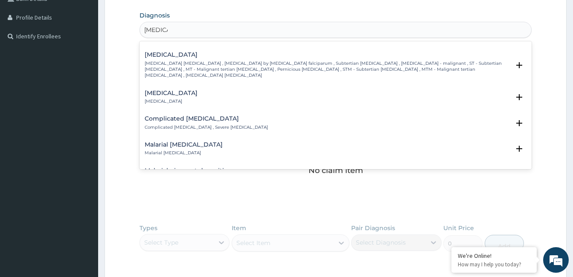
scroll to position [341, 0]
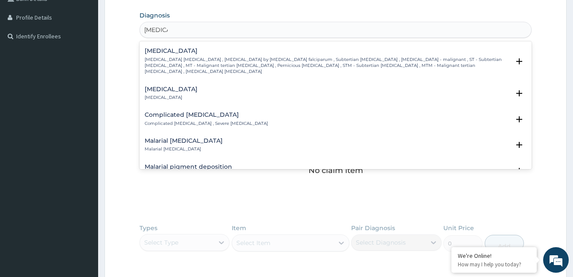
click at [209, 57] on p "[MEDICAL_DATA] [MEDICAL_DATA] , [MEDICAL_DATA] by [MEDICAL_DATA] falciparum , S…" at bounding box center [327, 66] width 365 height 18
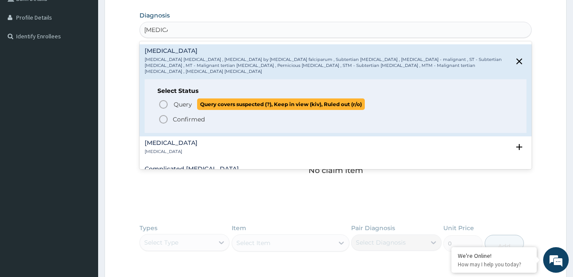
click at [166, 99] on icon "status option query" at bounding box center [163, 104] width 10 height 10
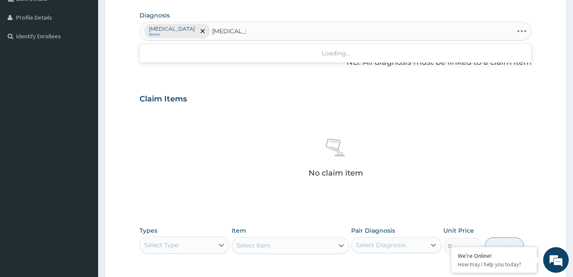
type input "[MEDICAL_DATA]"
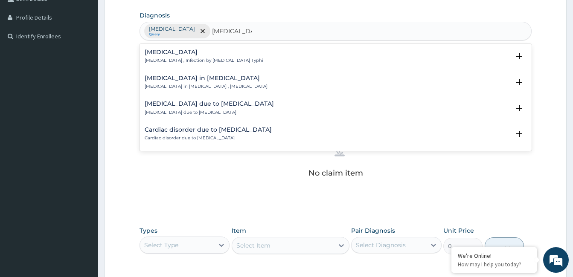
click at [163, 57] on div "[MEDICAL_DATA] [MEDICAL_DATA] , Infection by [MEDICAL_DATA] Typhi" at bounding box center [204, 56] width 119 height 15
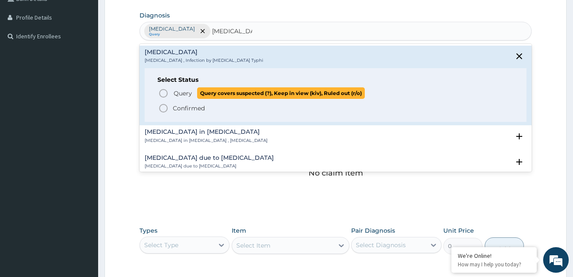
click at [166, 94] on icon "status option query" at bounding box center [163, 93] width 10 height 10
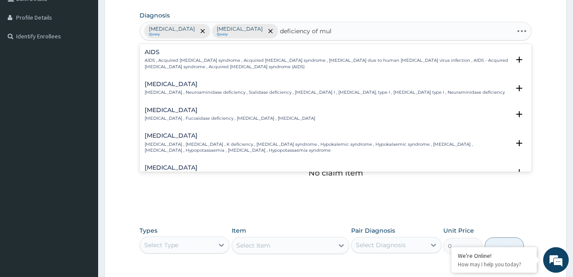
type input "deficiency of mult"
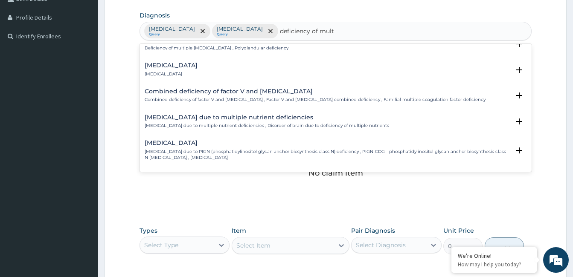
scroll to position [0, 0]
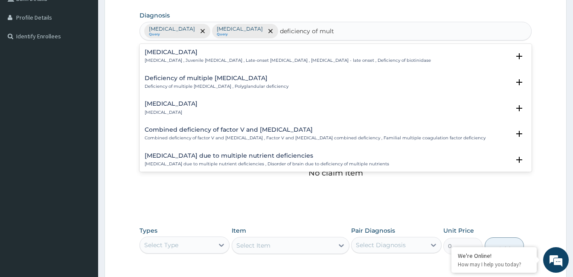
click at [198, 115] on div "Deficiency of multiple nutrient elements Deficiency of multiple nutrient elemen…" at bounding box center [171, 108] width 53 height 15
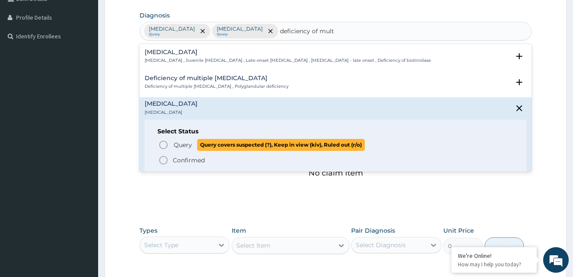
click at [163, 150] on icon "status option query" at bounding box center [163, 145] width 10 height 10
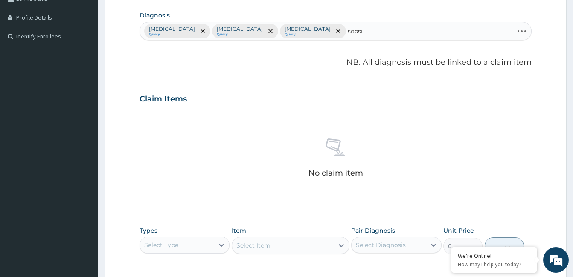
type input "sepsis"
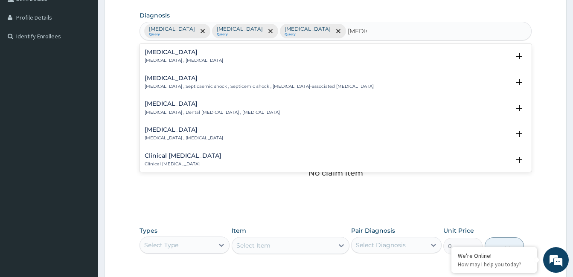
click at [163, 55] on h4 "Sepsis" at bounding box center [184, 52] width 79 height 6
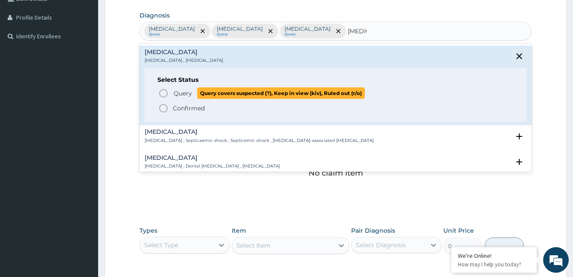
click at [165, 90] on circle "status option query" at bounding box center [164, 94] width 8 height 8
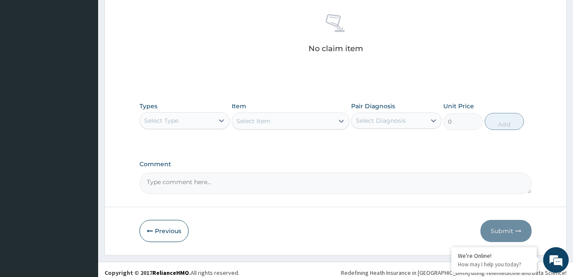
scroll to position [338, 0]
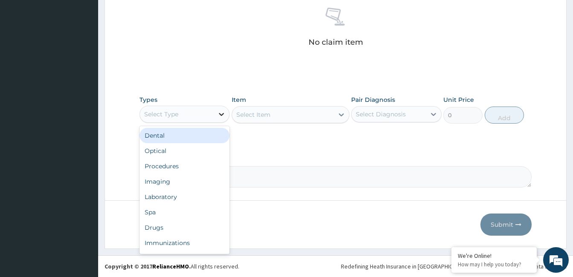
click at [224, 111] on icon at bounding box center [221, 114] width 9 height 9
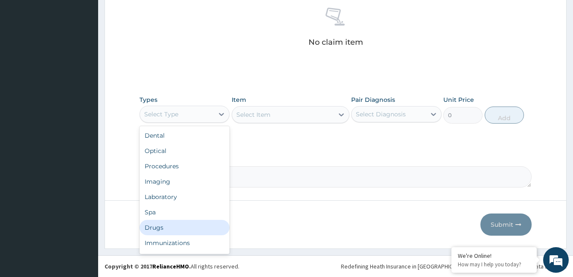
click at [188, 232] on div "Drugs" at bounding box center [185, 227] width 90 height 15
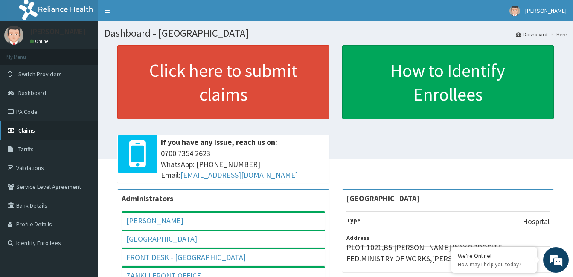
click at [20, 130] on span "Claims" at bounding box center [26, 131] width 17 height 8
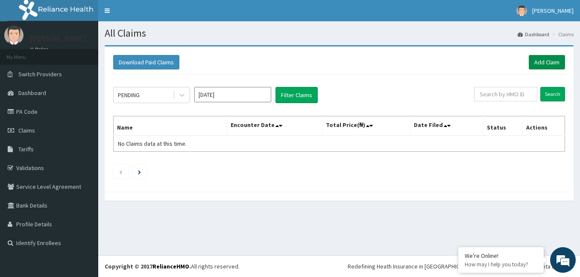
click at [550, 61] on link "Add Claim" at bounding box center [546, 62] width 36 height 15
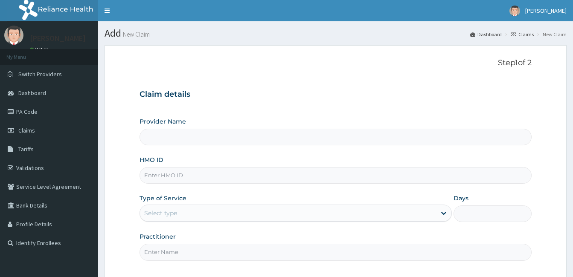
type input "ZANKLI MEDICAL CENTRE"
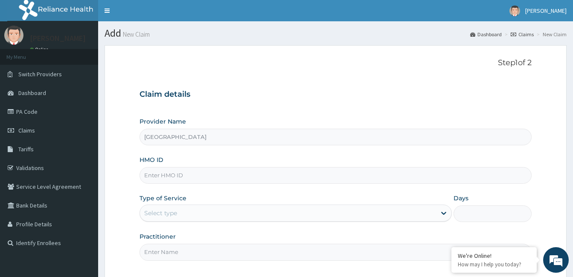
click at [180, 172] on input "HMO ID" at bounding box center [336, 175] width 392 height 17
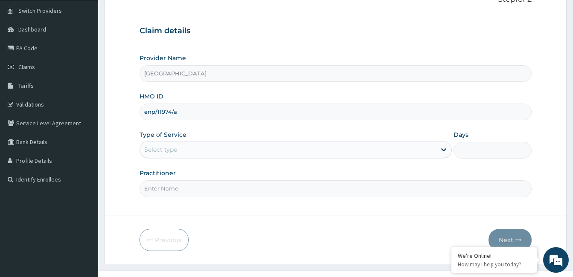
scroll to position [79, 0]
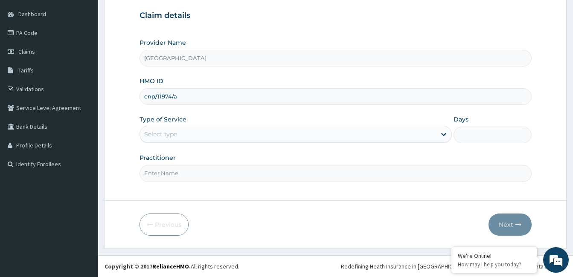
type input "enp/11974/a"
click at [225, 134] on div "Select type" at bounding box center [288, 135] width 296 height 14
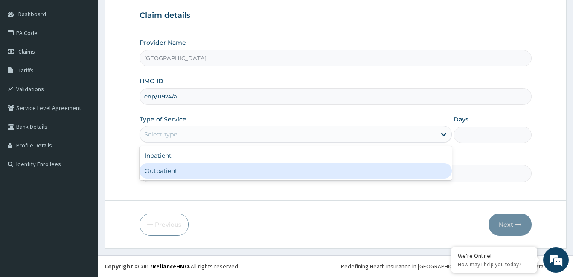
click at [214, 173] on div "Outpatient" at bounding box center [296, 170] width 312 height 15
type input "1"
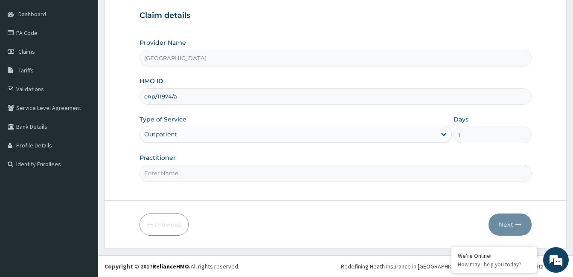
click at [151, 174] on input "Practitioner" at bounding box center [336, 173] width 392 height 17
paste input "CONRAD OKONKWO"
click at [142, 174] on input "CONRAD OKONKWO" at bounding box center [336, 173] width 392 height 17
type input "Dr. CONRAD OKONKWO"
click at [506, 222] on button "Next" at bounding box center [510, 225] width 43 height 22
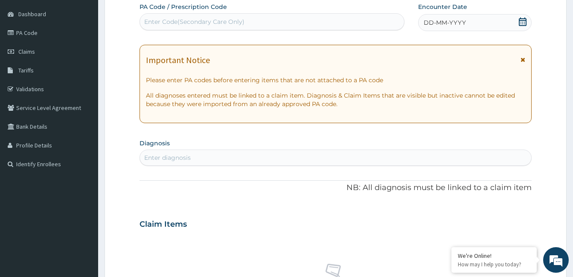
click at [524, 20] on icon at bounding box center [523, 21] width 8 height 9
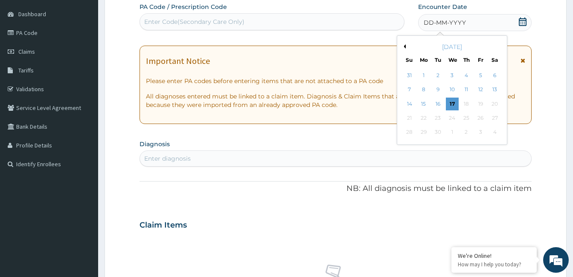
click at [404, 45] on button "Previous Month" at bounding box center [404, 46] width 4 height 4
click at [471, 88] on div "10" at bounding box center [466, 90] width 13 height 13
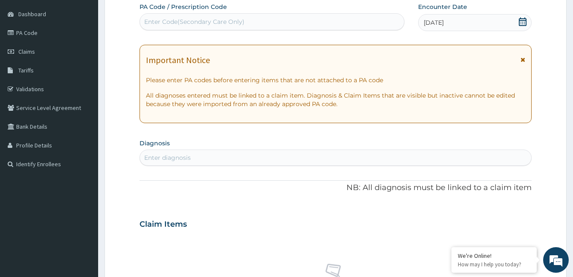
click at [168, 153] on div "Enter diagnosis" at bounding box center [335, 158] width 391 height 14
type input "malaria"
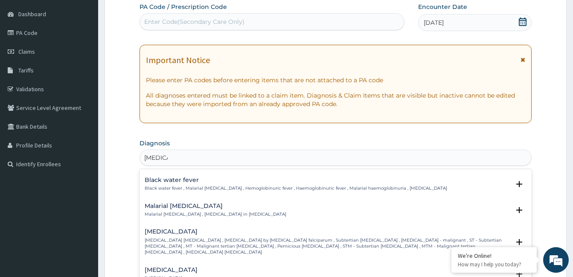
scroll to position [299, 0]
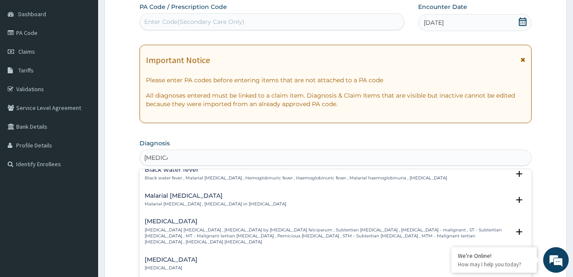
click at [170, 220] on div "Falciparum malaria Falciparum malaria , Malignant tertian malaria , Malaria by …" at bounding box center [327, 231] width 365 height 27
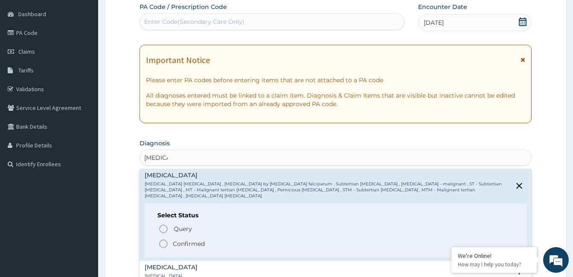
scroll to position [341, 0]
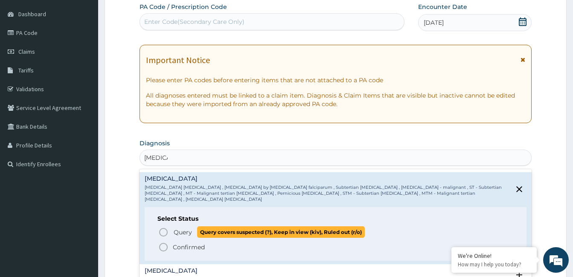
click at [166, 227] on icon "status option query" at bounding box center [163, 232] width 10 height 10
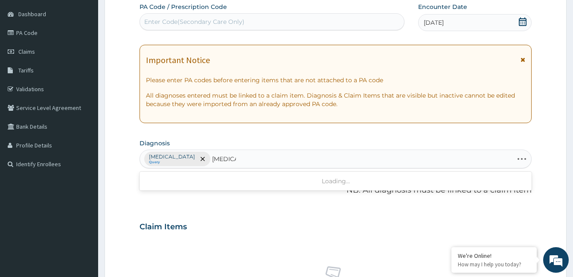
type input "typhoid"
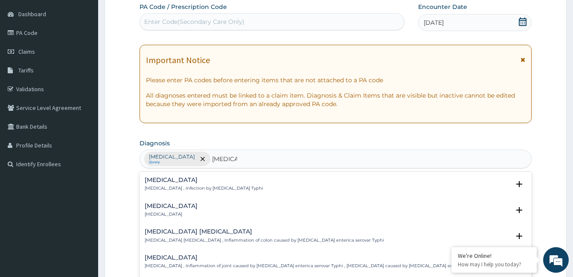
click at [163, 187] on p "Typhoid fever , Infection by Salmonella Typhi" at bounding box center [204, 189] width 119 height 6
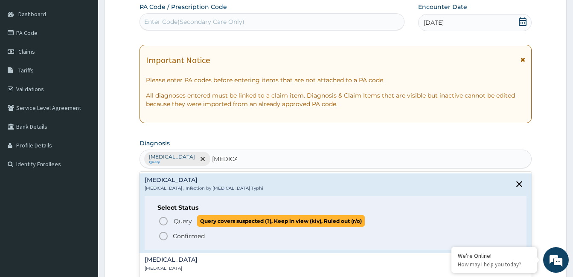
click at [164, 221] on icon "status option query" at bounding box center [163, 221] width 10 height 10
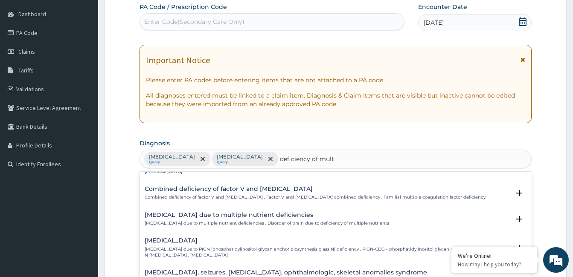
scroll to position [81, 0]
type input "deficiency of multiple"
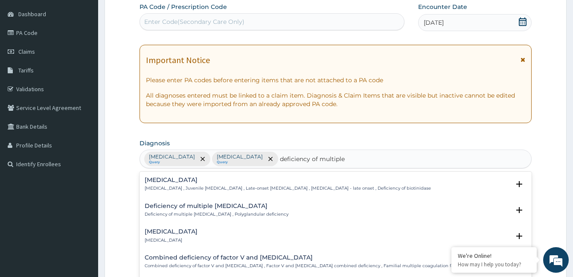
scroll to position [43, 0]
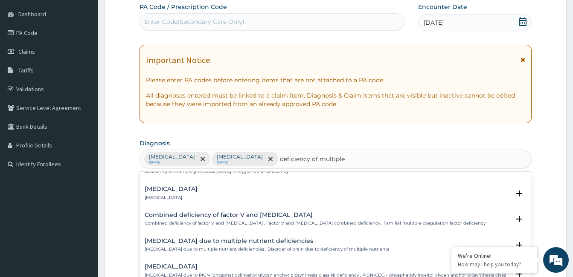
click at [198, 200] on div "Deficiency of multiple nutrient elements Deficiency of multiple nutrient elemen…" at bounding box center [171, 193] width 53 height 15
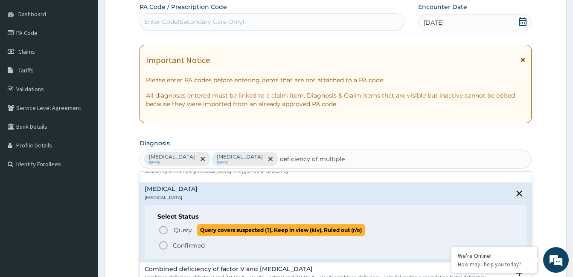
click at [165, 236] on icon "status option query" at bounding box center [163, 230] width 10 height 10
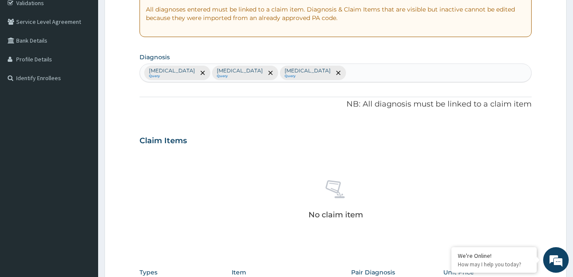
scroll to position [164, 0]
type input "sepsis"
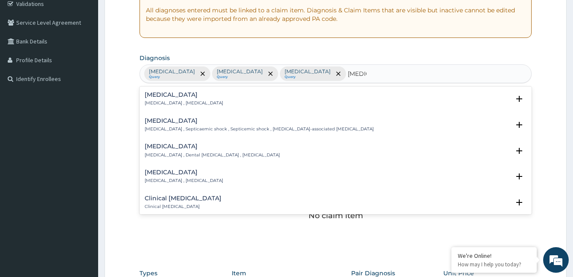
click at [170, 101] on p "Systemic infection , Sepsis" at bounding box center [184, 103] width 79 height 6
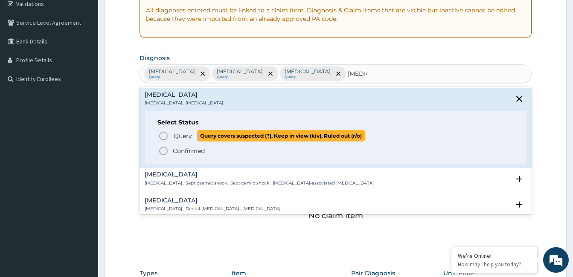
click at [163, 140] on circle "status option query" at bounding box center [164, 136] width 8 height 8
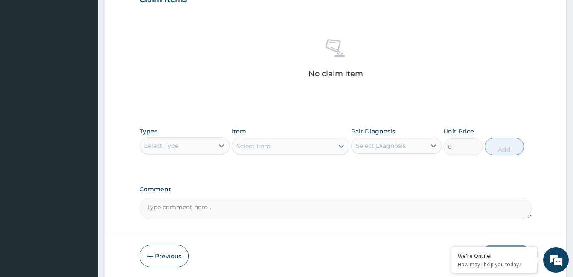
scroll to position [338, 0]
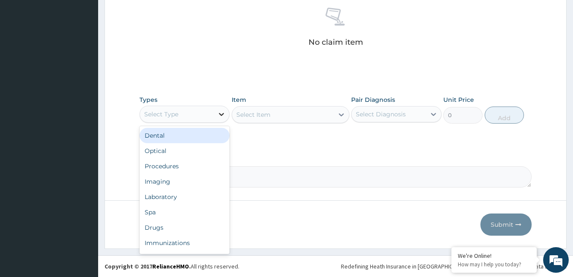
click at [221, 116] on icon at bounding box center [221, 114] width 5 height 3
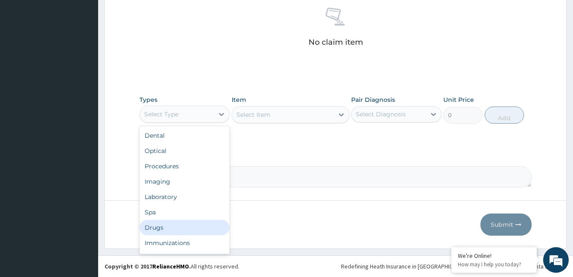
click at [210, 220] on div "Drugs" at bounding box center [185, 227] width 90 height 15
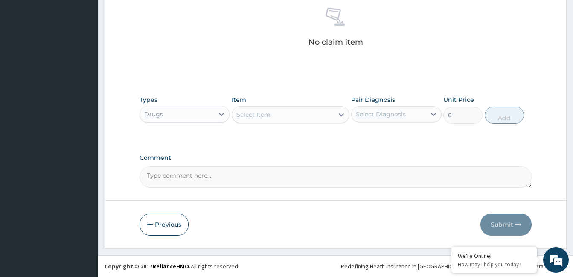
click at [284, 111] on div "Select Item" at bounding box center [283, 115] width 102 height 14
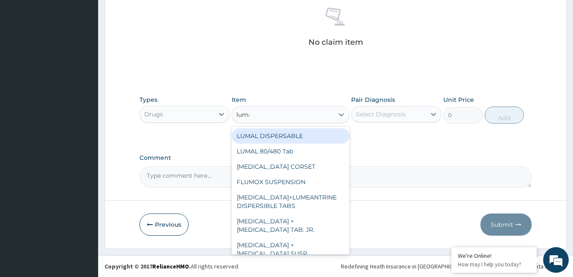
type input "lumal"
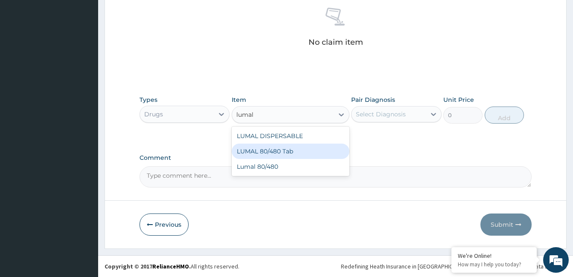
click at [272, 152] on div "LUMAL 80/480 Tab" at bounding box center [291, 151] width 118 height 15
type input "3000"
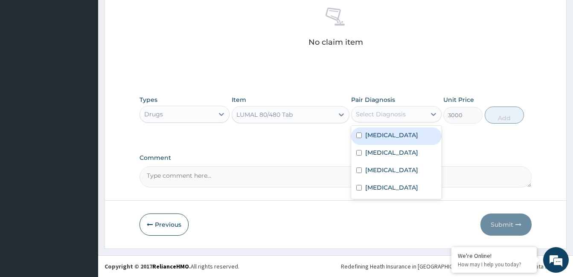
click at [408, 117] on div "Select Diagnosis" at bounding box center [389, 115] width 74 height 14
click at [402, 135] on label "[MEDICAL_DATA]" at bounding box center [391, 135] width 53 height 9
checkbox input "true"
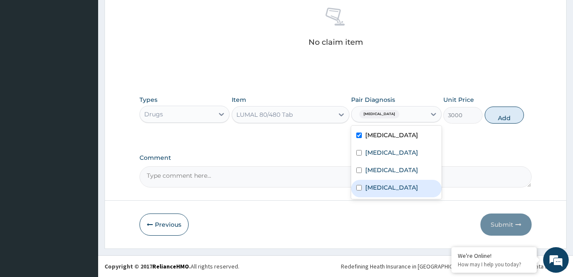
click at [398, 196] on div "[MEDICAL_DATA]" at bounding box center [396, 188] width 90 height 17
checkbox input "true"
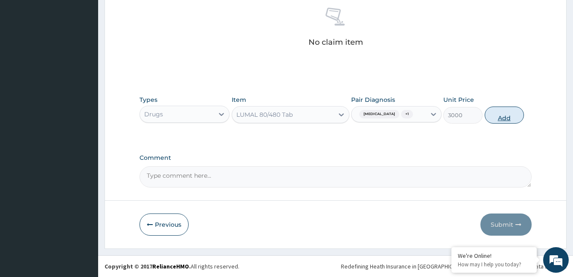
click at [495, 117] on button "Add" at bounding box center [504, 115] width 39 height 17
type input "0"
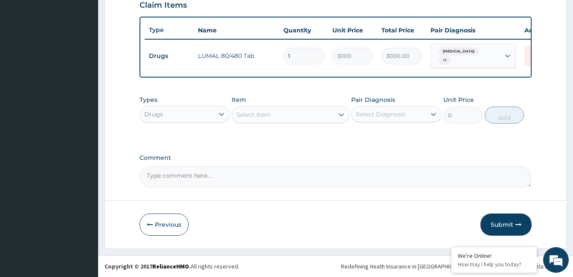
click at [316, 114] on div "Select Item" at bounding box center [283, 115] width 102 height 14
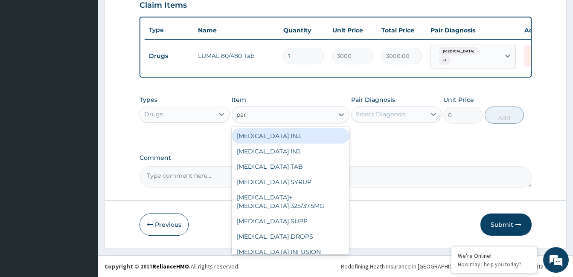
type input "para"
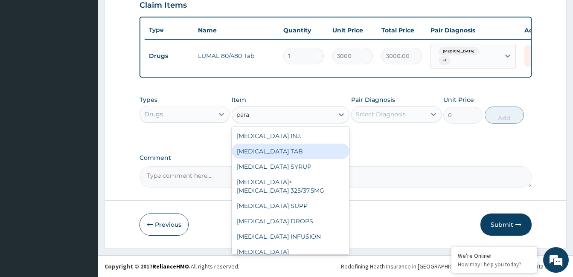
click at [303, 156] on div "PARACETAMOL TAB" at bounding box center [291, 151] width 118 height 15
type input "20"
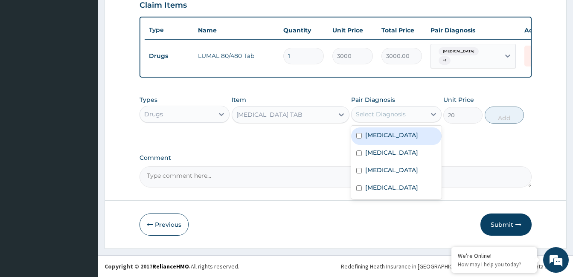
click at [376, 111] on div "Select Diagnosis" at bounding box center [381, 114] width 50 height 9
click at [387, 135] on label "[MEDICAL_DATA]" at bounding box center [391, 135] width 53 height 9
checkbox input "true"
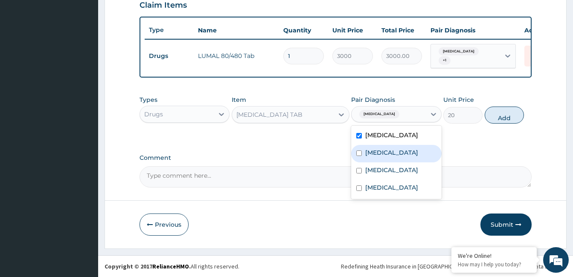
click at [387, 153] on label "[MEDICAL_DATA]" at bounding box center [391, 153] width 53 height 9
checkbox input "true"
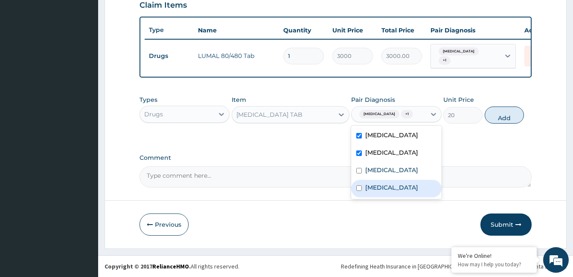
click at [387, 193] on div "[MEDICAL_DATA]" at bounding box center [396, 188] width 90 height 17
checkbox input "true"
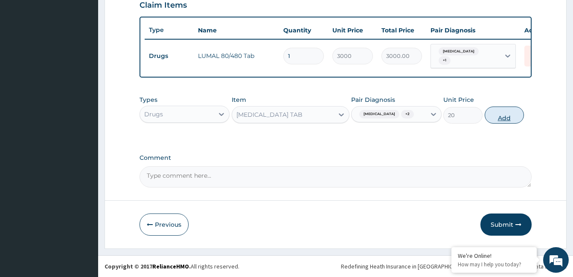
click at [495, 115] on button "Add" at bounding box center [504, 115] width 39 height 17
type input "0"
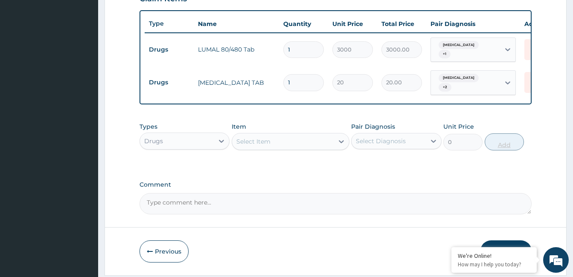
type input "18"
type input "360.00"
type input "18"
click at [290, 149] on div "Select Item" at bounding box center [283, 142] width 102 height 14
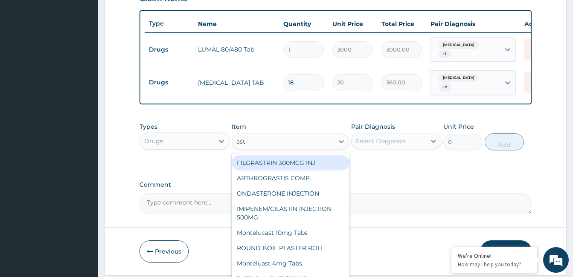
type input "asty"
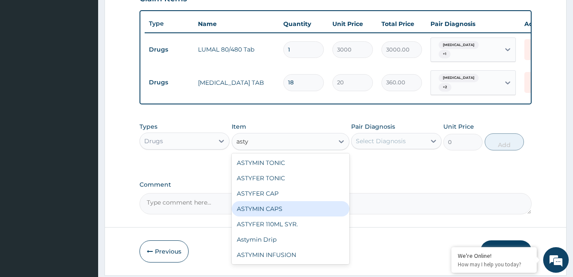
click at [310, 216] on div "ASTYMIN CAPS" at bounding box center [291, 208] width 118 height 15
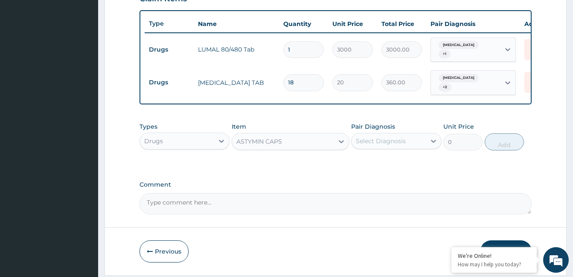
type input "300"
click at [391, 146] on div "Select Diagnosis" at bounding box center [381, 141] width 50 height 9
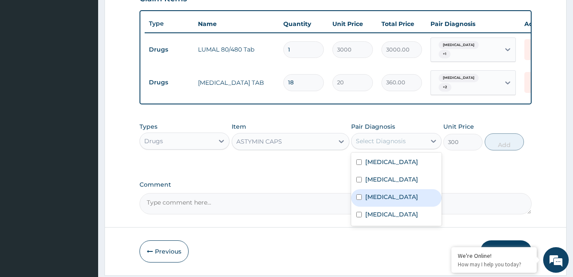
click at [391, 201] on label "Deficiency of multiple nutrient elements" at bounding box center [391, 197] width 53 height 9
checkbox input "true"
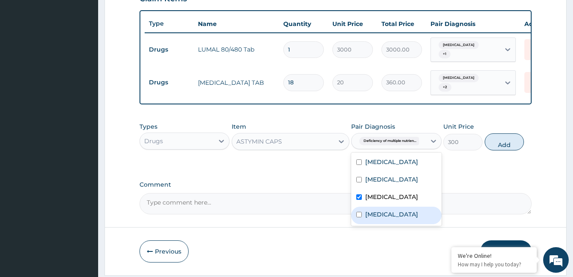
click at [379, 219] on label "[MEDICAL_DATA]" at bounding box center [391, 214] width 53 height 9
checkbox input "true"
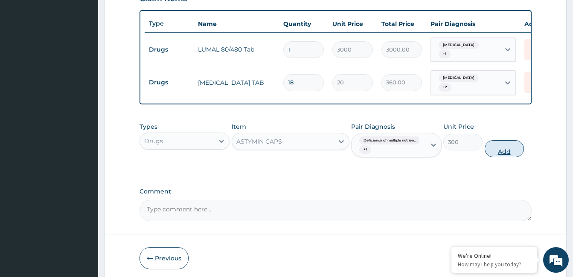
click at [499, 155] on button "Add" at bounding box center [504, 148] width 39 height 17
type input "0"
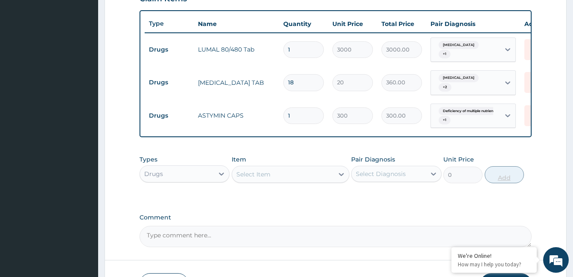
type input "10"
type input "3000.00"
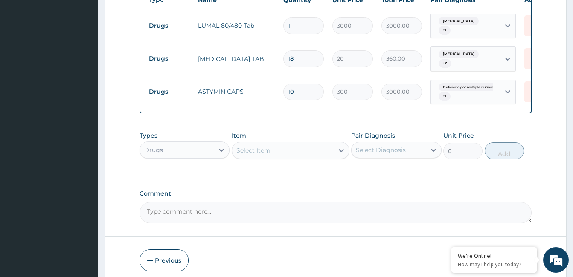
scroll to position [350, 0]
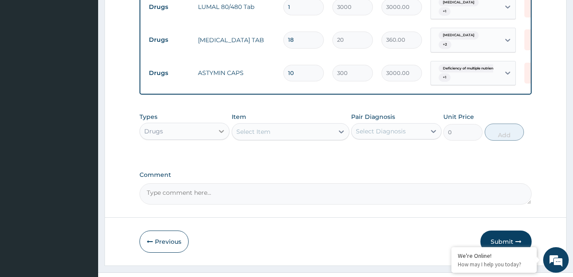
type input "10"
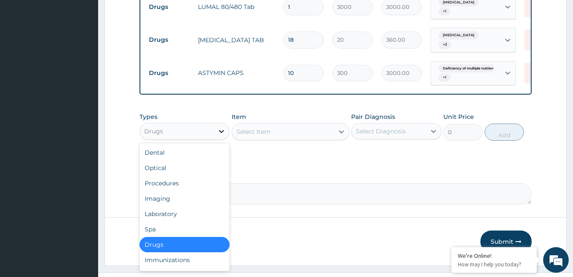
click at [223, 134] on icon at bounding box center [221, 131] width 9 height 9
click at [179, 222] on div "Laboratory" at bounding box center [185, 214] width 90 height 15
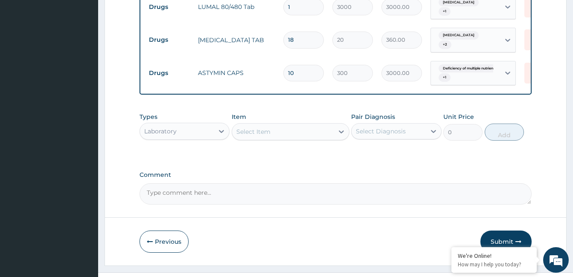
click at [285, 135] on div "Select Item" at bounding box center [283, 132] width 102 height 14
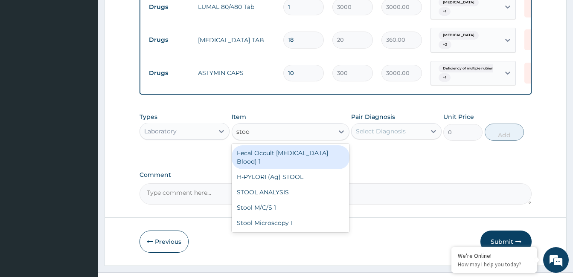
type input "stool"
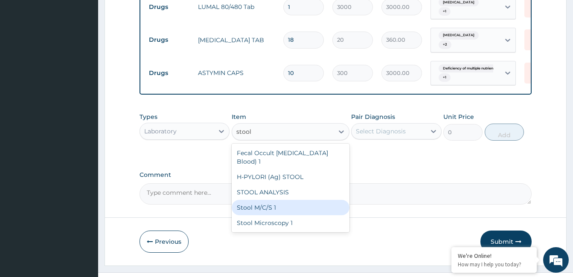
click at [277, 208] on div "Stool M/C/S 1" at bounding box center [291, 207] width 118 height 15
type input "10000"
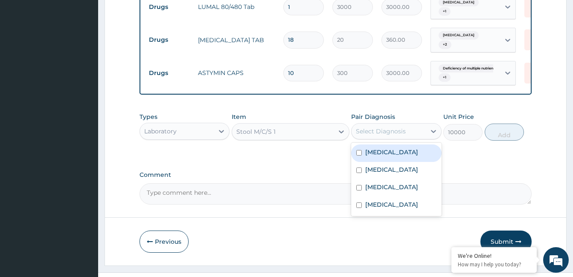
click at [388, 136] on div "Select Diagnosis" at bounding box center [381, 131] width 50 height 9
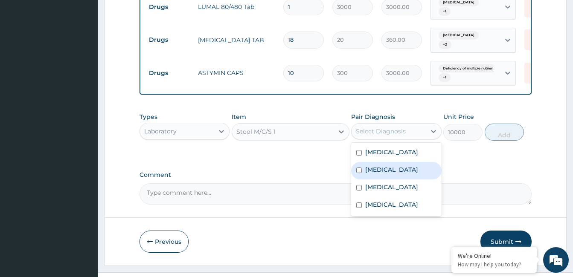
click at [388, 180] on div "[MEDICAL_DATA]" at bounding box center [396, 170] width 90 height 17
checkbox input "true"
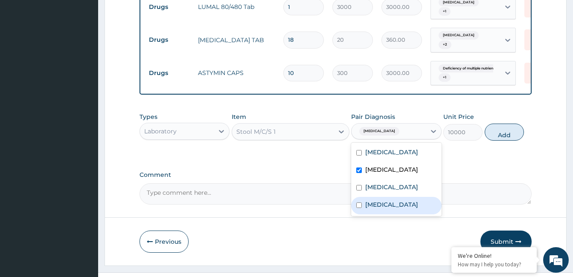
click at [386, 215] on div "[MEDICAL_DATA]" at bounding box center [396, 205] width 90 height 17
checkbox input "true"
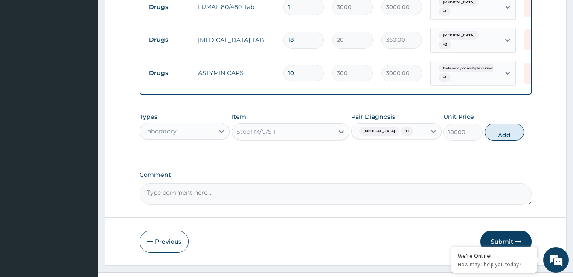
click at [509, 137] on button "Add" at bounding box center [504, 132] width 39 height 17
type input "0"
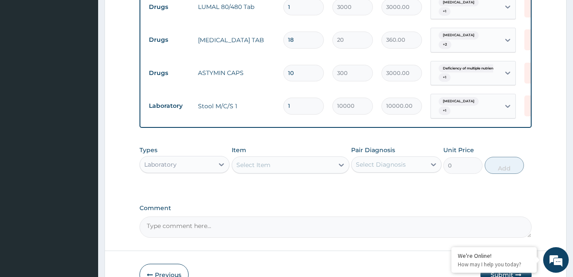
click at [286, 161] on div "Select Item" at bounding box center [283, 165] width 102 height 14
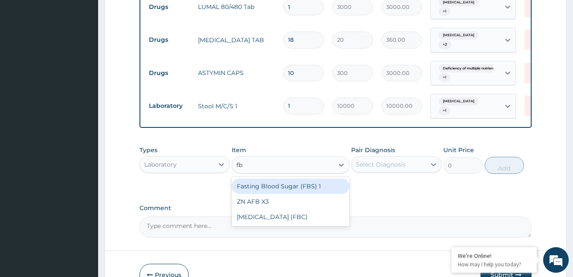
type input "fbc"
click at [292, 186] on div "Full Blood Count (FBC)" at bounding box center [291, 186] width 118 height 15
type input "12000"
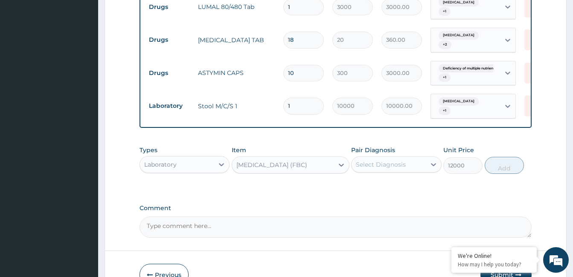
click at [359, 166] on div "Select Diagnosis" at bounding box center [381, 164] width 50 height 9
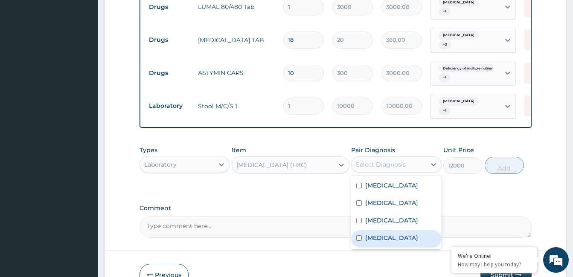
click at [375, 242] on label "[MEDICAL_DATA]" at bounding box center [391, 238] width 53 height 9
checkbox input "true"
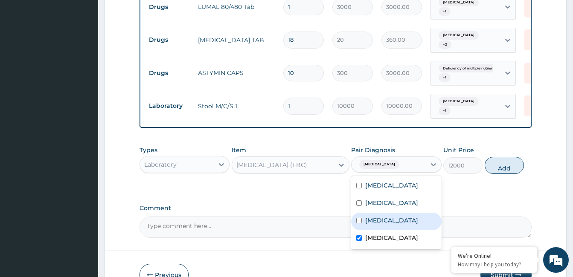
click at [407, 225] on label "Deficiency of multiple nutrient elements" at bounding box center [391, 220] width 53 height 9
checkbox input "true"
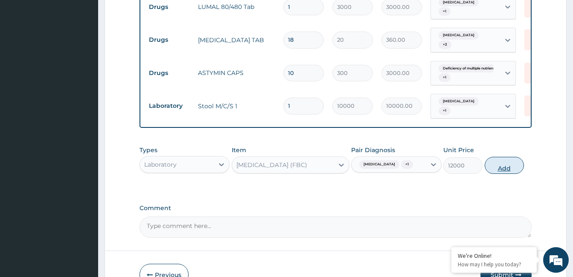
click at [501, 169] on button "Add" at bounding box center [504, 165] width 39 height 17
type input "0"
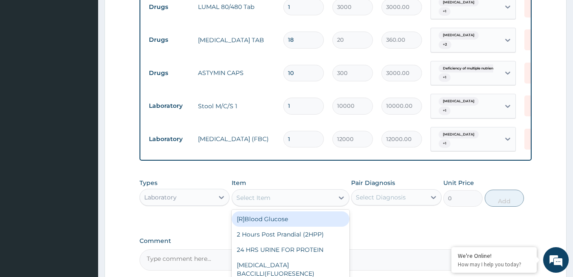
click at [274, 197] on div "Select Item" at bounding box center [283, 198] width 102 height 14
type input "mp"
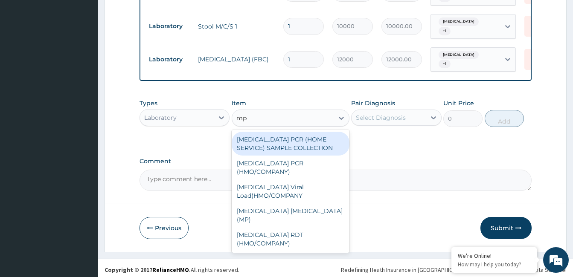
scroll to position [432, 0]
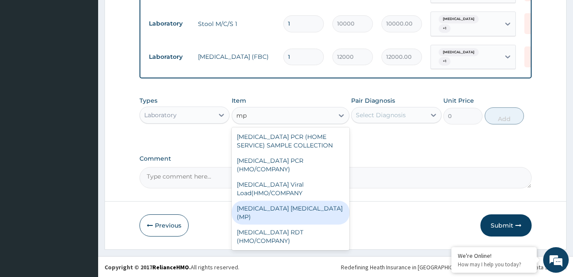
click at [264, 201] on div "MALARIA PARASITE (MP)" at bounding box center [291, 213] width 118 height 24
type input "3000"
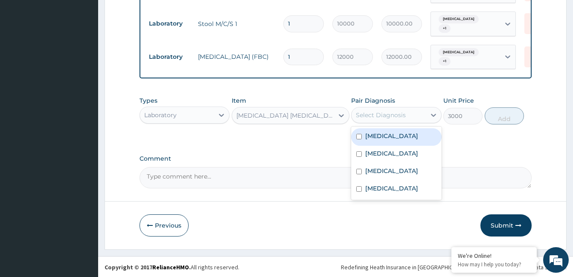
click at [376, 116] on div "Select Diagnosis" at bounding box center [381, 115] width 50 height 9
click at [382, 137] on label "Falciparum malaria" at bounding box center [391, 136] width 53 height 9
checkbox input "true"
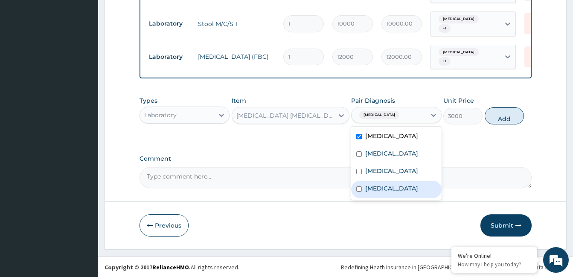
click at [383, 193] on label "Sepsis" at bounding box center [391, 188] width 53 height 9
checkbox input "true"
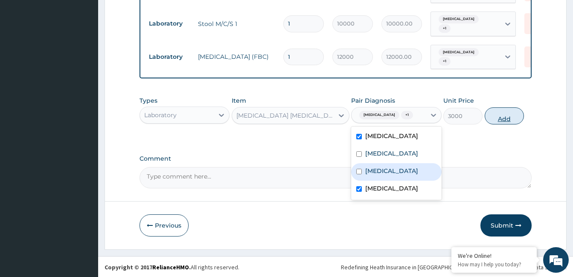
click at [501, 109] on button "Add" at bounding box center [504, 116] width 39 height 17
type input "0"
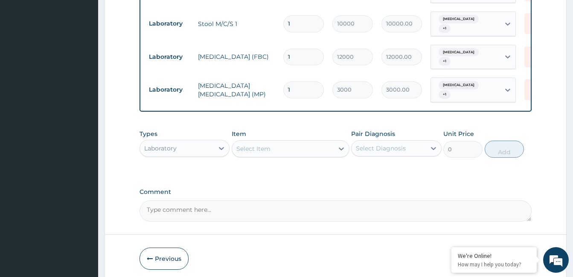
click at [293, 144] on div "Select Item" at bounding box center [283, 149] width 102 height 14
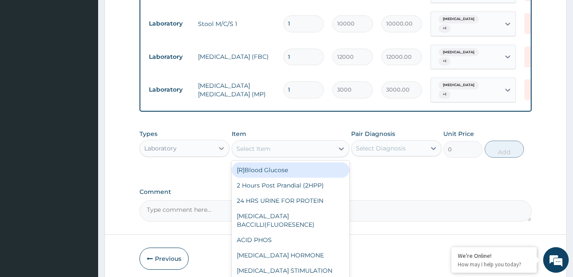
click at [224, 149] on icon at bounding box center [221, 148] width 9 height 9
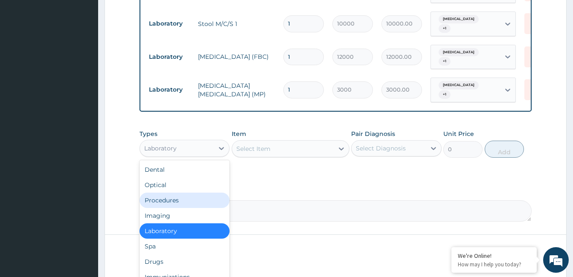
click at [195, 196] on div "Procedures" at bounding box center [185, 200] width 90 height 15
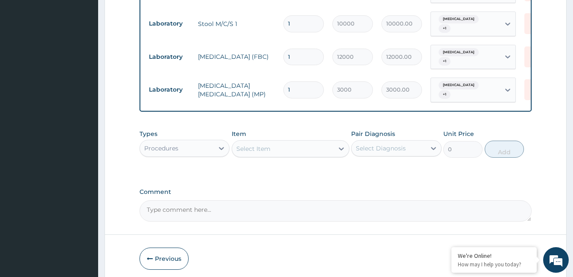
click at [283, 149] on div "Select Item" at bounding box center [283, 149] width 102 height 14
type input "gopd"
click at [285, 173] on div "GOPD CONSULTATION" at bounding box center [291, 170] width 118 height 15
type input "10000"
click at [396, 147] on div "Select Diagnosis" at bounding box center [381, 148] width 50 height 9
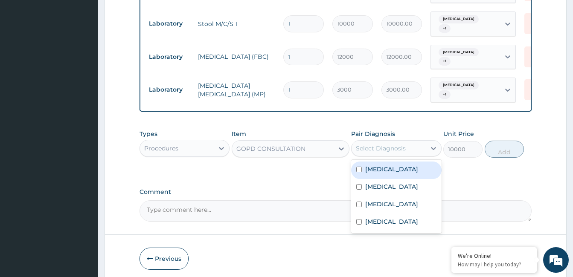
click at [396, 168] on label "Falciparum malaria" at bounding box center [391, 169] width 53 height 9
checkbox input "true"
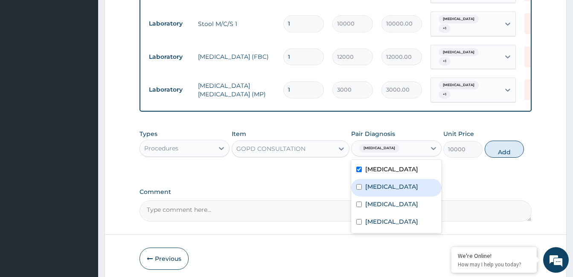
click at [390, 188] on label "Typhoid fever" at bounding box center [391, 187] width 53 height 9
checkbox input "true"
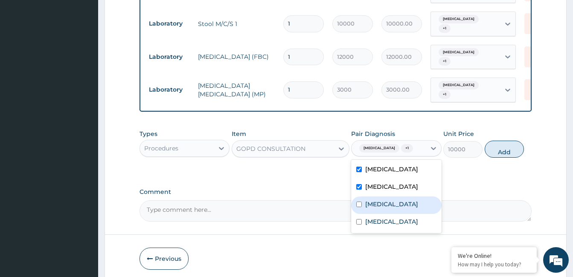
click at [396, 203] on label "Deficiency of multiple nutrient elements" at bounding box center [391, 204] width 53 height 9
checkbox input "true"
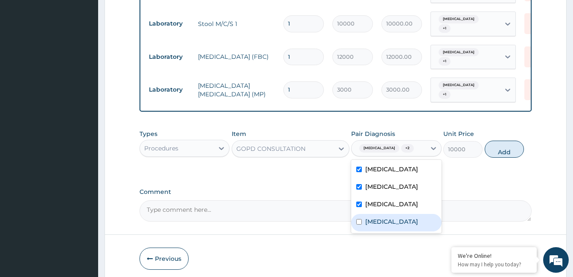
click at [381, 226] on label "Sepsis" at bounding box center [391, 222] width 53 height 9
checkbox input "true"
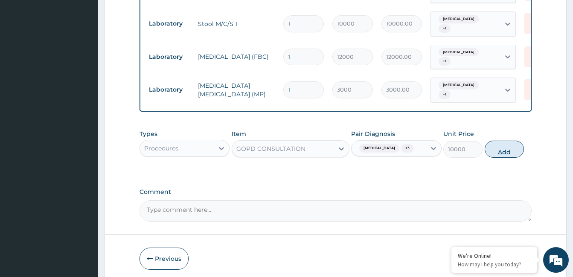
click at [497, 149] on button "Add" at bounding box center [504, 149] width 39 height 17
type input "0"
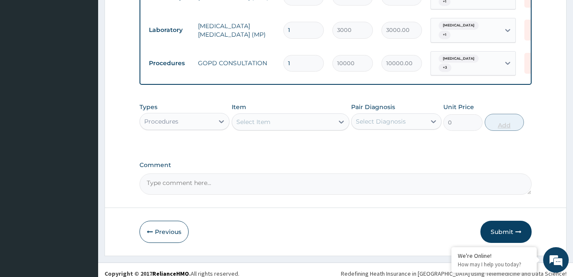
scroll to position [498, 0]
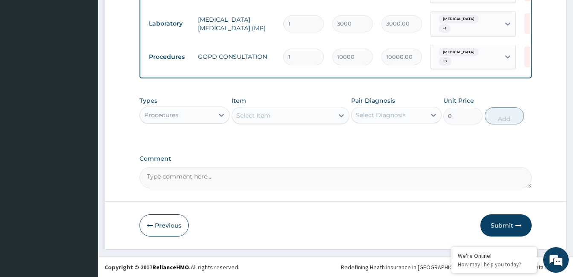
click at [333, 180] on textarea "Comment" at bounding box center [336, 177] width 392 height 21
click at [211, 176] on textarea "ok but update lumal 80/480mg" at bounding box center [336, 177] width 392 height 21
click at [286, 172] on textarea "ok but update lumal or Lynsunate 80/480mg" at bounding box center [336, 177] width 392 height 21
type textarea "ok but update lumal or Lynsunate 80/480mg @ 3,500.00 on the portal."
click at [492, 223] on button "Submit" at bounding box center [506, 226] width 51 height 22
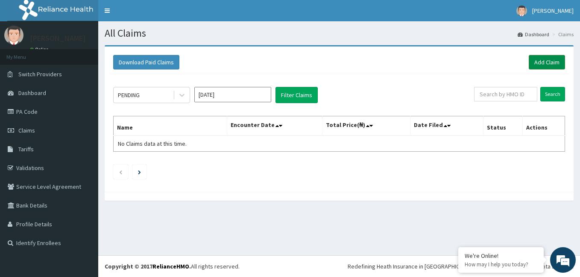
click at [547, 62] on link "Add Claim" at bounding box center [546, 62] width 36 height 15
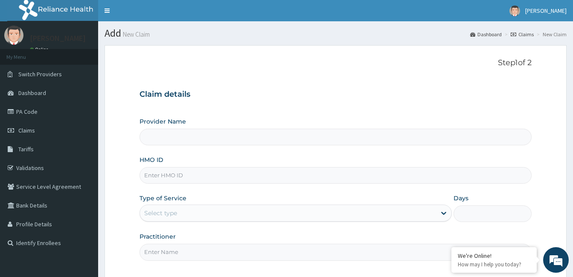
type input "ZANKLI MEDICAL CENTRE"
click at [194, 176] on input "HMO ID" at bounding box center [336, 175] width 392 height 17
type input "enp/11975/d"
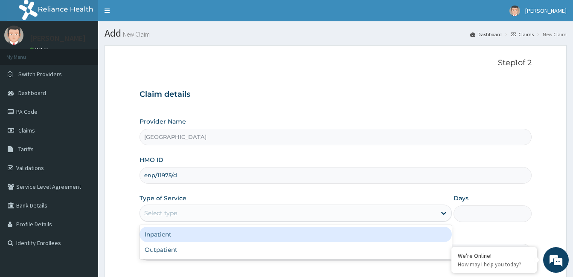
click at [183, 218] on div "Select type" at bounding box center [288, 214] width 296 height 14
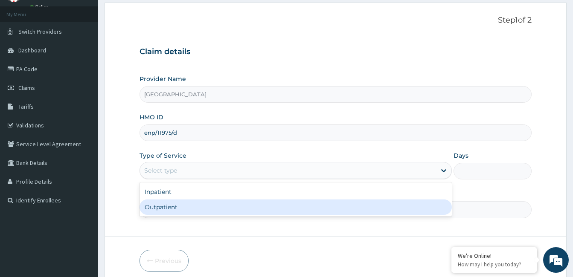
click at [182, 213] on div "Outpatient" at bounding box center [296, 207] width 312 height 15
type input "1"
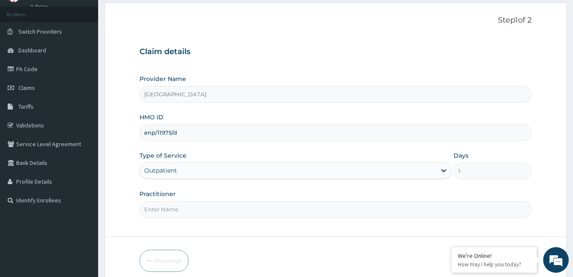
click at [178, 213] on input "Practitioner" at bounding box center [336, 209] width 392 height 17
paste input "Olanrewaju Falodun"
click at [145, 210] on input "Olanrewaju Falodun" at bounding box center [336, 209] width 392 height 17
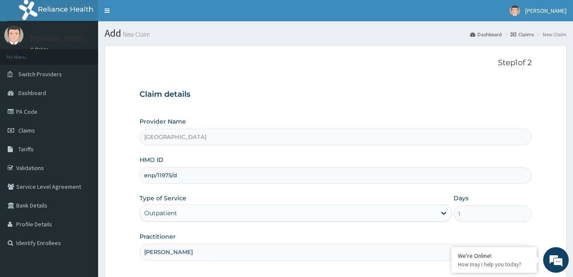
scroll to position [79, 0]
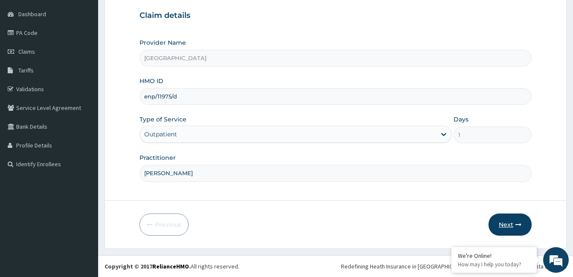
type input "Dr. Olanrewaju Falodun"
click at [507, 227] on button "Next" at bounding box center [510, 225] width 43 height 22
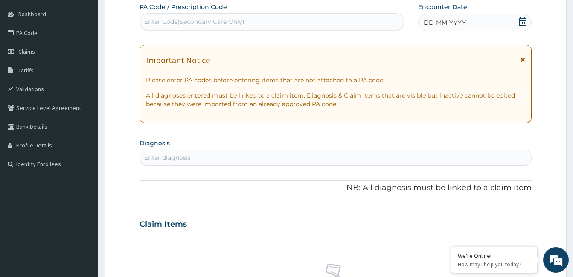
click at [525, 22] on icon at bounding box center [522, 21] width 9 height 9
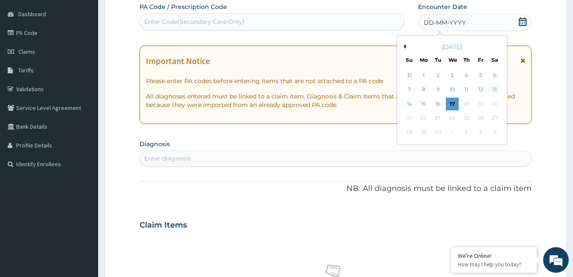
click at [405, 47] on button "Previous Month" at bounding box center [404, 46] width 4 height 4
click at [456, 131] on div "30" at bounding box center [452, 132] width 13 height 13
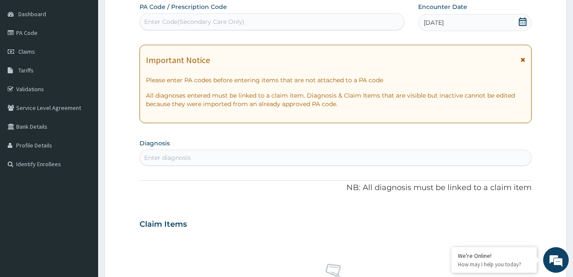
click at [202, 17] on div "Enter Code(Secondary Care Only)" at bounding box center [194, 21] width 100 height 9
type input "PA/25B672"
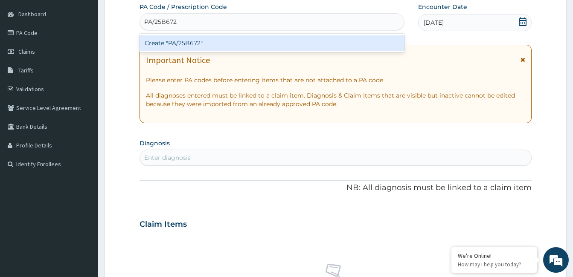
click at [196, 44] on div "Create "PA/25B672"" at bounding box center [272, 42] width 265 height 15
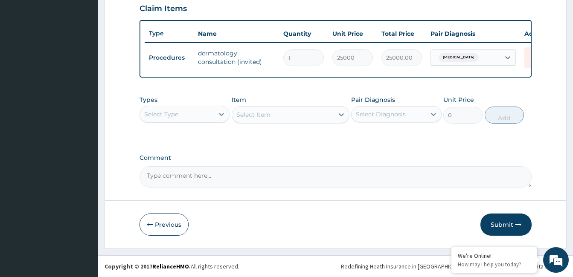
scroll to position [304, 0]
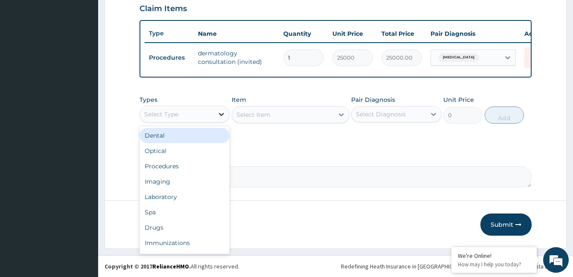
click at [220, 114] on icon at bounding box center [221, 114] width 5 height 3
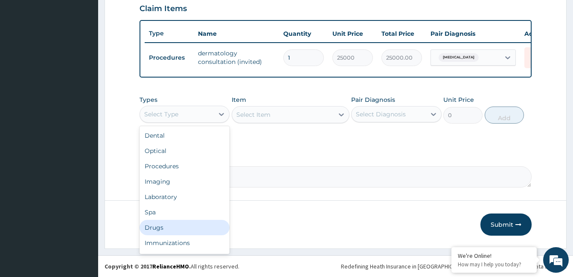
click at [181, 222] on div "Drugs" at bounding box center [185, 227] width 90 height 15
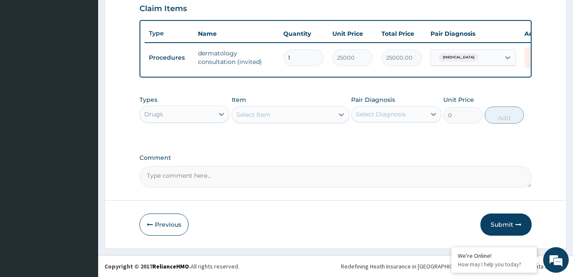
click at [314, 115] on div "Select Item" at bounding box center [283, 115] width 102 height 14
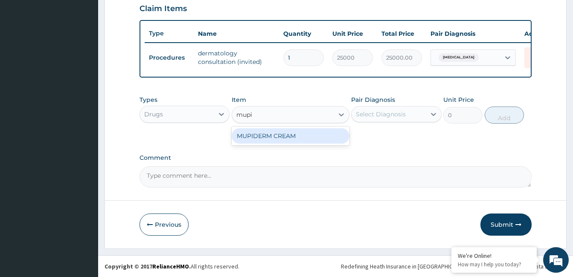
type input "mupid"
click at [278, 132] on div "MUPIDERM CREAM" at bounding box center [291, 135] width 118 height 15
type input "7000"
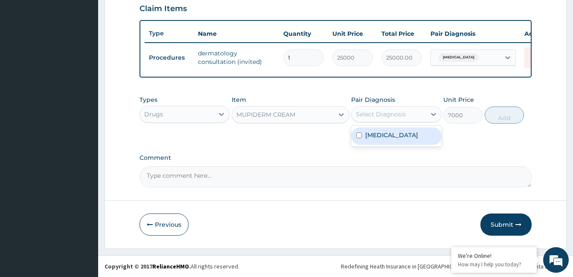
click at [413, 115] on div "Select Diagnosis" at bounding box center [389, 115] width 74 height 14
click at [397, 138] on label "Allergic contact dermatitis" at bounding box center [391, 135] width 53 height 9
checkbox input "true"
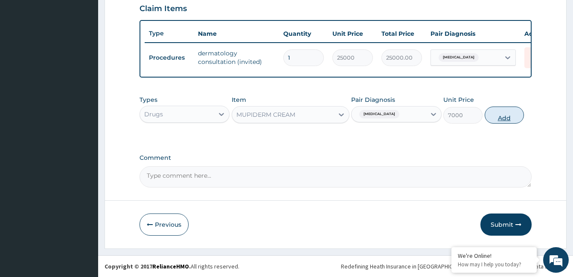
click at [507, 116] on button "Add" at bounding box center [504, 115] width 39 height 17
type input "0"
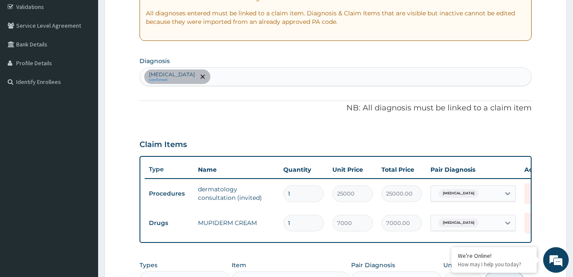
scroll to position [176, 0]
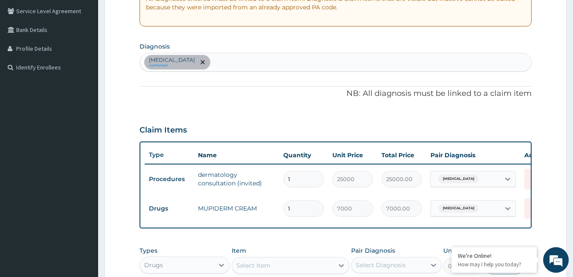
click at [276, 58] on div "Allergic contact dermatitis confirmed" at bounding box center [335, 62] width 391 height 18
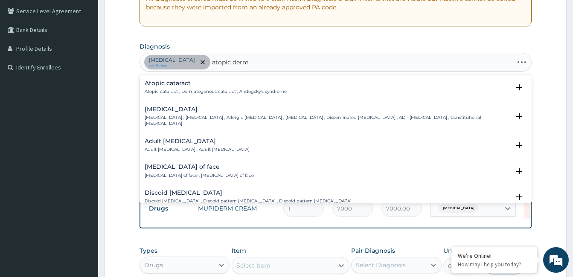
type input "atopic derma"
click at [174, 111] on h4 "Atopic dermatitis" at bounding box center [327, 109] width 365 height 6
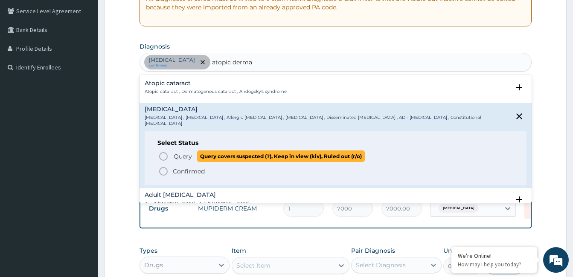
click at [164, 152] on icon "status option query" at bounding box center [163, 156] width 10 height 10
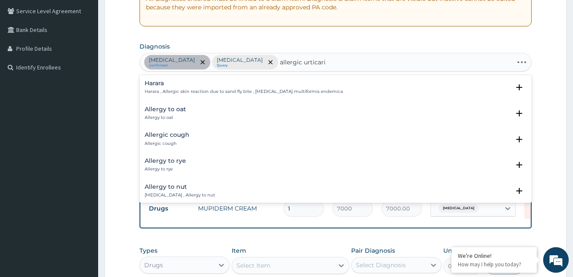
type input "allergic urticaria"
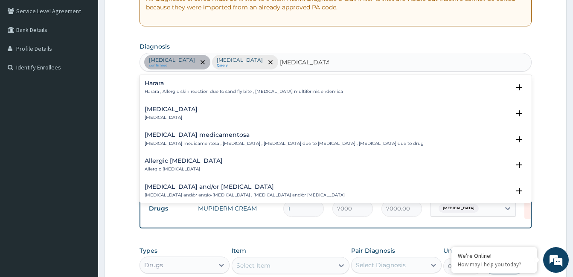
click at [165, 111] on h4 "Allergic urticaria" at bounding box center [171, 109] width 53 height 6
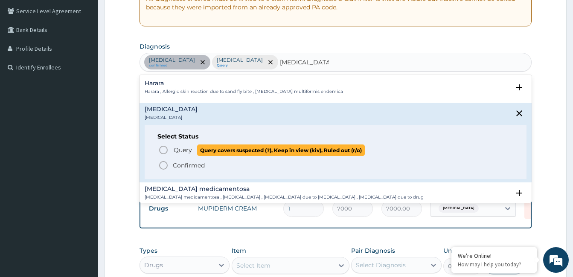
click at [160, 148] on circle "status option query" at bounding box center [164, 150] width 8 height 8
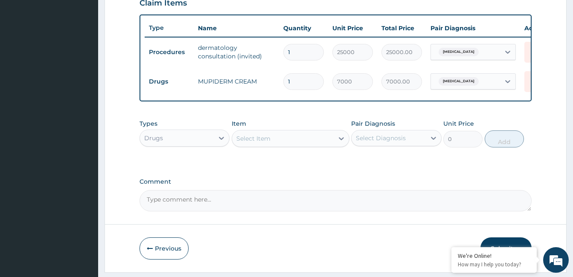
scroll to position [304, 0]
click at [280, 145] on div "Select Item" at bounding box center [283, 138] width 102 height 14
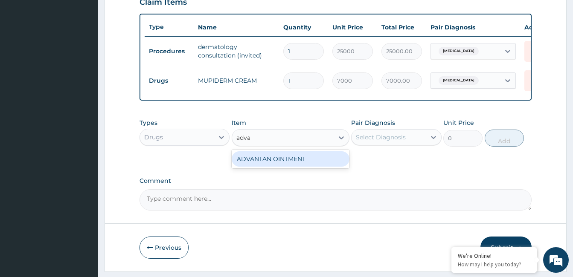
type input "advan"
click at [288, 163] on div "ADVANTAN OINTMENT" at bounding box center [291, 158] width 118 height 15
type input "8550"
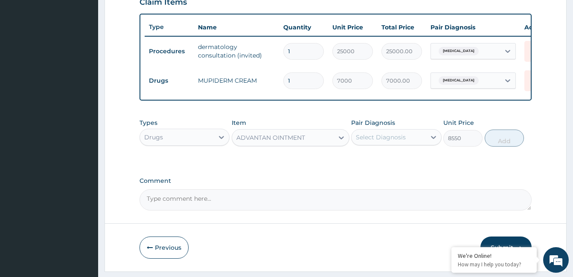
click at [387, 142] on div "Select Diagnosis" at bounding box center [381, 137] width 50 height 9
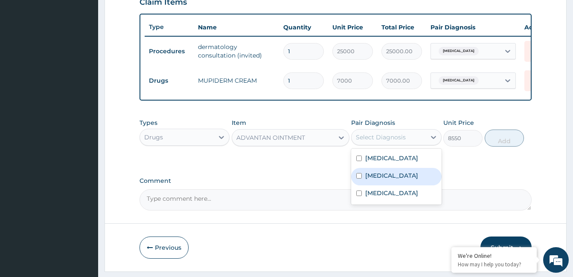
click at [394, 180] on label "Atopic dermatitis" at bounding box center [391, 176] width 53 height 9
checkbox input "true"
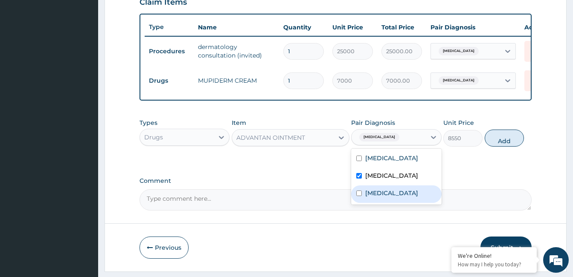
click at [396, 198] on label "Allergic urticaria" at bounding box center [391, 193] width 53 height 9
checkbox input "true"
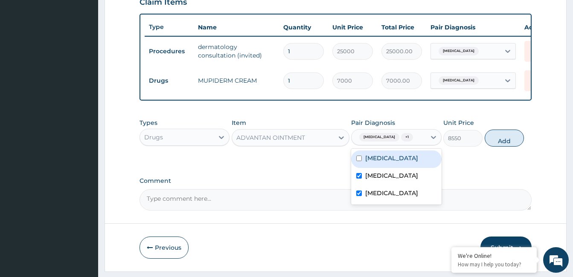
click at [393, 163] on label "Allergic contact dermatitis" at bounding box center [391, 158] width 53 height 9
checkbox input "true"
click at [497, 143] on button "Add" at bounding box center [504, 138] width 39 height 17
type input "0"
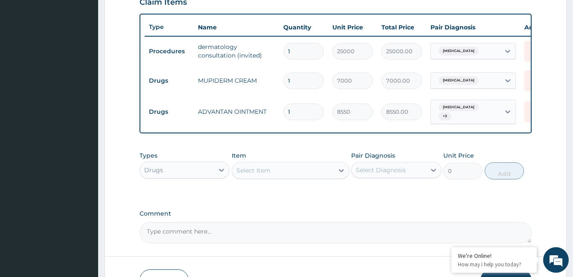
click at [280, 169] on div "Select Item" at bounding box center [283, 171] width 102 height 14
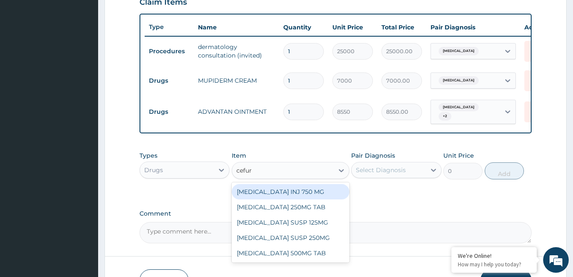
type input "cefuro"
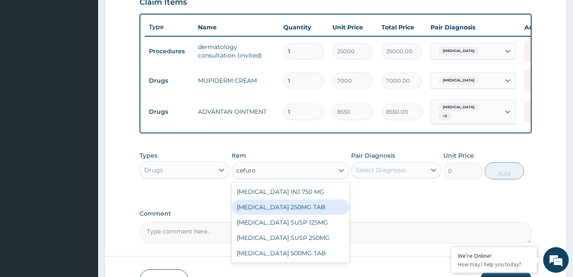
click at [300, 212] on div "[MEDICAL_DATA] 250MG TAB" at bounding box center [291, 207] width 118 height 15
type input "400"
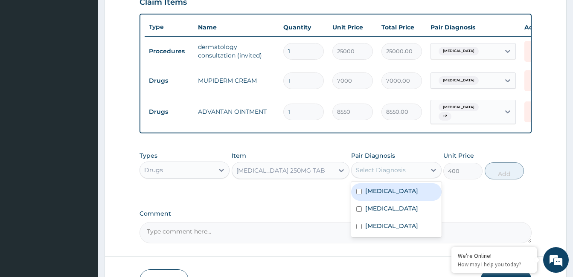
click at [412, 175] on div "Select Diagnosis" at bounding box center [389, 170] width 74 height 14
click at [401, 195] on label "Allergic contact dermatitis" at bounding box center [391, 191] width 53 height 9
checkbox input "true"
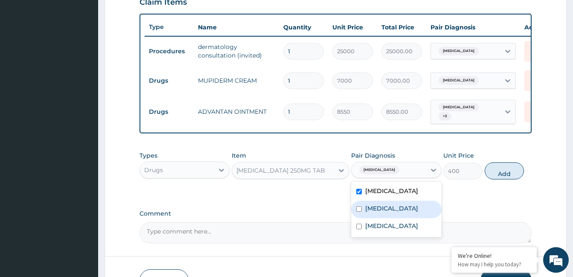
click at [402, 213] on label "Atopic dermatitis" at bounding box center [391, 208] width 53 height 9
checkbox input "true"
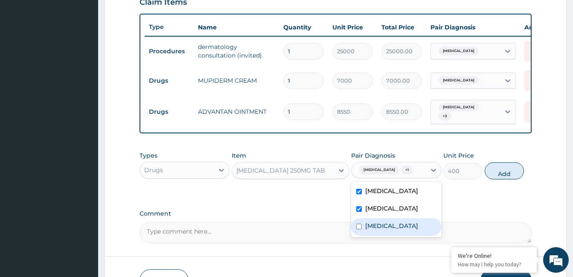
click at [405, 236] on div "Allergic urticaria" at bounding box center [396, 226] width 90 height 17
checkbox input "true"
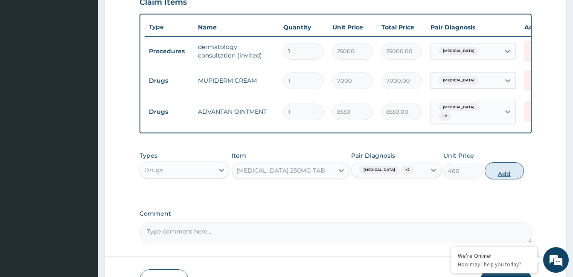
click at [503, 180] on button "Add" at bounding box center [504, 171] width 39 height 17
type input "0"
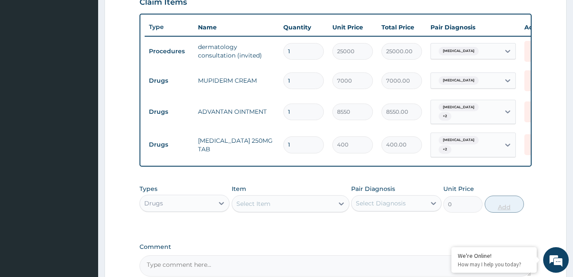
type input "15"
type input "6000.00"
type input "15"
click at [281, 209] on div "Select Item" at bounding box center [283, 204] width 102 height 14
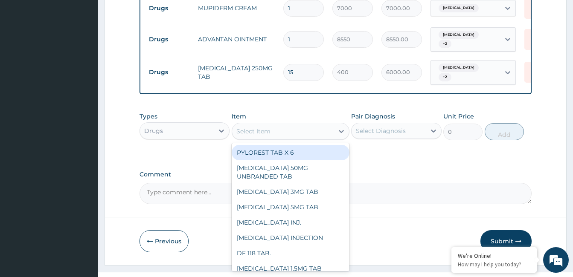
scroll to position [396, 0]
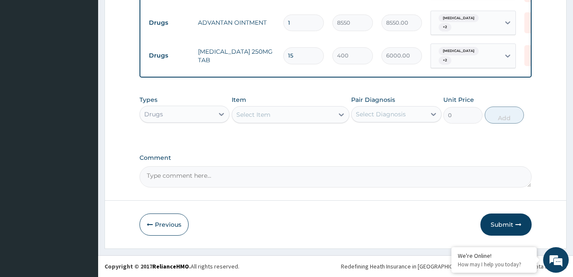
click at [244, 179] on textarea "Comment" at bounding box center [336, 176] width 392 height 21
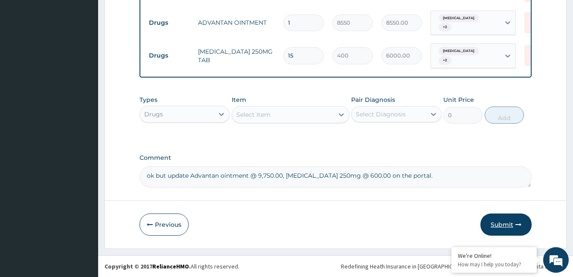
type textarea "ok but update Advantan ointment @ 9,750.00, Cefuroxime 250mg @ 600.00 on the po…"
click at [521, 223] on icon "button" at bounding box center [519, 225] width 6 height 6
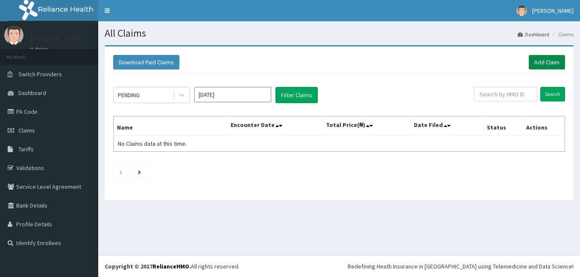
click at [544, 61] on link "Add Claim" at bounding box center [546, 62] width 36 height 15
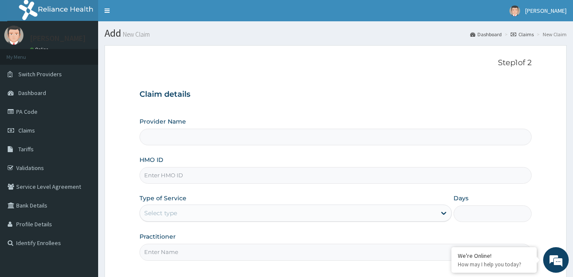
type input "[GEOGRAPHIC_DATA]"
click at [179, 177] on input "HMO ID" at bounding box center [336, 175] width 392 height 17
type input "enp/11975/e"
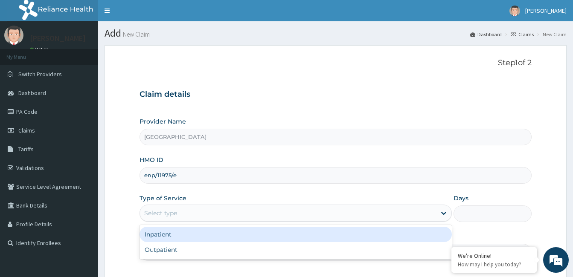
click at [198, 222] on div "Select type" at bounding box center [296, 213] width 312 height 17
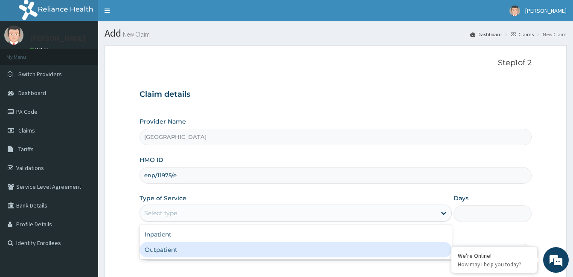
click at [190, 246] on div "Outpatient" at bounding box center [296, 249] width 312 height 15
type input "1"
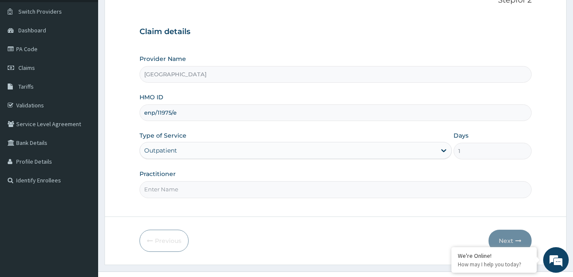
scroll to position [79, 0]
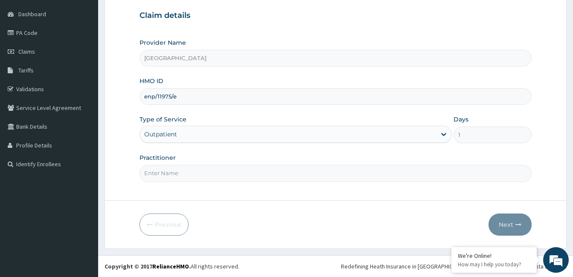
click at [184, 177] on input "Practitioner" at bounding box center [336, 173] width 392 height 17
paste input "Olanrewaju Falodun"
click at [144, 176] on input "Olanrewaju Falodun" at bounding box center [336, 173] width 392 height 17
type input "Dr. Olanrewaju Falodun"
click at [510, 226] on button "Next" at bounding box center [510, 225] width 43 height 22
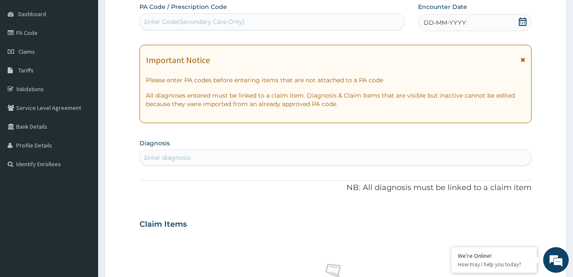
click at [523, 23] on icon at bounding box center [522, 21] width 9 height 9
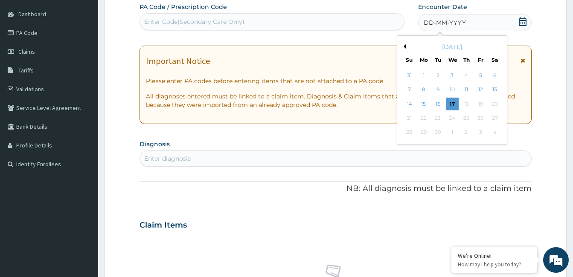
click at [405, 45] on button "Previous Month" at bounding box center [404, 46] width 4 height 4
click at [455, 132] on div "30" at bounding box center [452, 132] width 13 height 13
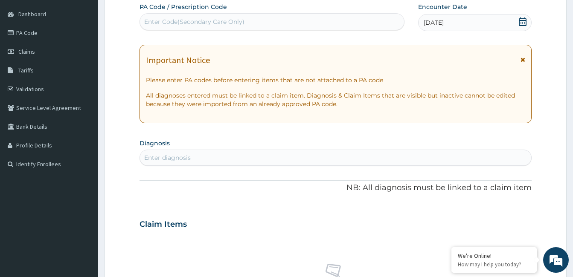
click at [189, 21] on div "Enter Code(Secondary Care Only)" at bounding box center [194, 21] width 100 height 9
type input "PA/B2F5D3"
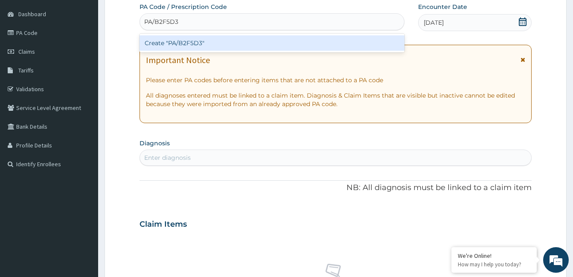
click at [182, 43] on div "Create "PA/B2F5D3"" at bounding box center [272, 42] width 265 height 15
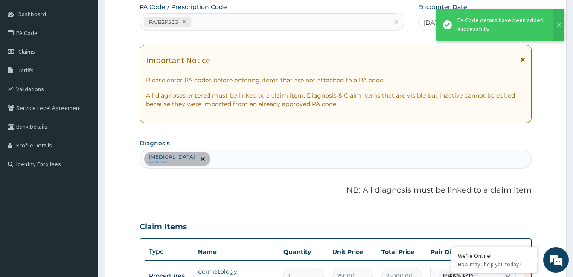
scroll to position [86, 0]
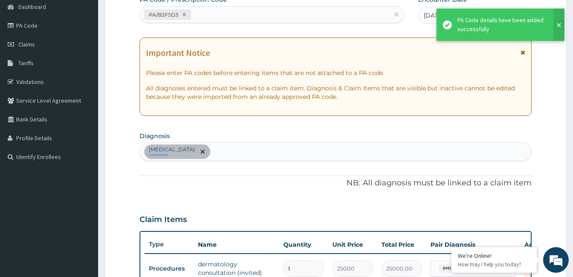
click at [560, 25] on button at bounding box center [558, 25] width 11 height 32
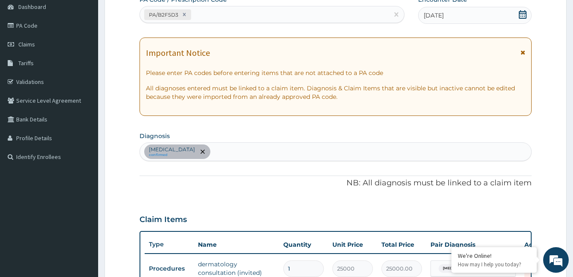
click at [253, 153] on div "Allergic contact dermatitis confirmed" at bounding box center [335, 152] width 391 height 18
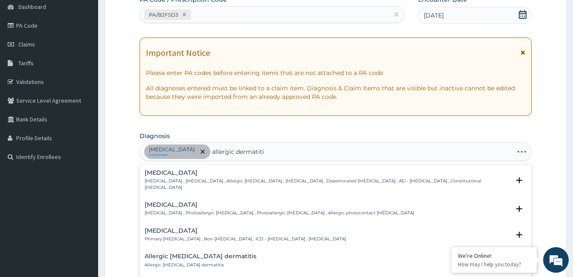
type input "allergic dermatitis"
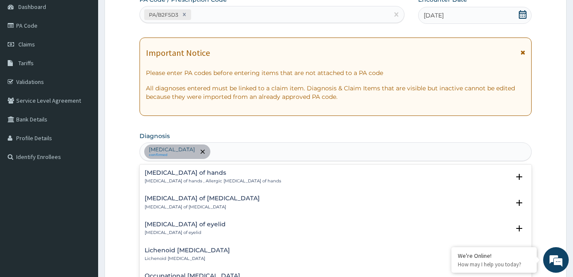
scroll to position [0, 0]
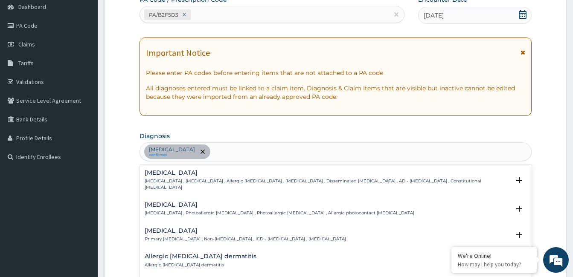
click at [302, 152] on div "Allergic contact dermatitis confirmed allergic dermatitis" at bounding box center [335, 152] width 391 height 18
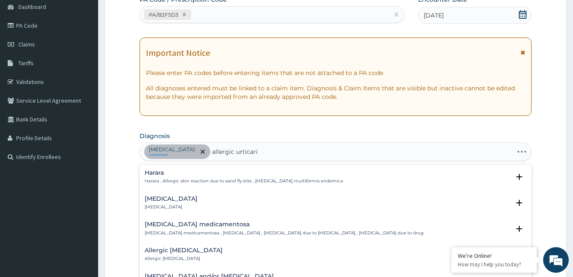
type input "allergic urticaria"
click at [164, 206] on p "Allergic urticaria" at bounding box center [171, 207] width 53 height 6
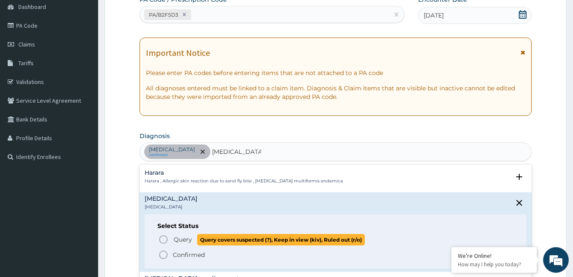
click at [165, 239] on icon "status option query" at bounding box center [163, 240] width 10 height 10
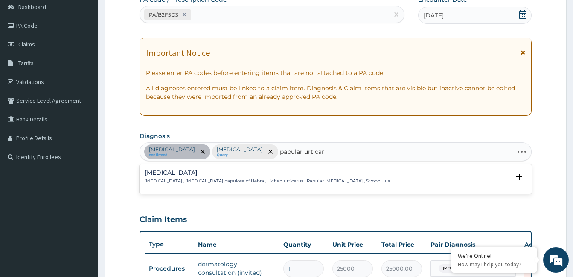
type input "papular urticaria"
click at [206, 179] on p "Prurigo simplex , Urticaria papulosa of Hebra , Lichen urticatus , Papular urti…" at bounding box center [267, 181] width 245 height 6
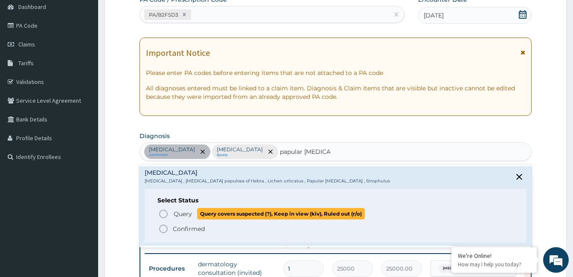
click at [163, 213] on icon "status option query" at bounding box center [163, 214] width 10 height 10
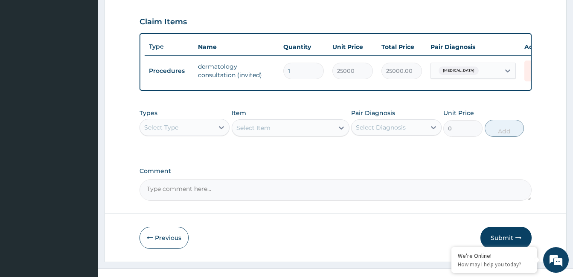
scroll to position [300, 0]
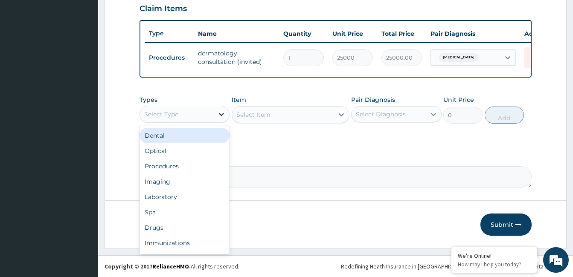
click at [221, 116] on icon at bounding box center [221, 114] width 9 height 9
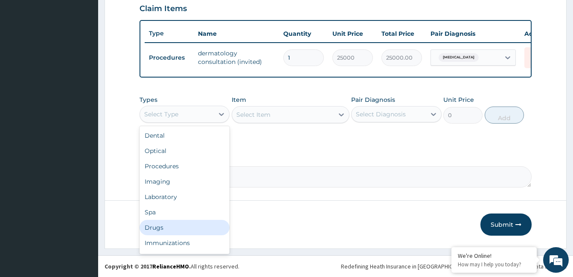
click at [190, 235] on div "Drugs" at bounding box center [185, 227] width 90 height 15
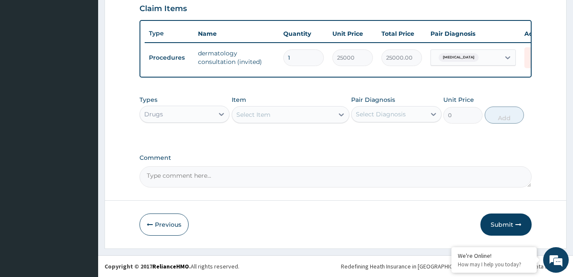
click at [276, 121] on div "Select Item" at bounding box center [283, 115] width 102 height 14
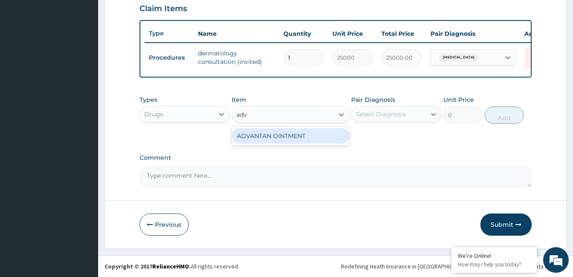
type input "adva"
click at [289, 137] on div "ADVANTAN OINTMENT" at bounding box center [291, 135] width 118 height 15
type input "8550"
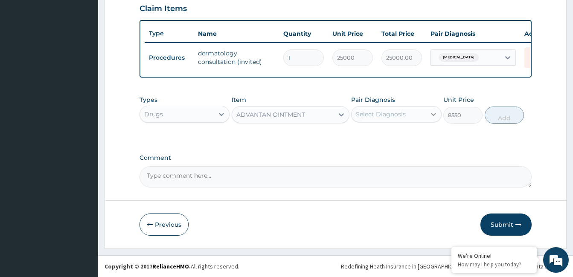
click at [434, 117] on icon at bounding box center [433, 114] width 9 height 9
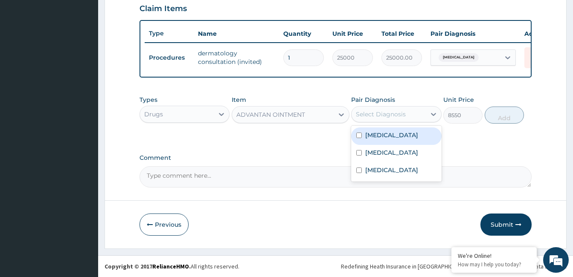
click at [378, 140] on label "Allergic contact dermatitis" at bounding box center [391, 135] width 53 height 9
checkbox input "true"
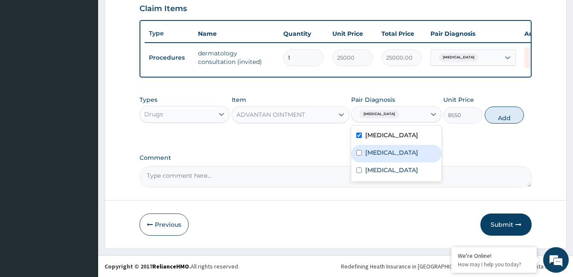
click at [383, 157] on label "Allergic urticaria" at bounding box center [391, 153] width 53 height 9
checkbox input "true"
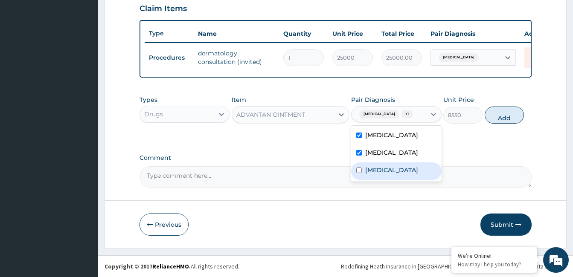
click at [386, 175] on label "Prurigo simplex" at bounding box center [391, 170] width 53 height 9
checkbox input "true"
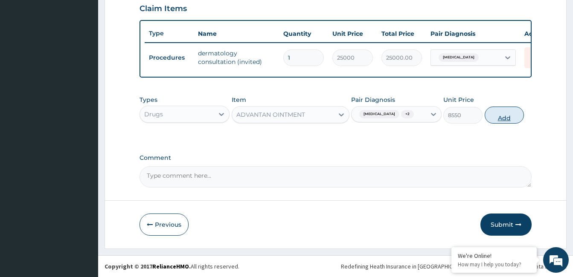
click at [494, 124] on button "Add" at bounding box center [504, 115] width 39 height 17
type input "0"
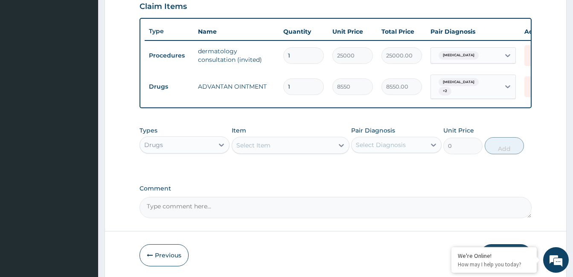
click at [285, 152] on div "Select Item" at bounding box center [283, 146] width 102 height 14
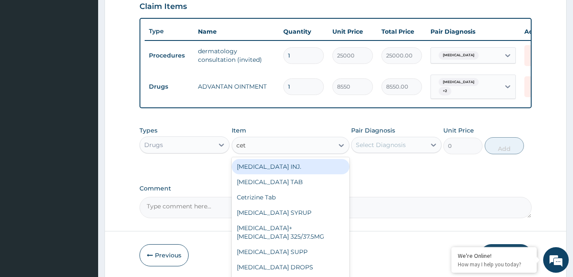
type input "cetr"
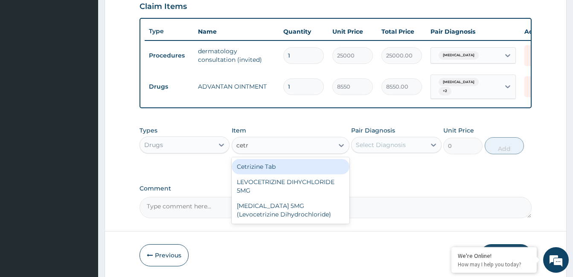
click at [257, 172] on div "Cetrizine Tab" at bounding box center [291, 166] width 118 height 15
type input "200"
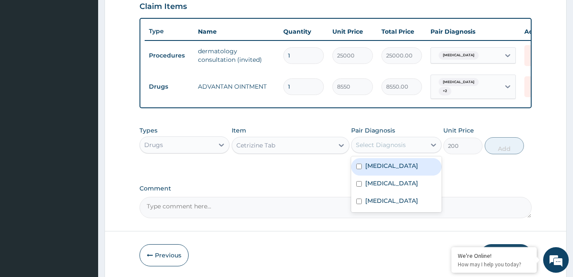
click at [383, 149] on div "Select Diagnosis" at bounding box center [381, 145] width 50 height 9
click at [390, 170] on label "Allergic contact dermatitis" at bounding box center [391, 166] width 53 height 9
checkbox input "true"
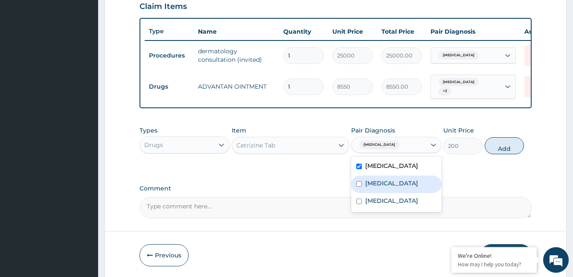
click at [390, 188] on label "Allergic urticaria" at bounding box center [391, 183] width 53 height 9
checkbox input "true"
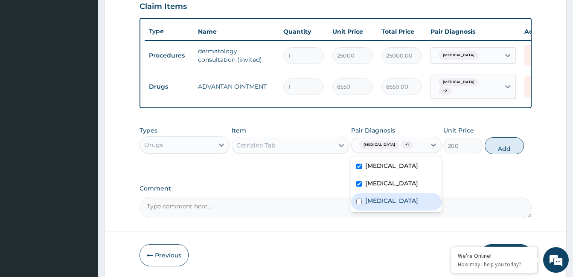
click at [393, 205] on label "Prurigo simplex" at bounding box center [391, 201] width 53 height 9
checkbox input "true"
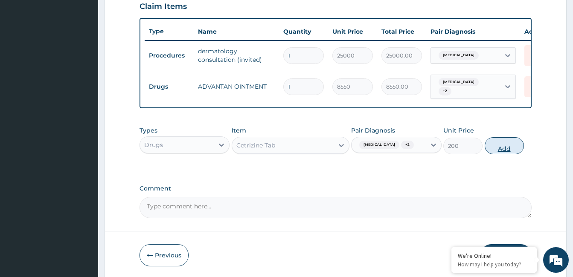
click at [495, 154] on button "Add" at bounding box center [504, 145] width 39 height 17
type input "0"
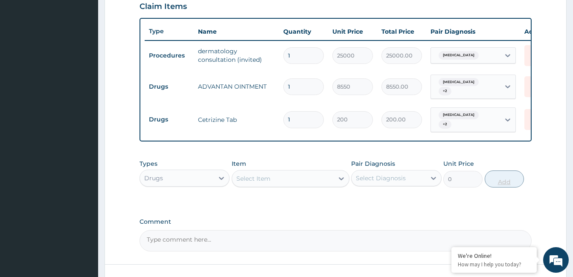
type input "0.00"
type input "5"
type input "1000.00"
type input "5"
click at [278, 185] on div "Select Item" at bounding box center [283, 179] width 102 height 14
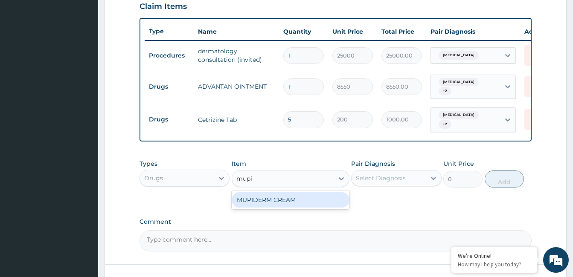
type input "mupid"
click at [283, 208] on div "MUPIDERM CREAM" at bounding box center [291, 199] width 118 height 15
type input "7000"
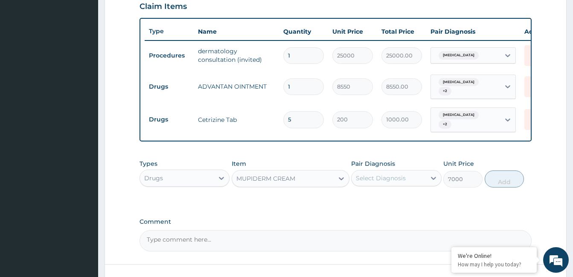
click at [402, 181] on div "Select Diagnosis" at bounding box center [381, 178] width 50 height 9
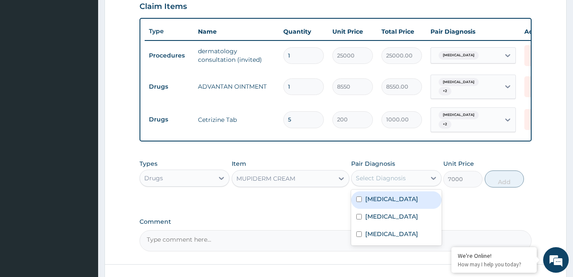
click at [400, 204] on label "Allergic contact dermatitis" at bounding box center [391, 199] width 53 height 9
checkbox input "true"
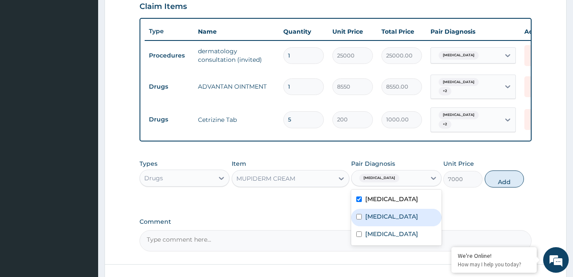
click at [399, 221] on label "Allergic urticaria" at bounding box center [391, 217] width 53 height 9
checkbox input "true"
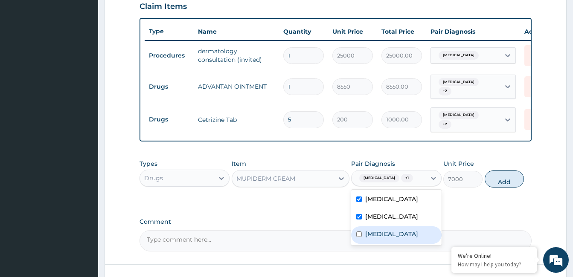
click at [398, 239] on label "Prurigo simplex" at bounding box center [391, 234] width 53 height 9
checkbox input "true"
click at [502, 188] on button "Add" at bounding box center [504, 179] width 39 height 17
type input "0"
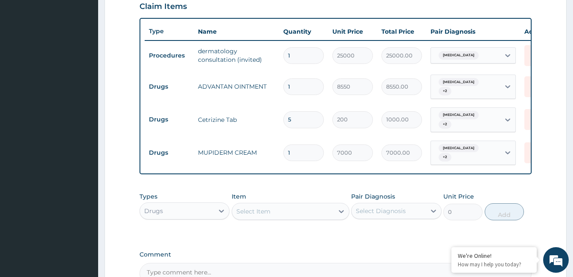
click at [291, 216] on div "Select Item" at bounding box center [283, 212] width 102 height 14
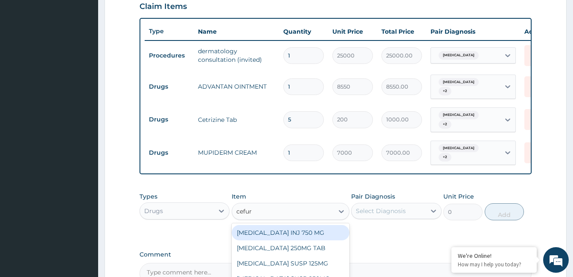
type input "cefuro"
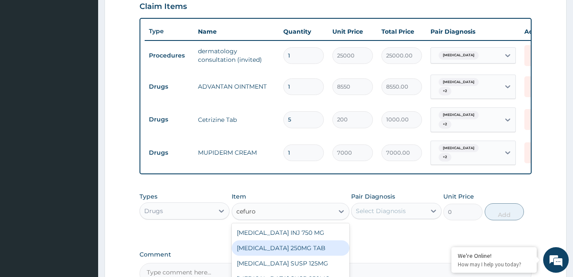
click at [297, 256] on div "[MEDICAL_DATA] 250MG TAB" at bounding box center [291, 248] width 118 height 15
type input "400"
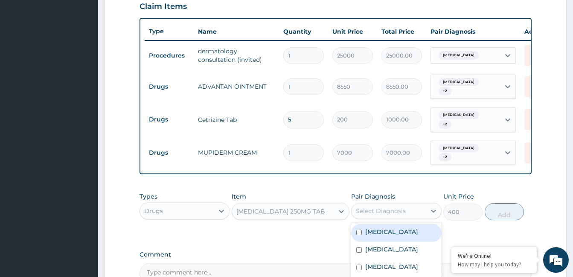
click at [378, 216] on div "Select Diagnosis" at bounding box center [381, 211] width 50 height 9
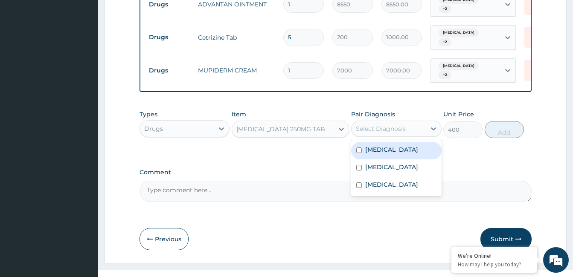
scroll to position [403, 0]
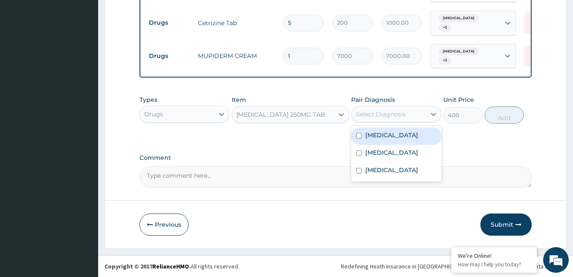
click at [385, 140] on label "Allergic contact dermatitis" at bounding box center [391, 135] width 53 height 9
checkbox input "true"
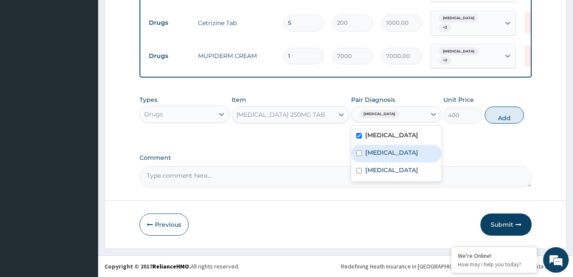
click at [386, 157] on div "Allergic urticaria" at bounding box center [396, 153] width 90 height 17
checkbox input "true"
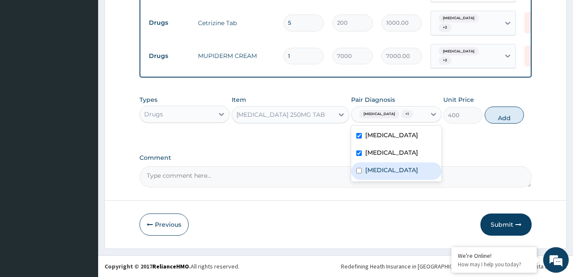
click at [382, 175] on label "Prurigo simplex" at bounding box center [391, 170] width 53 height 9
checkbox input "true"
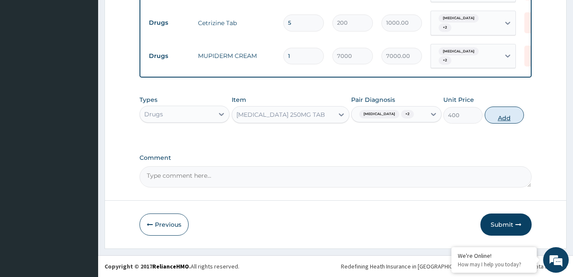
click at [497, 122] on button "Add" at bounding box center [504, 115] width 39 height 17
type input "0"
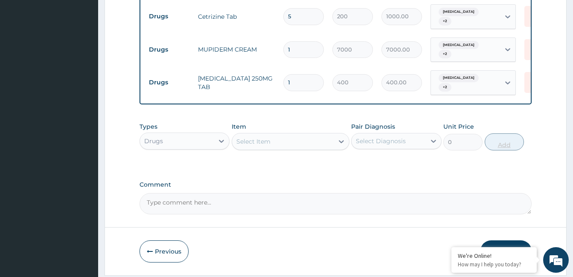
type input "15"
type input "6000.00"
type input "15"
click at [257, 214] on textarea "Comment" at bounding box center [336, 203] width 392 height 21
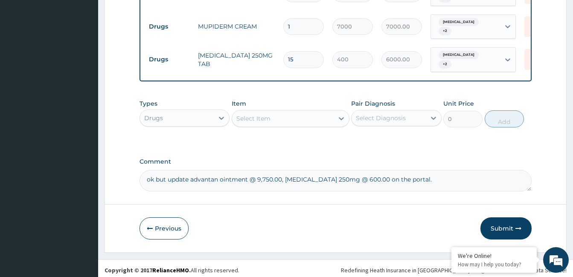
scroll to position [436, 0]
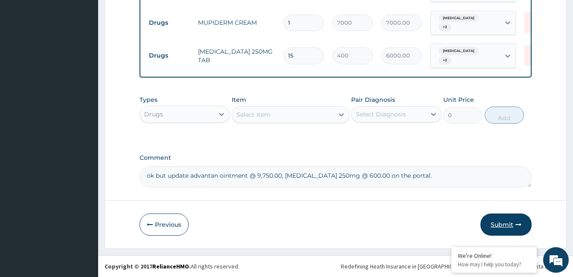
type textarea "ok but update advantan ointment @ 9,750.00, cefuroxime 250mg @ 600.00 on the po…"
click at [507, 222] on button "Submit" at bounding box center [506, 225] width 51 height 22
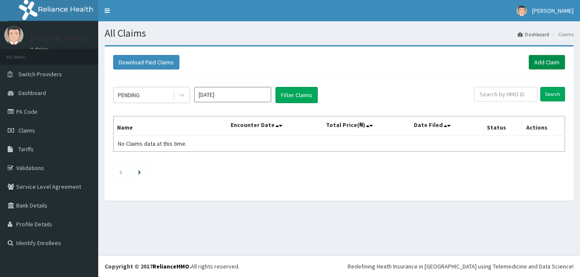
click at [548, 62] on link "Add Claim" at bounding box center [546, 62] width 36 height 15
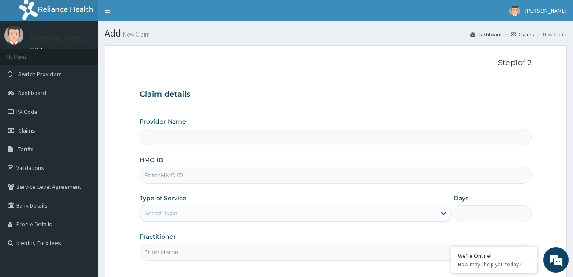
type input "[GEOGRAPHIC_DATA]"
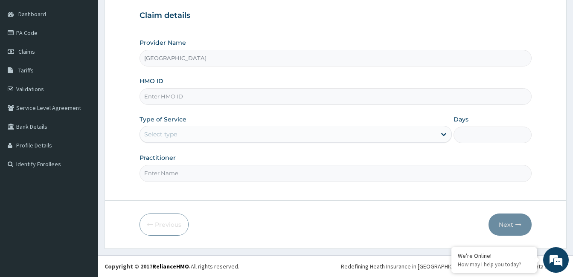
click at [195, 98] on input "HMO ID" at bounding box center [336, 96] width 392 height 17
type input "GBI/10081/A"
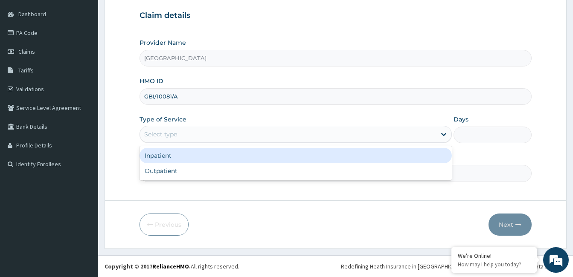
click at [194, 135] on div "Select type" at bounding box center [288, 135] width 296 height 14
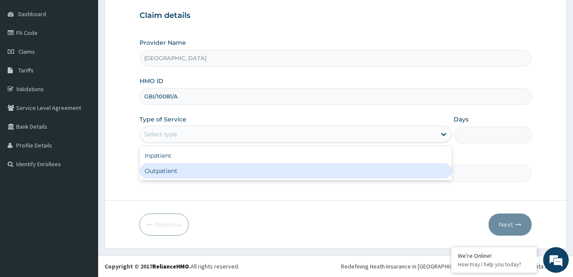
click at [190, 171] on div "Outpatient" at bounding box center [296, 170] width 312 height 15
type input "1"
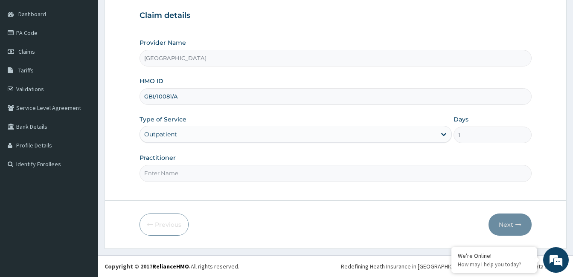
click at [179, 175] on input "Practitioner" at bounding box center [336, 173] width 392 height 17
paste input "[PERSON_NAME]"
click at [145, 172] on input "[PERSON_NAME]" at bounding box center [336, 173] width 392 height 17
type input "[PERSON_NAME]"
click at [503, 223] on button "Next" at bounding box center [510, 225] width 43 height 22
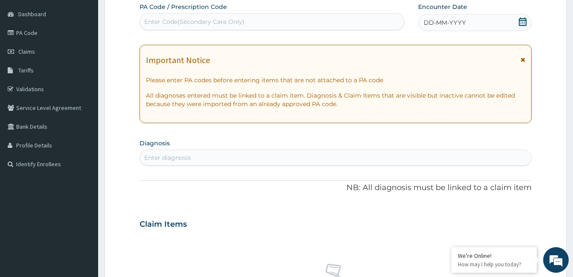
click at [504, 23] on div "DD-MM-YYYY" at bounding box center [475, 22] width 114 height 17
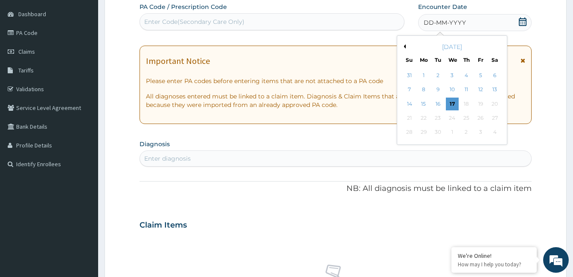
click at [405, 46] on button "Previous Month" at bounding box center [404, 46] width 4 height 4
click at [466, 119] on div "24" at bounding box center [466, 118] width 13 height 13
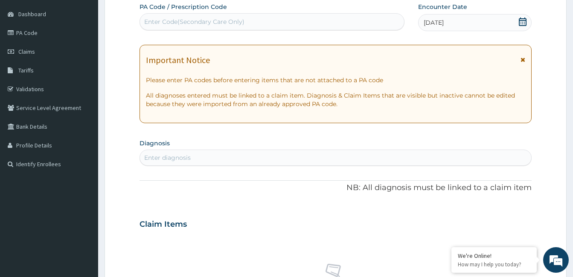
click at [173, 154] on div "Enter diagnosis" at bounding box center [167, 158] width 47 height 9
type input "[MEDICAL_DATA]"
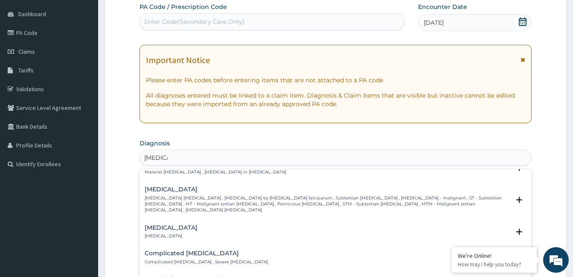
scroll to position [341, 0]
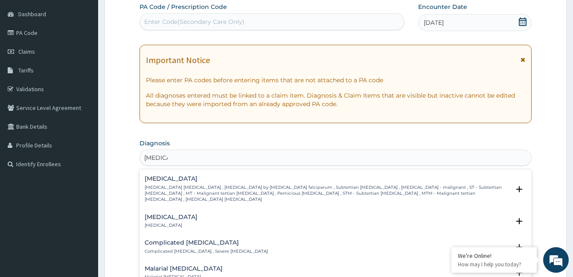
click at [206, 186] on p "[MEDICAL_DATA] [MEDICAL_DATA] , [MEDICAL_DATA] by [MEDICAL_DATA] falciparum , S…" at bounding box center [327, 194] width 365 height 18
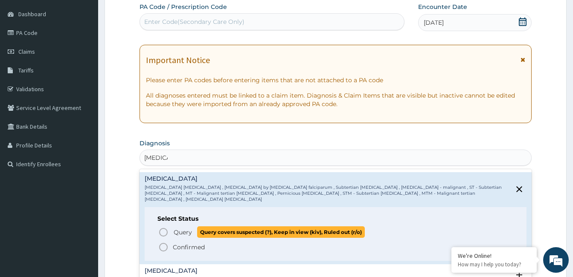
click at [175, 228] on span "Query" at bounding box center [183, 232] width 18 height 9
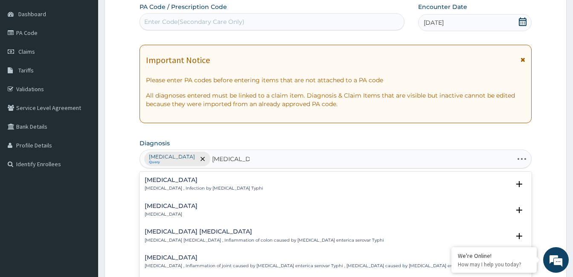
type input "[MEDICAL_DATA]"
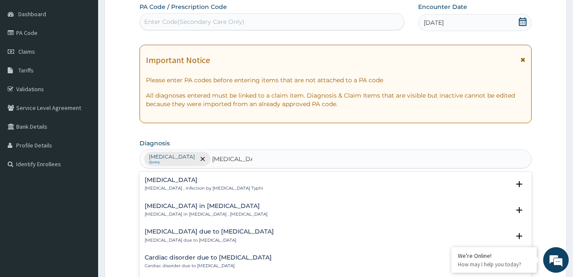
click at [194, 186] on p "[MEDICAL_DATA] , Infection by [MEDICAL_DATA] Typhi" at bounding box center [204, 189] width 119 height 6
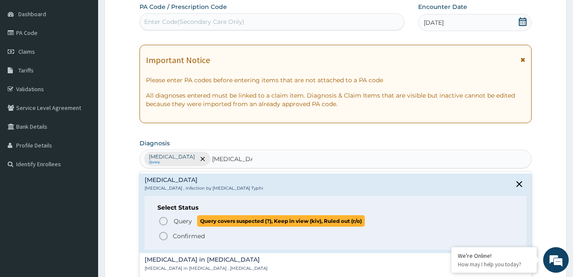
click at [162, 221] on icon "status option query" at bounding box center [163, 221] width 10 height 10
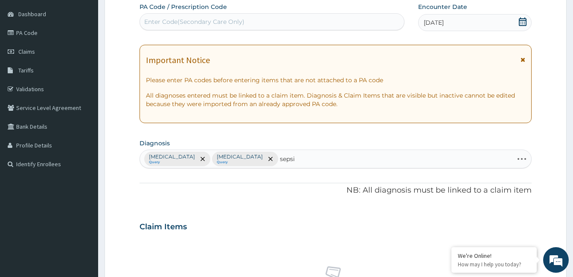
type input "[MEDICAL_DATA]"
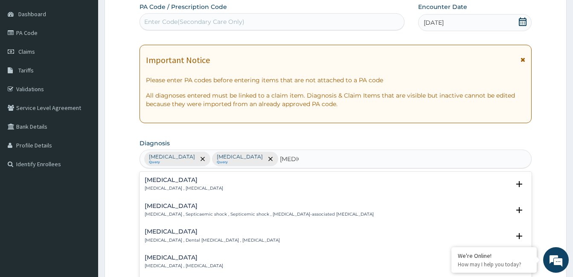
click at [167, 185] on div "[MEDICAL_DATA] [MEDICAL_DATA] , [MEDICAL_DATA]" at bounding box center [184, 184] width 79 height 15
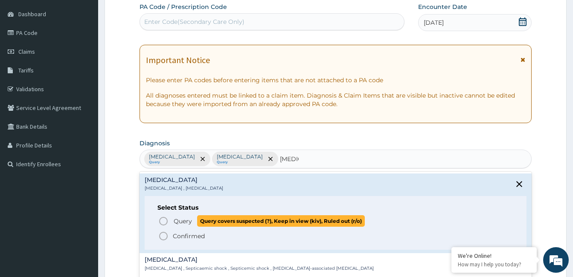
click at [164, 221] on icon "status option query" at bounding box center [163, 221] width 10 height 10
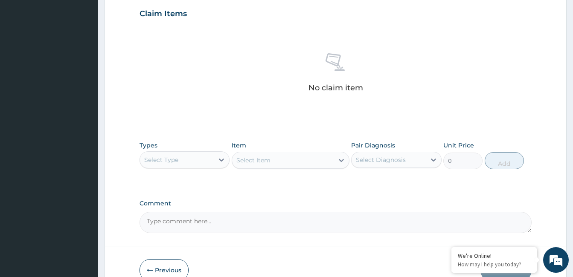
scroll to position [338, 0]
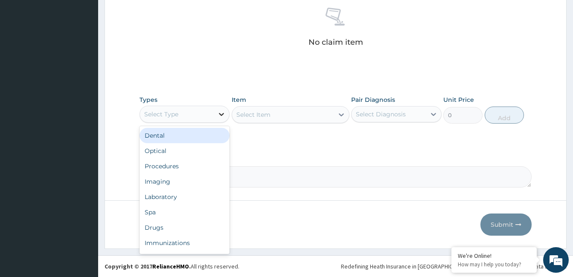
click at [221, 115] on icon at bounding box center [221, 114] width 5 height 3
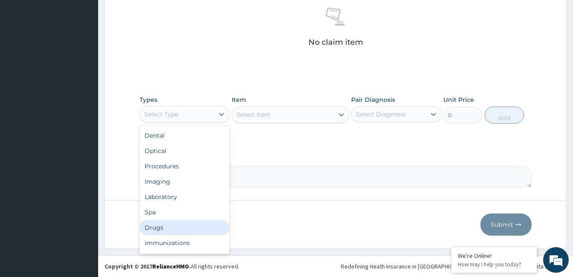
click at [184, 224] on div "Drugs" at bounding box center [185, 227] width 90 height 15
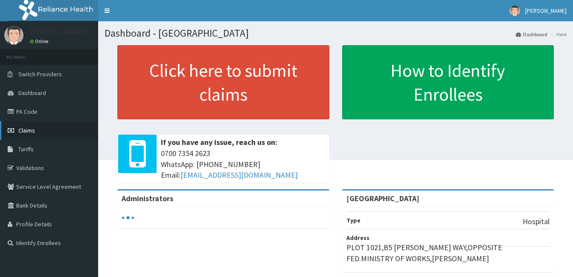
click at [20, 130] on span "Claims" at bounding box center [26, 131] width 17 height 8
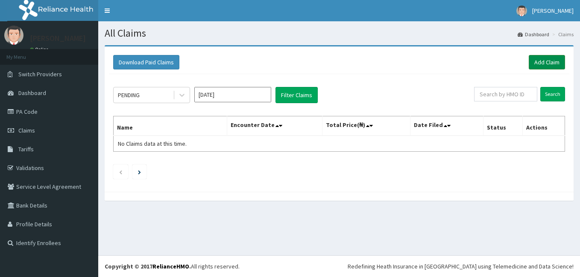
click at [537, 61] on link "Add Claim" at bounding box center [546, 62] width 36 height 15
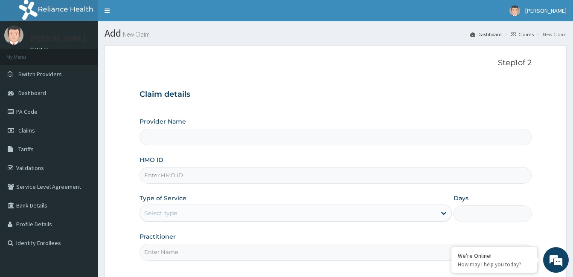
type input "[GEOGRAPHIC_DATA]"
click at [193, 178] on input "HMO ID" at bounding box center [336, 175] width 392 height 17
type input "gbi/10081/a"
click at [197, 212] on div "Select type" at bounding box center [288, 214] width 296 height 14
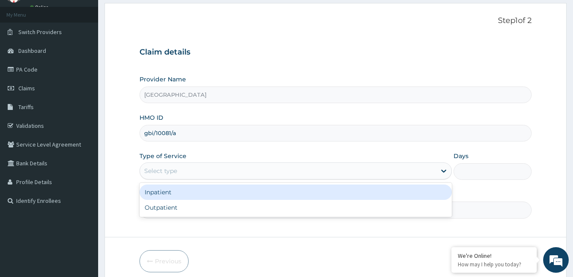
scroll to position [43, 0]
click at [200, 211] on div "Outpatient" at bounding box center [296, 207] width 312 height 15
type input "1"
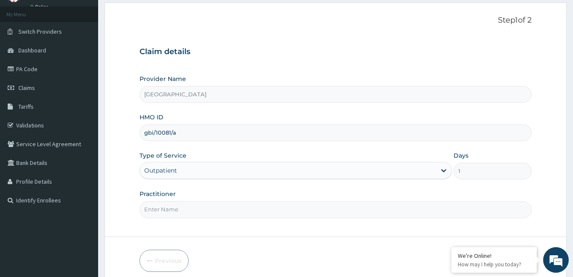
click at [199, 208] on input "Practitioner" at bounding box center [336, 209] width 392 height 17
paste input "[PERSON_NAME]"
click at [145, 210] on input "[PERSON_NAME]" at bounding box center [336, 209] width 392 height 17
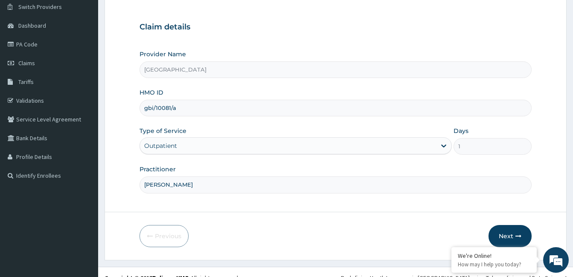
scroll to position [79, 0]
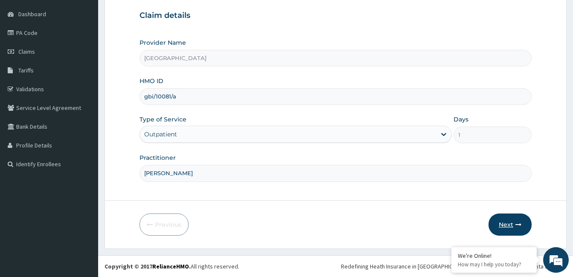
type input "[PERSON_NAME]"
click at [501, 222] on button "Next" at bounding box center [510, 225] width 43 height 22
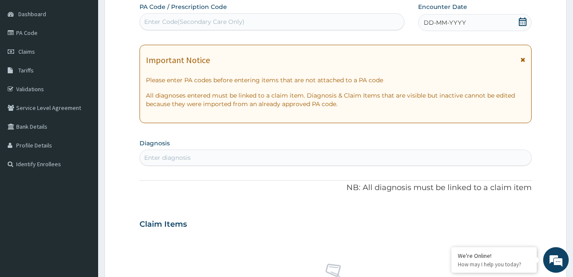
click at [459, 21] on span "DD-MM-YYYY" at bounding box center [445, 22] width 42 height 9
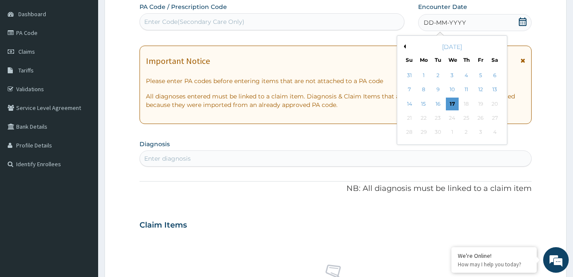
click at [405, 46] on button "Previous Month" at bounding box center [404, 46] width 4 height 4
click at [440, 91] on div "8" at bounding box center [437, 90] width 13 height 13
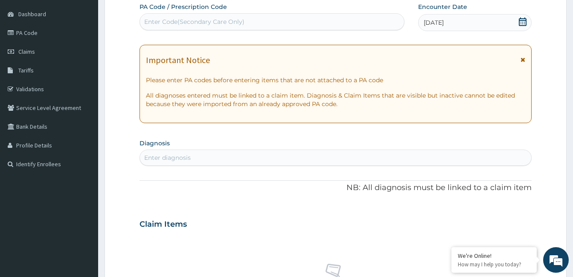
click at [444, 21] on span "[DATE]" at bounding box center [434, 22] width 20 height 9
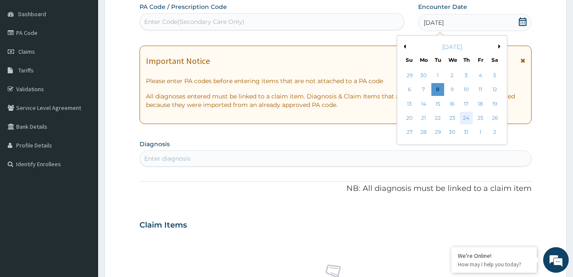
click at [466, 120] on div "24" at bounding box center [466, 118] width 13 height 13
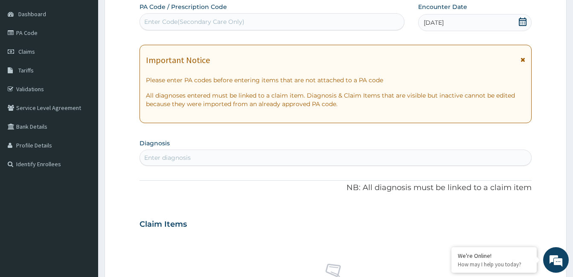
scroll to position [122, 0]
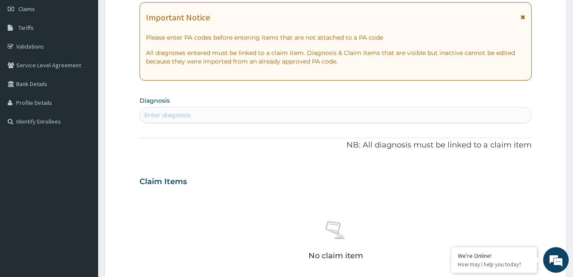
click at [242, 116] on div "Enter diagnosis" at bounding box center [335, 115] width 391 height 14
type input "[MEDICAL_DATA]"
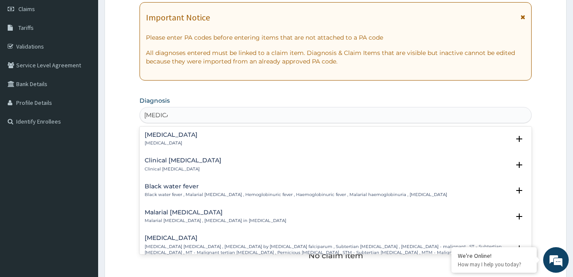
scroll to position [256, 0]
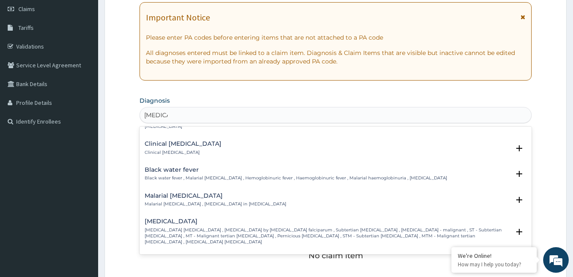
click at [183, 218] on h4 "[MEDICAL_DATA]" at bounding box center [327, 221] width 365 height 6
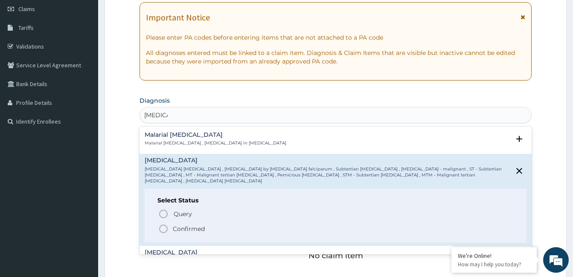
scroll to position [341, 0]
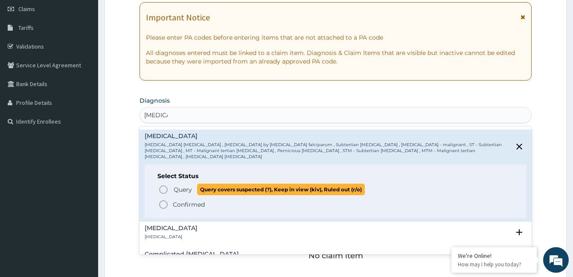
click at [162, 186] on circle "status option query" at bounding box center [164, 190] width 8 height 8
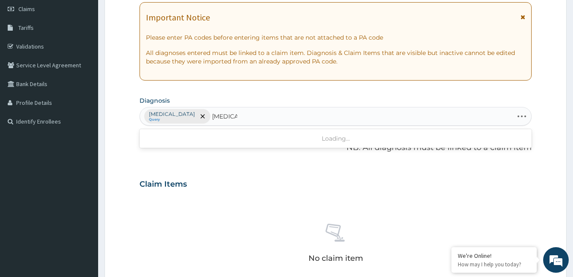
type input "[MEDICAL_DATA]"
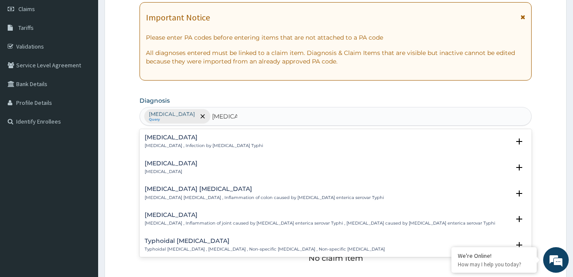
click at [169, 140] on h4 "[MEDICAL_DATA]" at bounding box center [204, 137] width 119 height 6
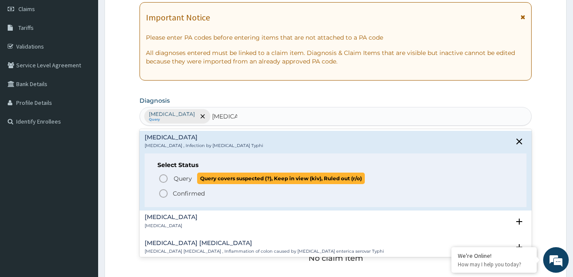
click at [163, 178] on icon "status option query" at bounding box center [163, 179] width 10 height 10
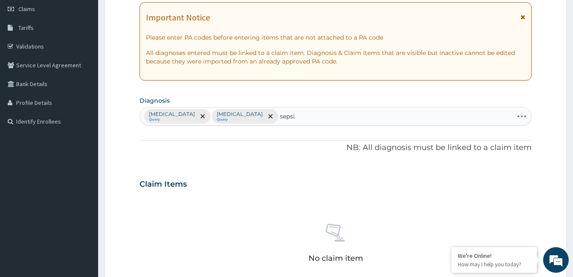
type input "[MEDICAL_DATA]"
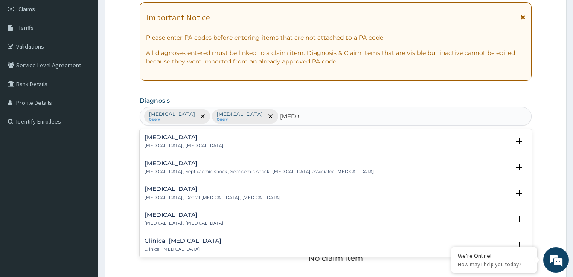
click at [166, 141] on div "[MEDICAL_DATA] [MEDICAL_DATA] , [MEDICAL_DATA]" at bounding box center [184, 141] width 79 height 15
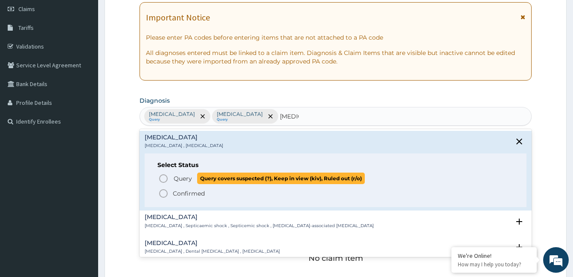
click at [166, 176] on icon "status option query" at bounding box center [163, 179] width 10 height 10
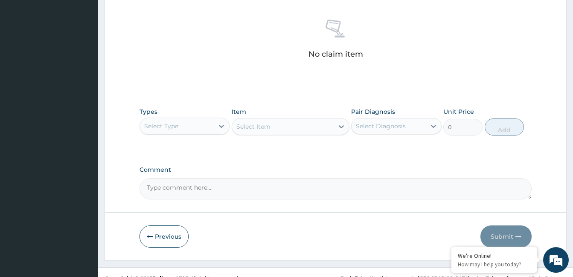
scroll to position [338, 0]
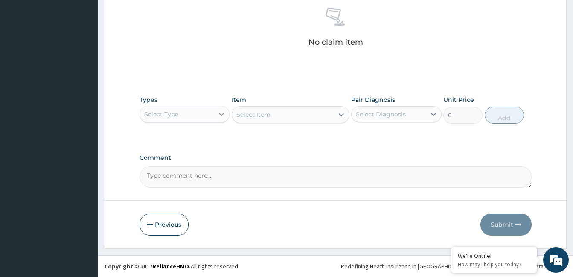
click at [221, 115] on icon at bounding box center [221, 114] width 5 height 3
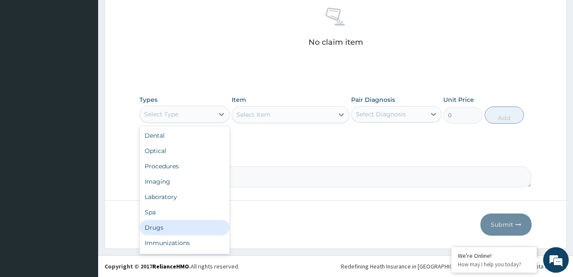
click at [201, 227] on div "Drugs" at bounding box center [185, 227] width 90 height 15
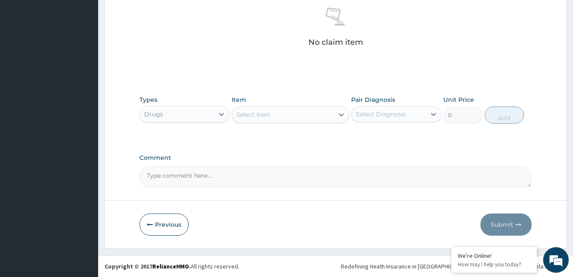
click at [310, 121] on div "Select Item" at bounding box center [283, 115] width 102 height 14
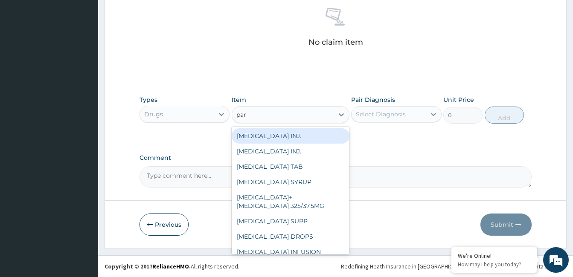
type input "para"
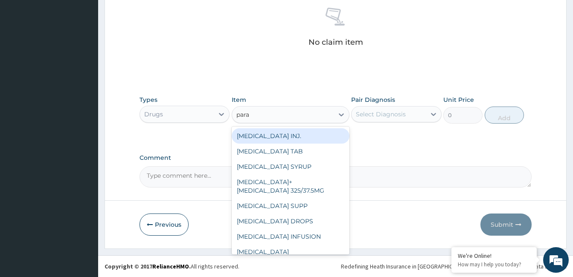
click at [277, 133] on div "[MEDICAL_DATA] INJ." at bounding box center [291, 135] width 118 height 15
type input "500"
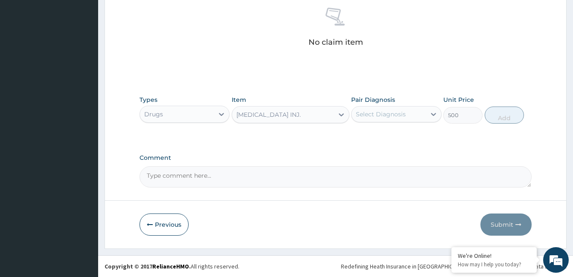
click at [412, 117] on div "Select Diagnosis" at bounding box center [389, 115] width 74 height 14
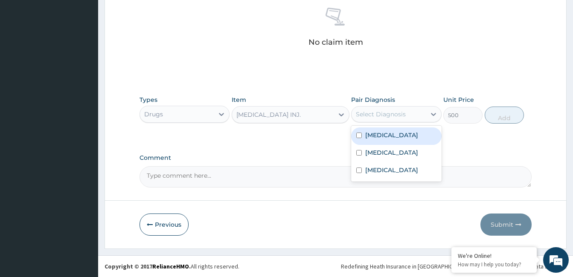
click at [392, 134] on label "[MEDICAL_DATA]" at bounding box center [391, 135] width 53 height 9
checkbox input "true"
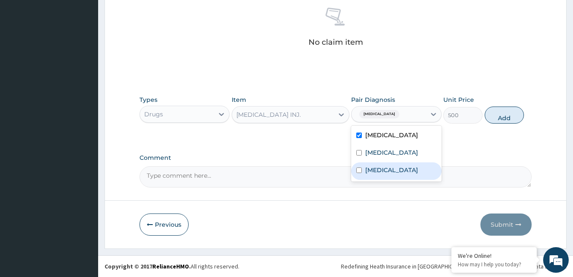
click at [386, 172] on div "[MEDICAL_DATA]" at bounding box center [396, 171] width 90 height 17
checkbox input "true"
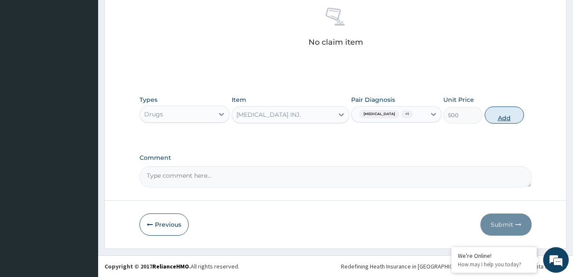
click at [497, 120] on button "Add" at bounding box center [504, 115] width 39 height 17
type input "0"
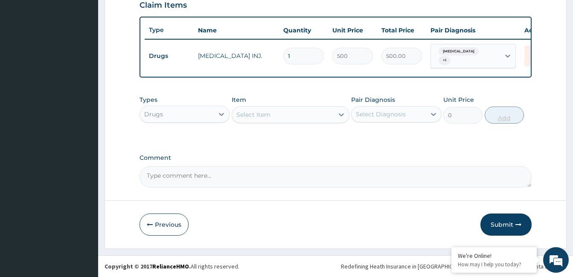
type input "0.00"
type input "2"
type input "1000.00"
type input "2"
click at [278, 120] on div "Select Item" at bounding box center [283, 115] width 102 height 14
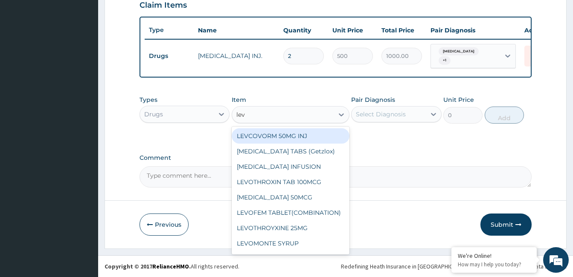
type input "levo"
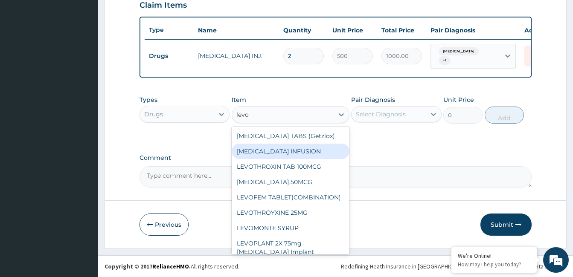
click at [292, 152] on div "[MEDICAL_DATA] INFUSION" at bounding box center [291, 151] width 118 height 15
type input "3000"
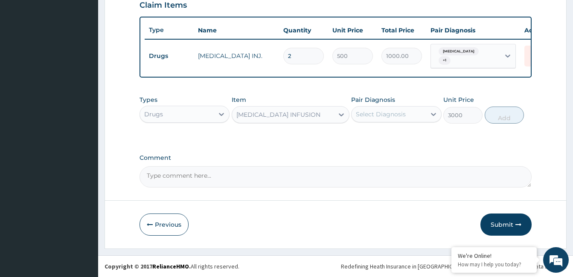
click at [397, 116] on div "Select Diagnosis" at bounding box center [381, 114] width 50 height 9
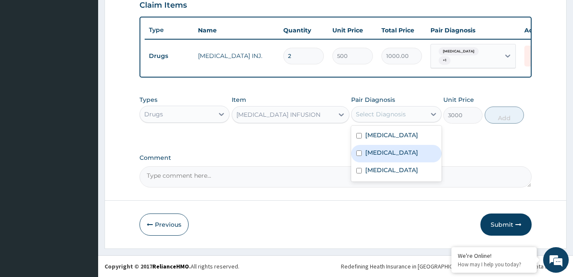
click at [394, 154] on label "[MEDICAL_DATA]" at bounding box center [391, 153] width 53 height 9
checkbox input "true"
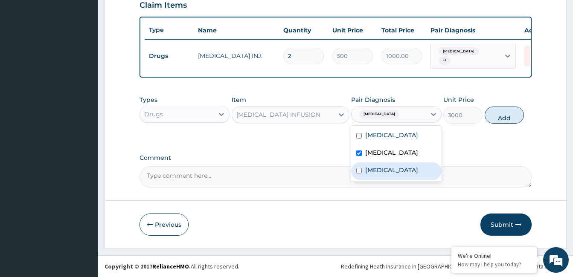
click at [387, 169] on div "[MEDICAL_DATA]" at bounding box center [396, 171] width 90 height 17
checkbox input "true"
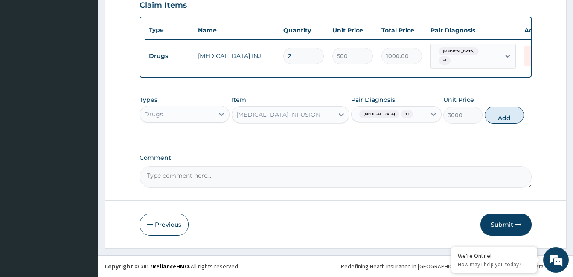
click at [494, 120] on button "Add" at bounding box center [504, 115] width 39 height 17
type input "0"
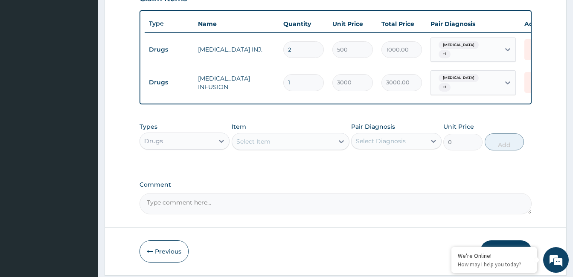
click at [277, 147] on div "Select Item" at bounding box center [283, 142] width 102 height 14
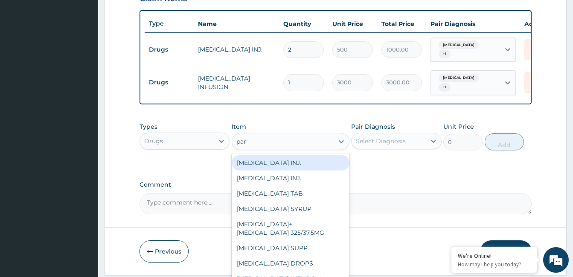
type input "para"
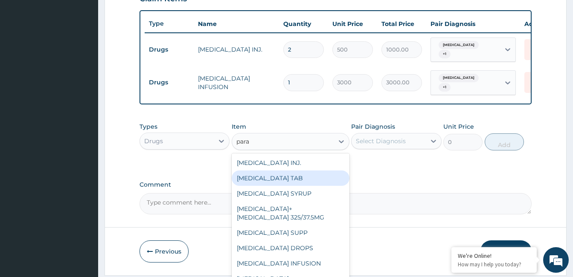
click at [289, 180] on div "[MEDICAL_DATA] TAB" at bounding box center [291, 178] width 118 height 15
type input "20"
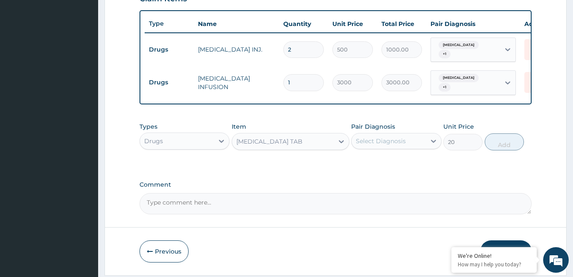
click at [383, 146] on div "Select Diagnosis" at bounding box center [381, 141] width 50 height 9
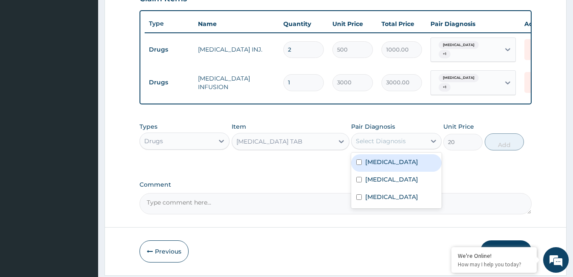
click at [381, 166] on label "[MEDICAL_DATA]" at bounding box center [391, 162] width 53 height 9
checkbox input "true"
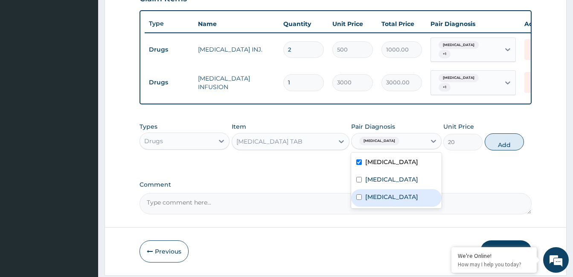
click at [377, 198] on label "[MEDICAL_DATA]" at bounding box center [391, 197] width 53 height 9
checkbox input "true"
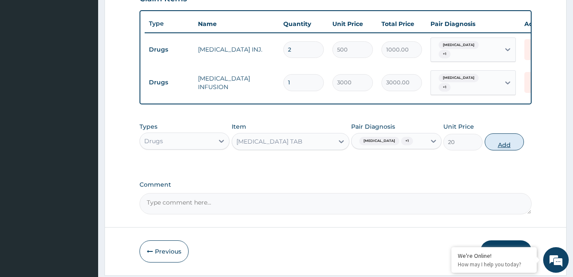
click at [495, 147] on button "Add" at bounding box center [504, 142] width 39 height 17
type input "0"
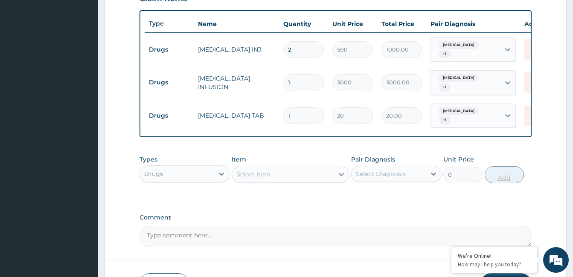
type input "18"
type input "360.00"
type input "18"
click at [259, 170] on div "Select Item" at bounding box center [283, 175] width 102 height 14
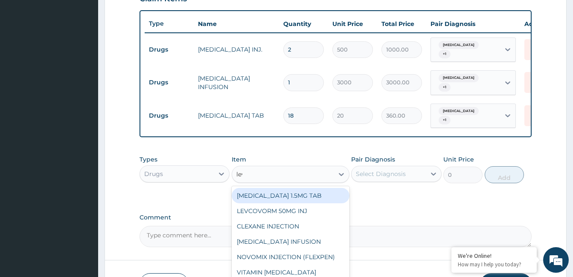
type input "levo"
click at [275, 201] on div "[MEDICAL_DATA] TABS (Getzlox)" at bounding box center [291, 195] width 118 height 15
type input "350"
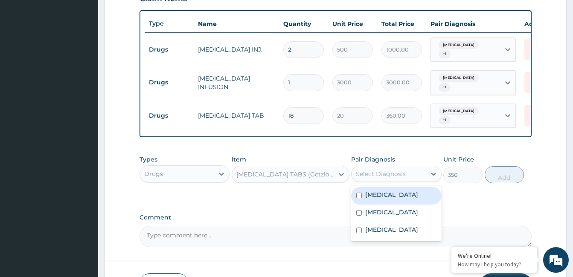
click at [380, 175] on div "Select Diagnosis" at bounding box center [381, 174] width 50 height 9
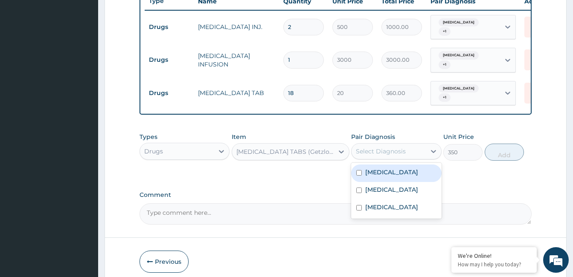
scroll to position [350, 0]
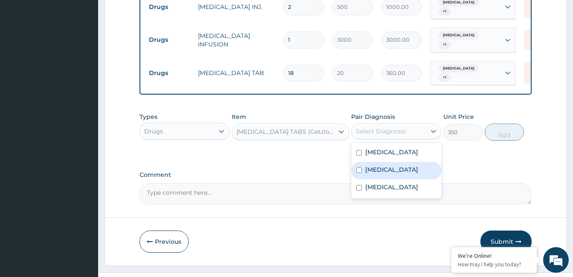
click at [381, 174] on label "[MEDICAL_DATA]" at bounding box center [391, 170] width 53 height 9
checkbox input "true"
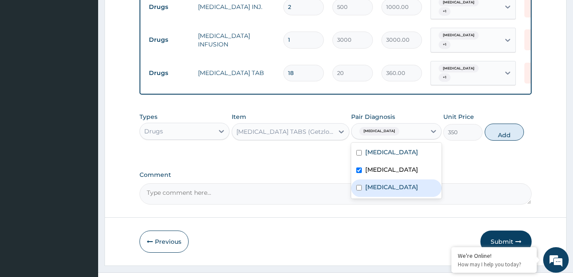
click at [380, 188] on label "[MEDICAL_DATA]" at bounding box center [391, 187] width 53 height 9
checkbox input "true"
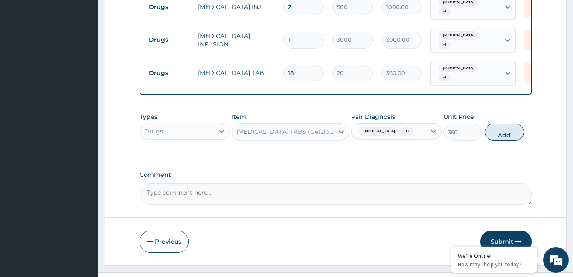
click at [502, 140] on button "Add" at bounding box center [504, 132] width 39 height 17
type input "0"
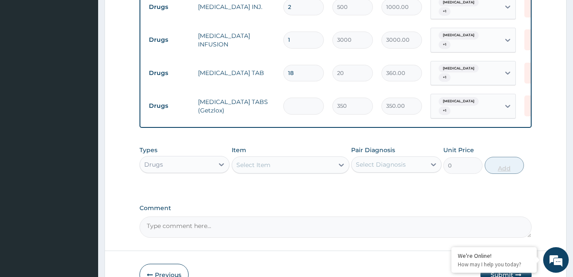
type input "0.00"
type input "7"
type input "2450.00"
type input "7"
click at [284, 159] on div "Select Item" at bounding box center [283, 165] width 102 height 14
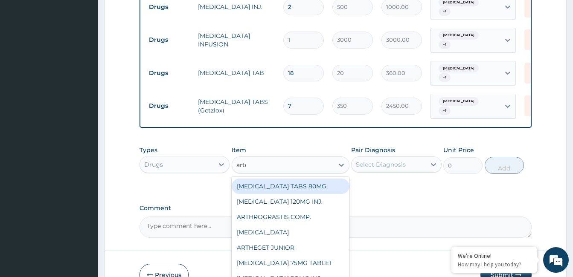
type input "[PERSON_NAME]"
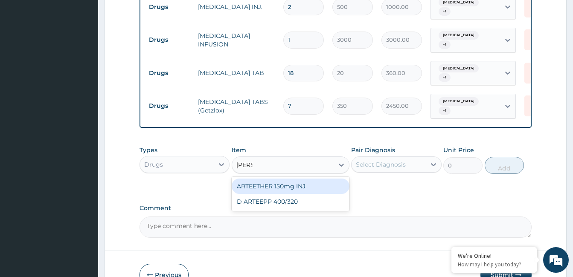
click at [281, 188] on div "ARTEETHER 150mg INJ" at bounding box center [291, 186] width 118 height 15
type input "3000"
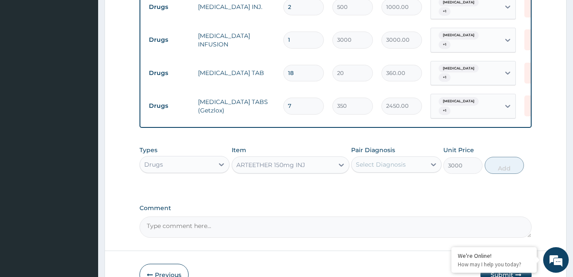
click at [375, 171] on div "Select Diagnosis" at bounding box center [396, 165] width 90 height 16
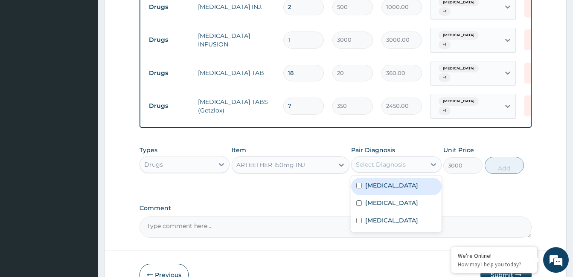
click at [380, 187] on label "[MEDICAL_DATA]" at bounding box center [391, 185] width 53 height 9
checkbox input "true"
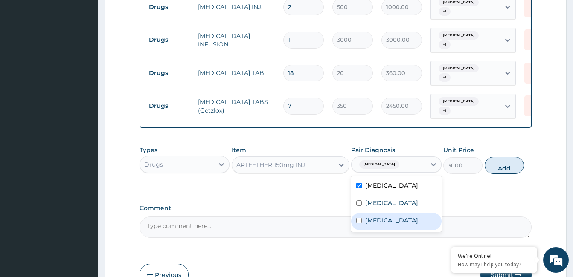
click at [380, 216] on label "[MEDICAL_DATA]" at bounding box center [391, 220] width 53 height 9
checkbox input "true"
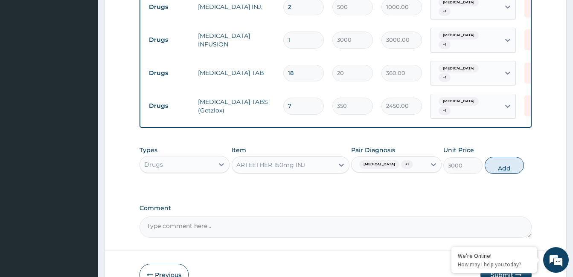
click at [495, 167] on button "Add" at bounding box center [504, 165] width 39 height 17
type input "0"
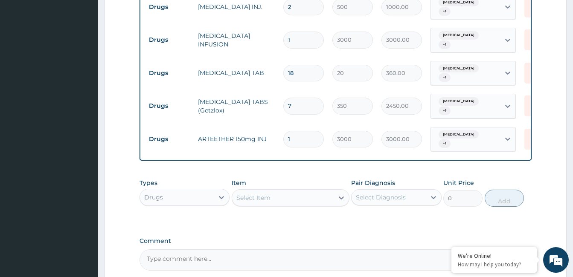
type input "0.00"
type input "3"
type input "9000.00"
type input "3"
click at [265, 200] on div "Select Item" at bounding box center [253, 198] width 34 height 9
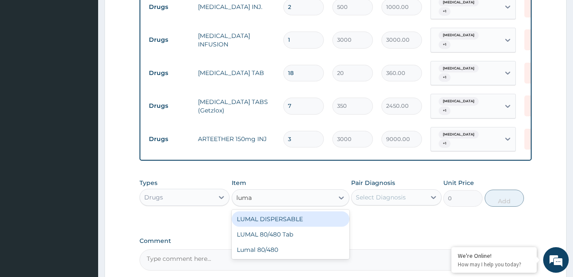
type input "lumal"
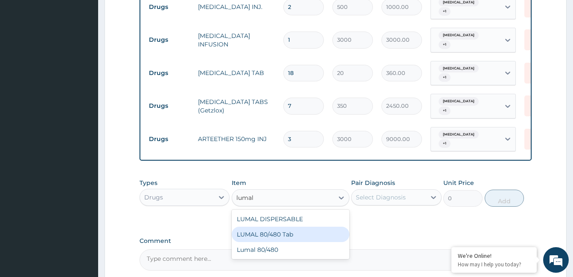
click at [276, 232] on div "LUMAL 80/480 Tab" at bounding box center [291, 234] width 118 height 15
type input "3000"
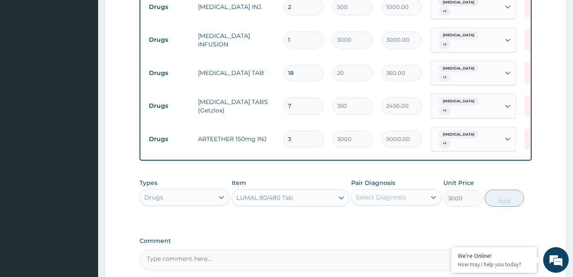
click at [365, 198] on div "Select Diagnosis" at bounding box center [381, 197] width 50 height 9
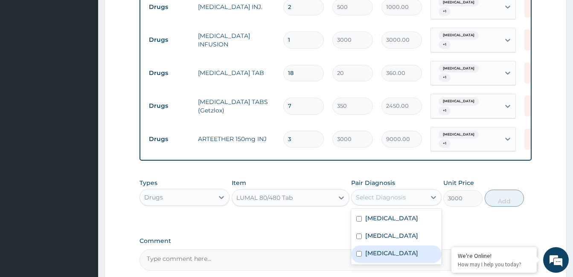
click at [387, 250] on div "[MEDICAL_DATA]" at bounding box center [396, 254] width 90 height 17
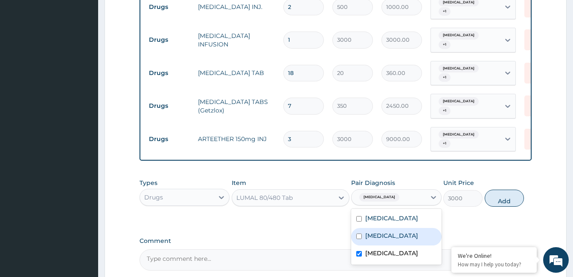
checkbox input "false"
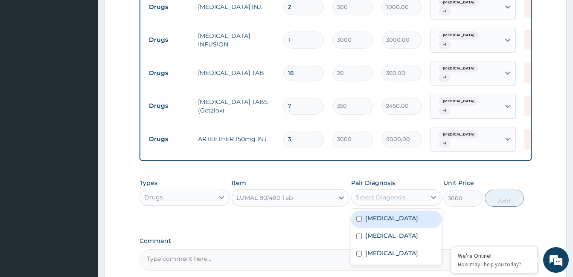
click at [388, 216] on label "[MEDICAL_DATA]" at bounding box center [391, 218] width 53 height 9
checkbox input "true"
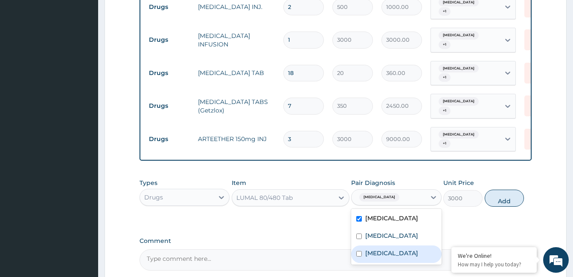
click at [386, 254] on div "[MEDICAL_DATA]" at bounding box center [396, 254] width 90 height 17
checkbox input "true"
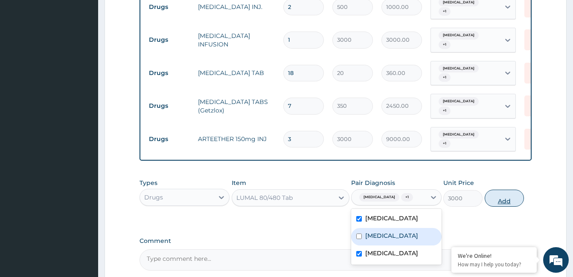
click at [500, 195] on button "Add" at bounding box center [504, 198] width 39 height 17
type input "0"
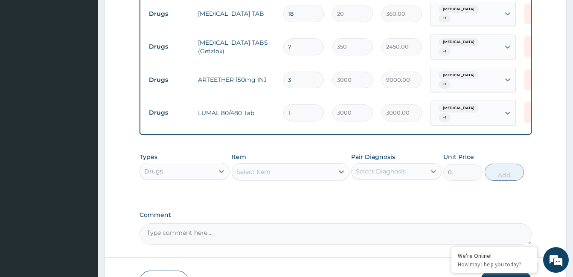
scroll to position [435, 0]
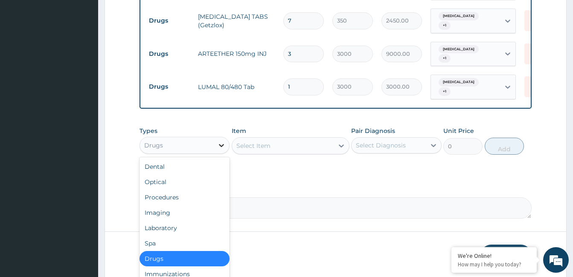
click at [222, 146] on icon at bounding box center [221, 145] width 5 height 3
click at [176, 228] on div "Laboratory" at bounding box center [185, 228] width 90 height 15
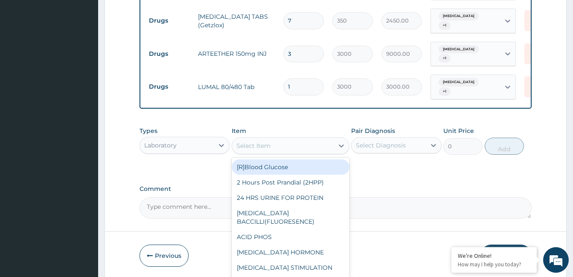
click at [290, 150] on div "Select Item" at bounding box center [283, 146] width 102 height 14
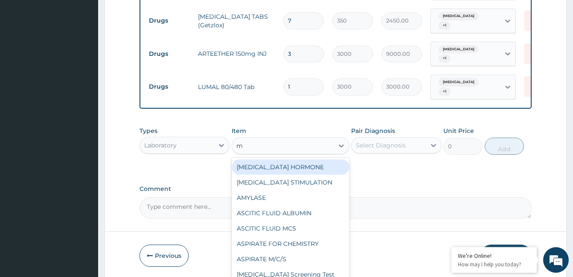
type input "mp"
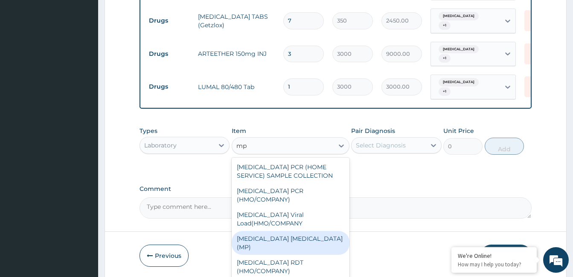
click at [286, 231] on div "[MEDICAL_DATA] [MEDICAL_DATA] (MP)" at bounding box center [291, 243] width 118 height 24
type input "3000"
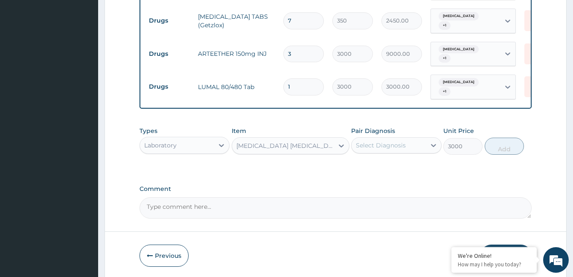
click at [382, 147] on div "Select Diagnosis" at bounding box center [381, 145] width 50 height 9
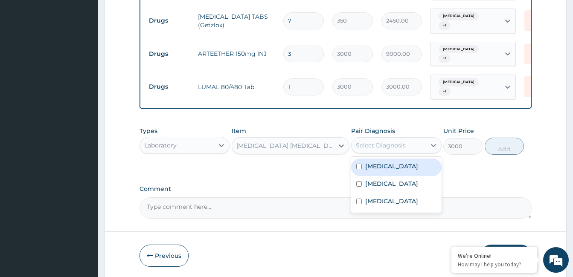
click at [384, 167] on label "[MEDICAL_DATA]" at bounding box center [391, 166] width 53 height 9
checkbox input "true"
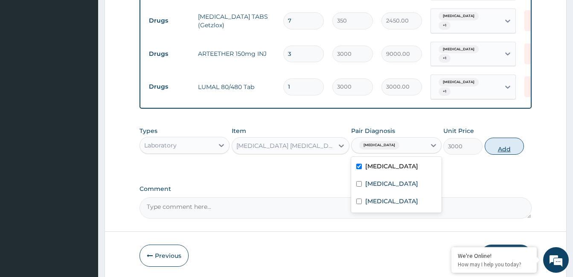
click at [501, 145] on button "Add" at bounding box center [504, 146] width 39 height 17
type input "0"
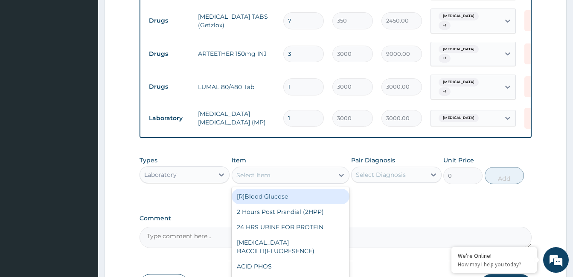
click at [269, 179] on div "Select Item" at bounding box center [283, 176] width 102 height 14
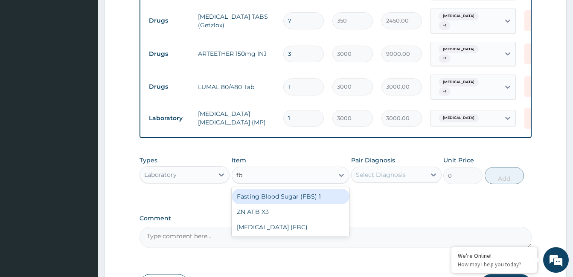
type input "fbc"
click at [274, 193] on div "[MEDICAL_DATA] (FBC)" at bounding box center [291, 196] width 118 height 15
type input "12000"
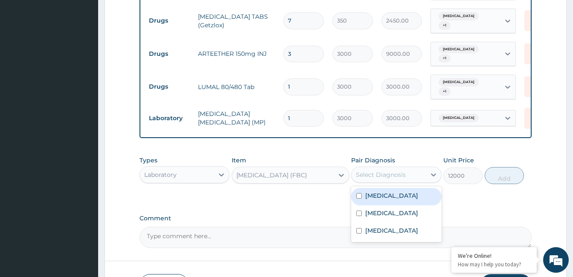
click at [390, 172] on div "Select Diagnosis" at bounding box center [381, 175] width 50 height 9
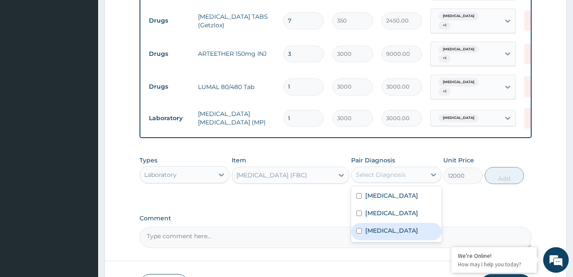
click at [382, 227] on label "[MEDICAL_DATA]" at bounding box center [391, 231] width 53 height 9
checkbox input "true"
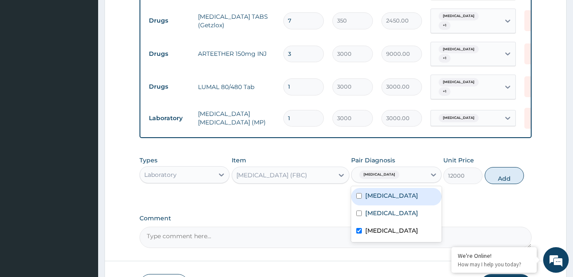
click at [386, 188] on div "[MEDICAL_DATA]" at bounding box center [396, 196] width 90 height 17
checkbox input "true"
click at [494, 175] on button "Add" at bounding box center [504, 175] width 39 height 17
type input "0"
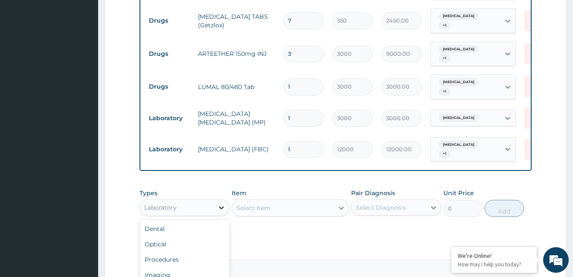
click at [222, 204] on icon at bounding box center [221, 208] width 9 height 9
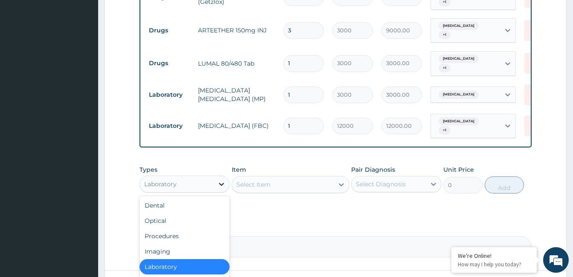
scroll to position [478, 0]
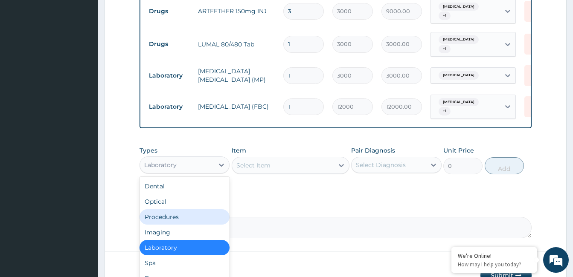
click at [175, 217] on div "Procedures" at bounding box center [185, 217] width 90 height 15
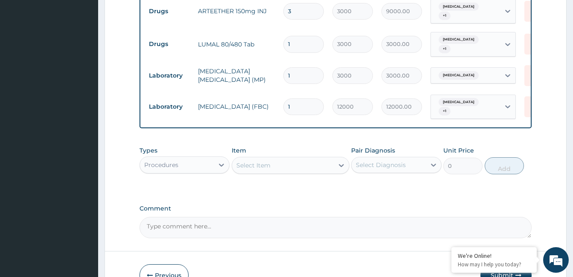
click at [274, 159] on div "Select Item" at bounding box center [283, 166] width 102 height 14
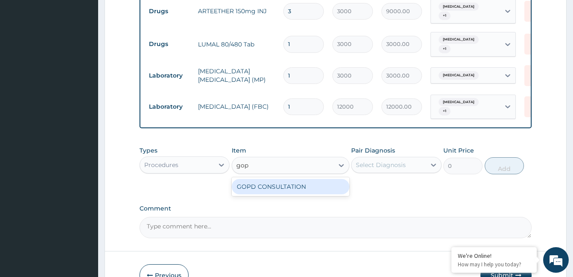
type input "gopd"
click at [285, 182] on div "GOPD CONSULTATION" at bounding box center [291, 186] width 118 height 15
type input "10000"
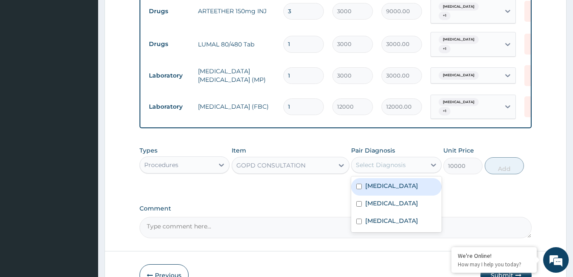
click at [380, 163] on div "Select Diagnosis" at bounding box center [381, 165] width 50 height 9
click at [379, 183] on label "[MEDICAL_DATA]" at bounding box center [391, 186] width 53 height 9
checkbox input "true"
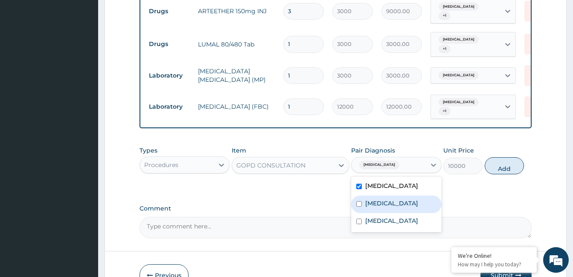
click at [379, 199] on label "[MEDICAL_DATA]" at bounding box center [391, 203] width 53 height 9
checkbox input "true"
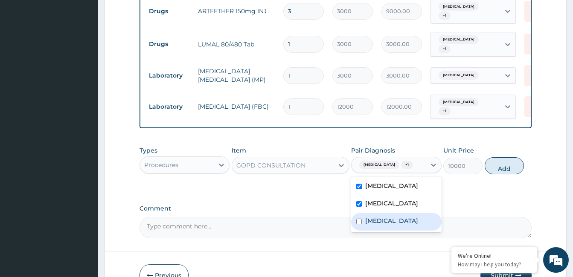
click at [378, 217] on label "[MEDICAL_DATA]" at bounding box center [391, 221] width 53 height 9
checkbox input "true"
click at [493, 162] on button "Add" at bounding box center [504, 165] width 39 height 17
type input "0"
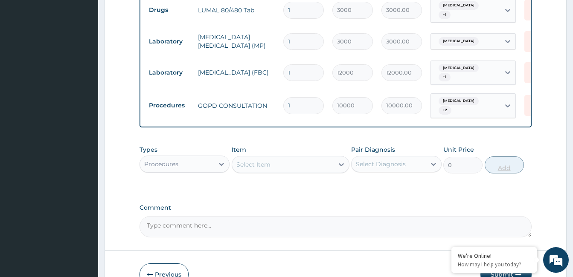
scroll to position [557, 0]
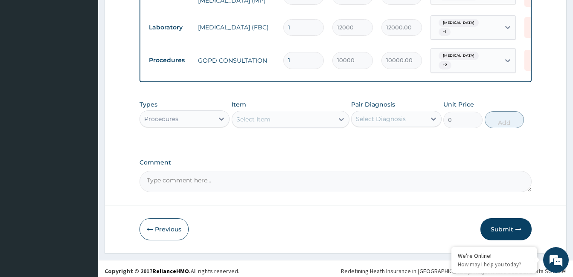
click at [199, 174] on textarea "Comment" at bounding box center [336, 181] width 392 height 21
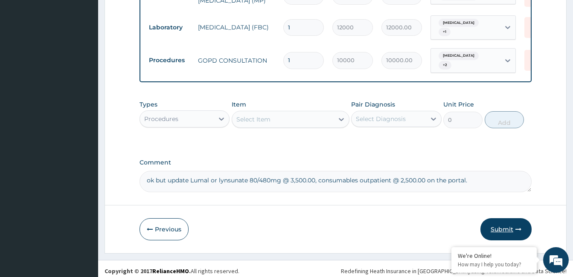
type textarea "ok but update Lumal or lynsunate 80/480mg @ 3,500.00, consumables outpatient @ …"
click at [504, 227] on button "Submit" at bounding box center [506, 229] width 51 height 22
